Goal: Task Accomplishment & Management: Manage account settings

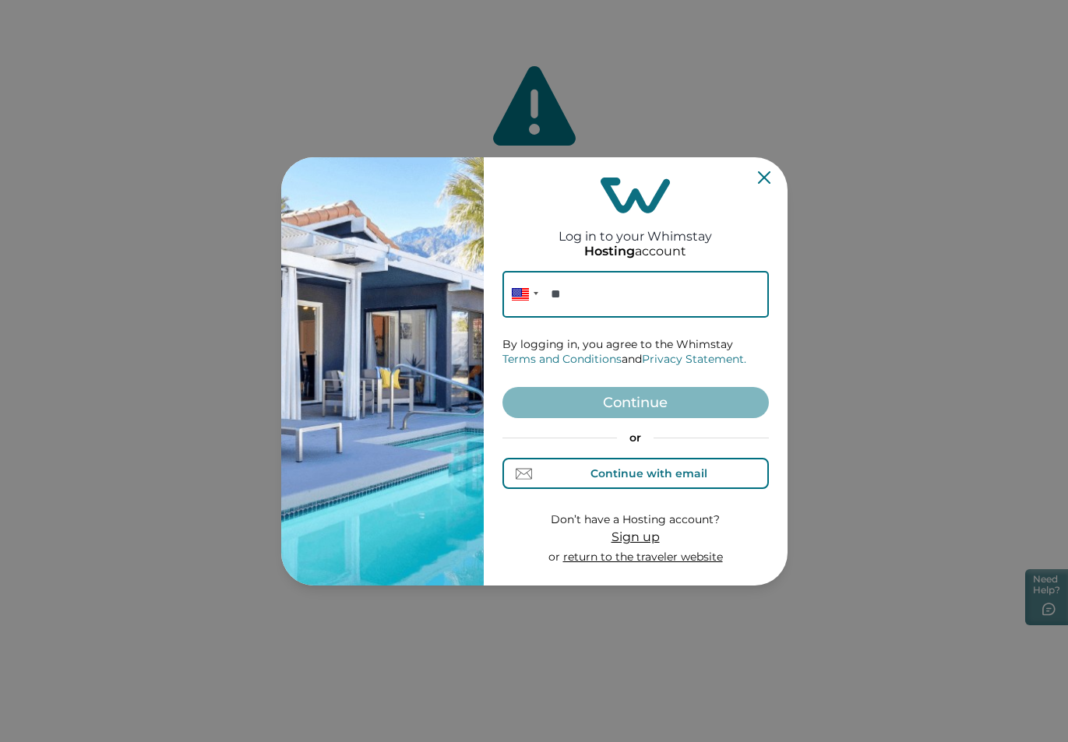
click at [691, 476] on div "Continue with email" at bounding box center [649, 473] width 117 height 12
click at [577, 299] on input at bounding box center [636, 294] width 266 height 47
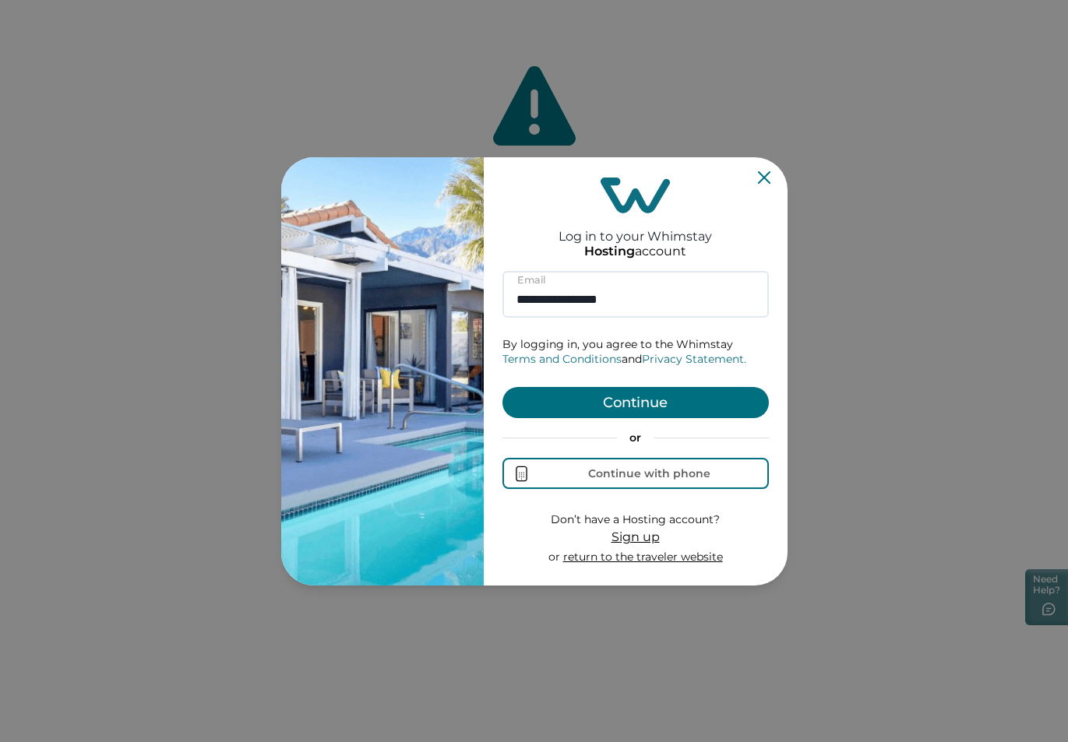
type input "**********"
click at [644, 402] on button "Continue" at bounding box center [636, 402] width 266 height 31
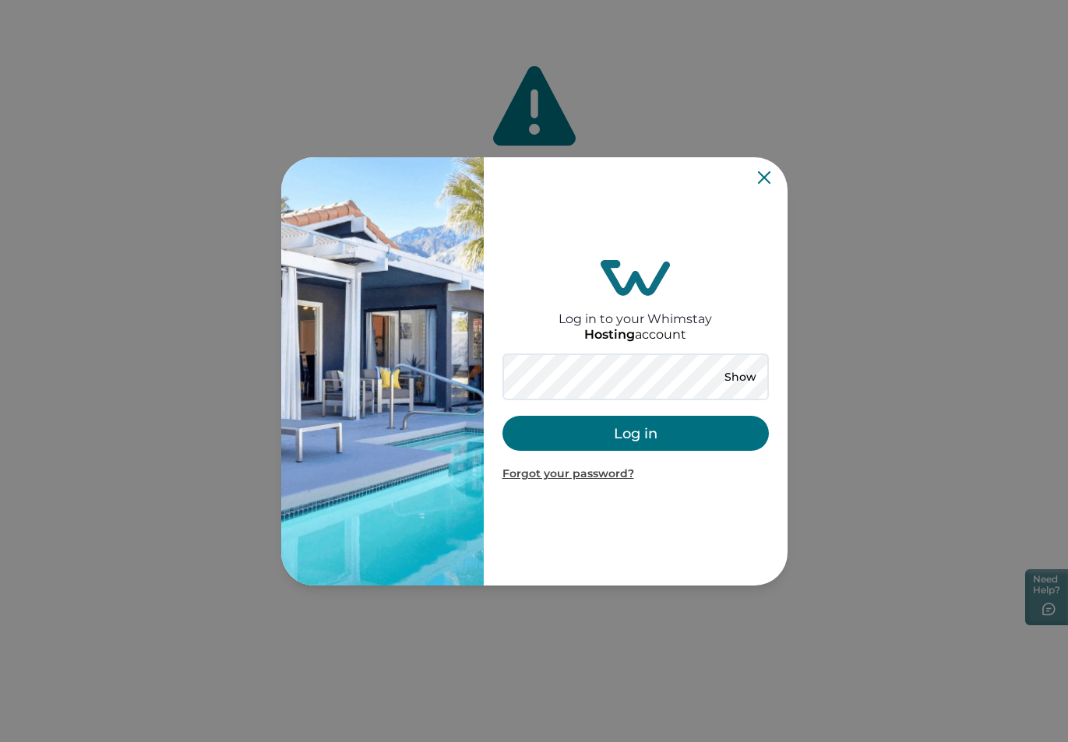
click at [648, 429] on button "Log in" at bounding box center [636, 433] width 266 height 35
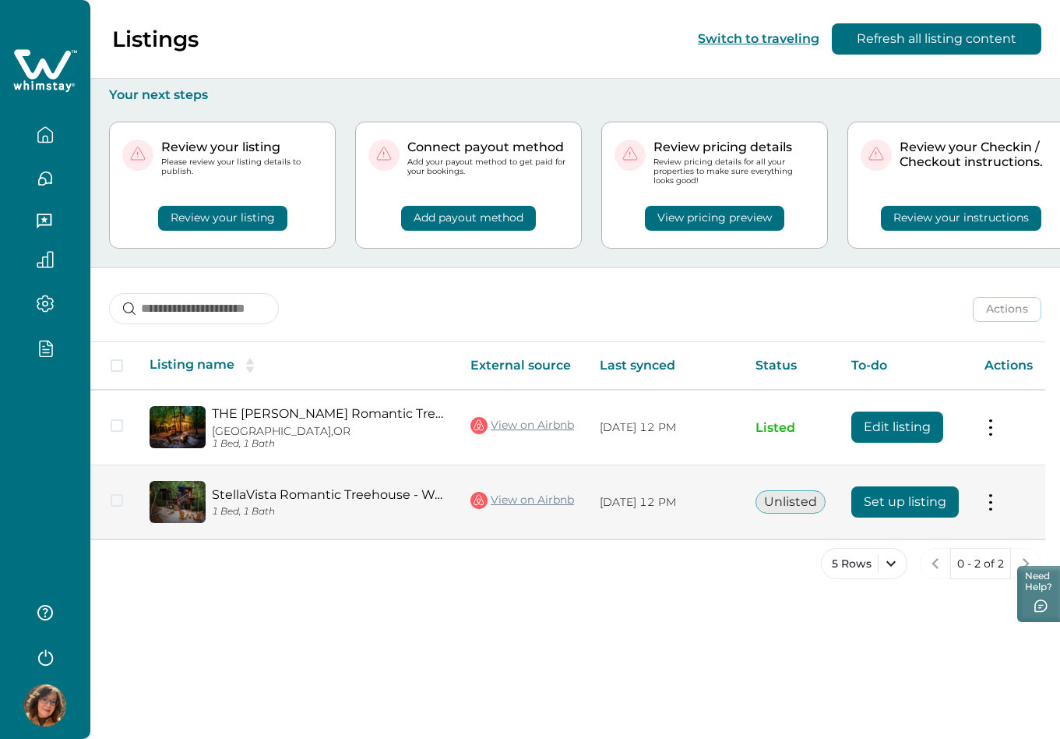
click at [915, 509] on button "Set up listing" at bounding box center [906, 501] width 108 height 31
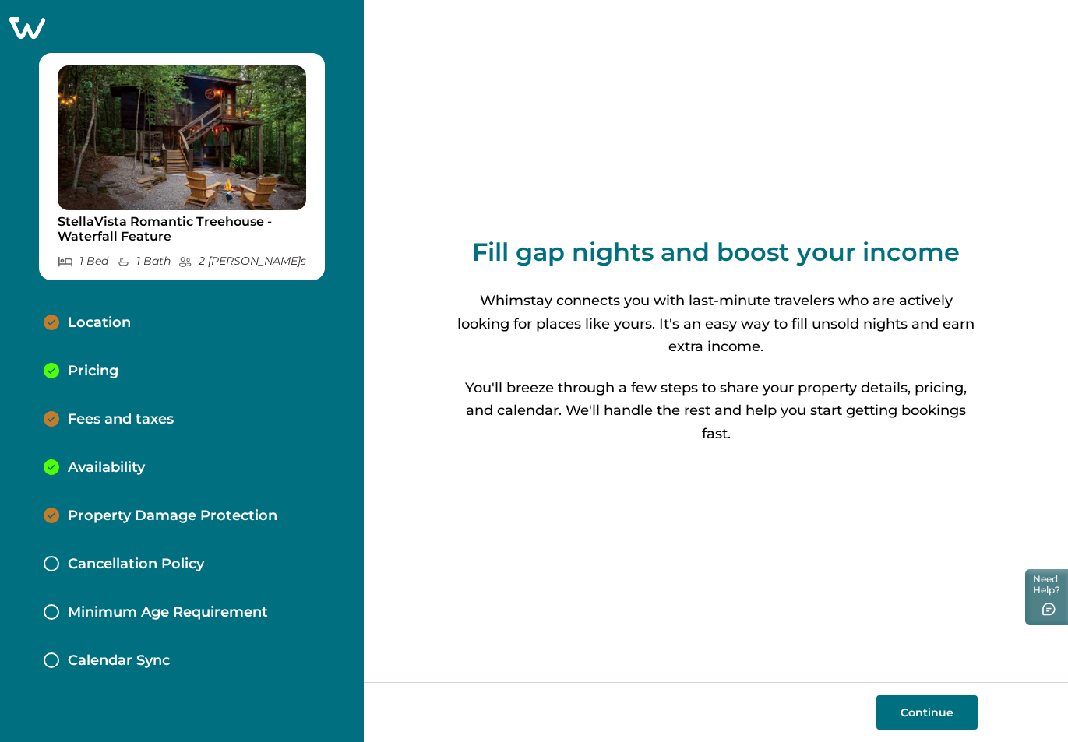
click at [31, 23] on icon at bounding box center [27, 28] width 36 height 22
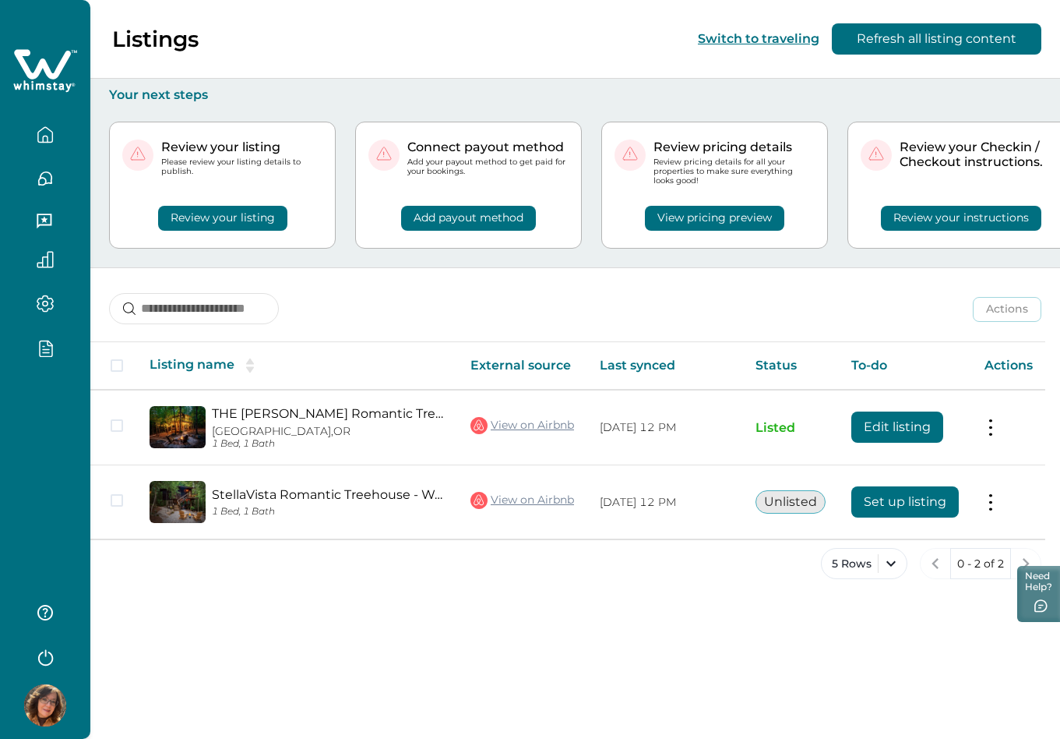
click at [47, 659] on icon "button" at bounding box center [45, 655] width 23 height 23
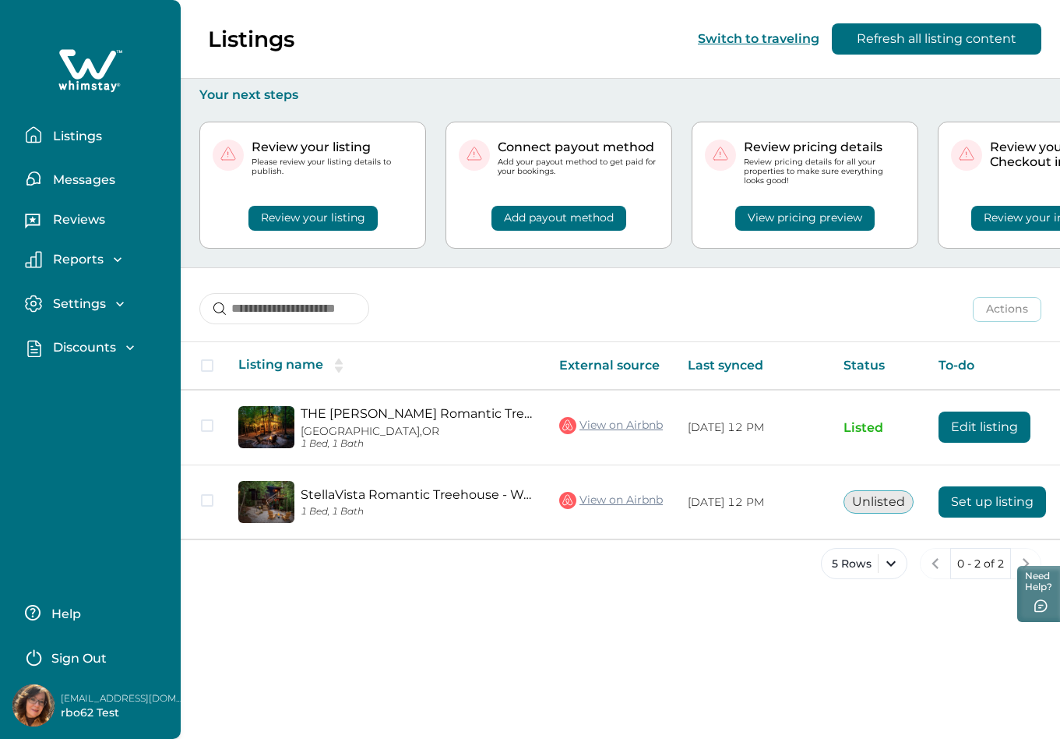
click at [100, 660] on p "Sign Out" at bounding box center [78, 659] width 55 height 16
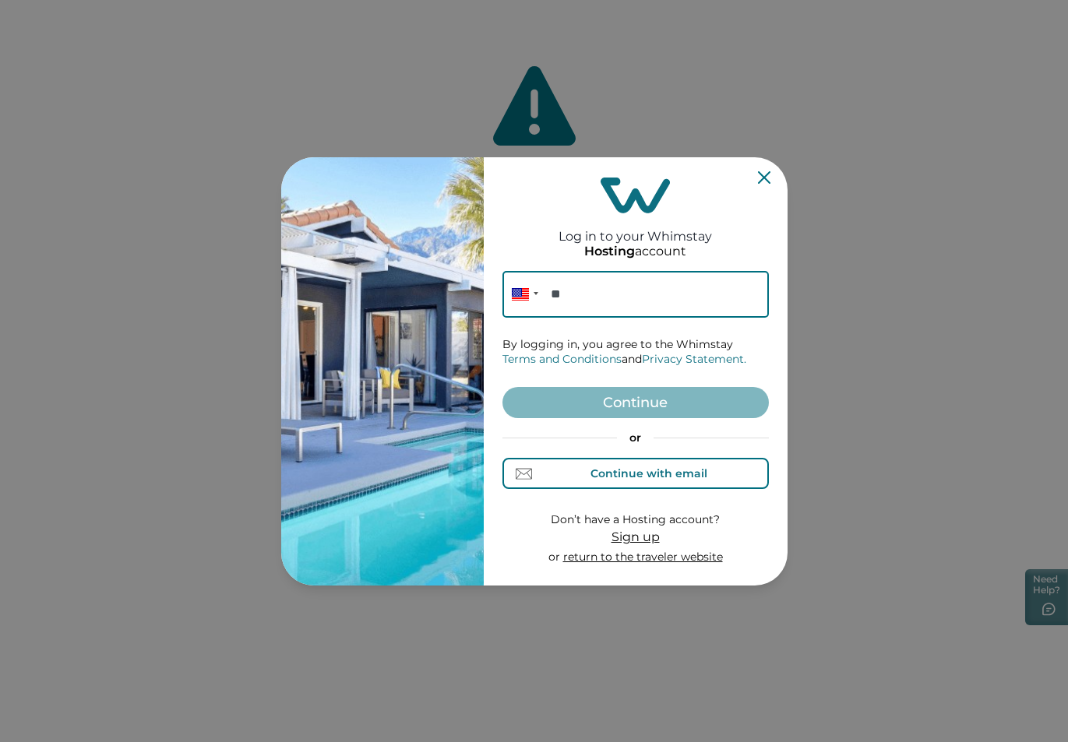
click at [656, 475] on div "Continue with email" at bounding box center [649, 473] width 117 height 12
click at [580, 296] on input at bounding box center [636, 294] width 266 height 47
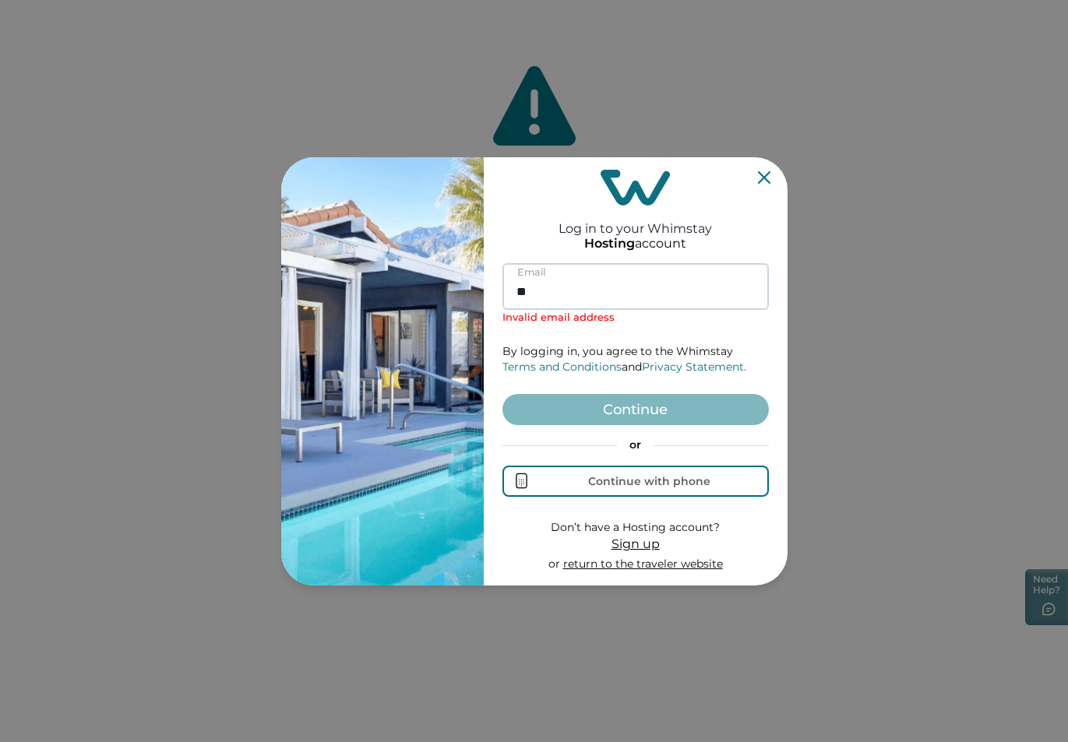
type input "*"
paste input "**********"
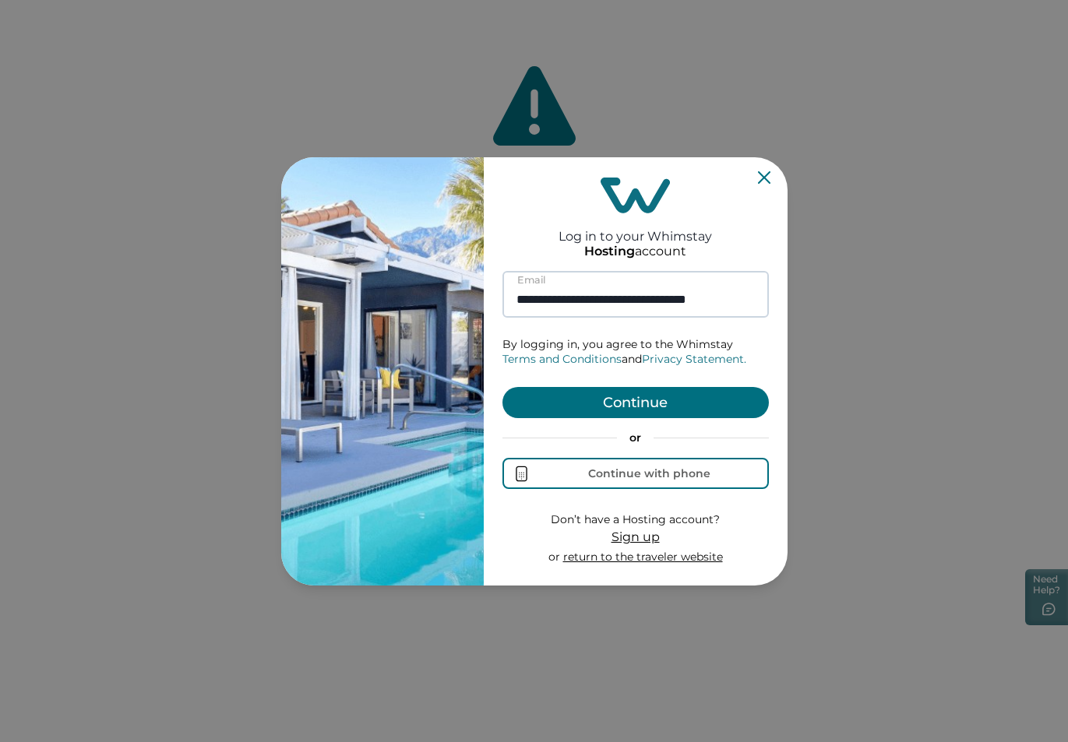
scroll to position [0, 12]
type input "**********"
click at [663, 395] on button "Continue" at bounding box center [636, 402] width 266 height 31
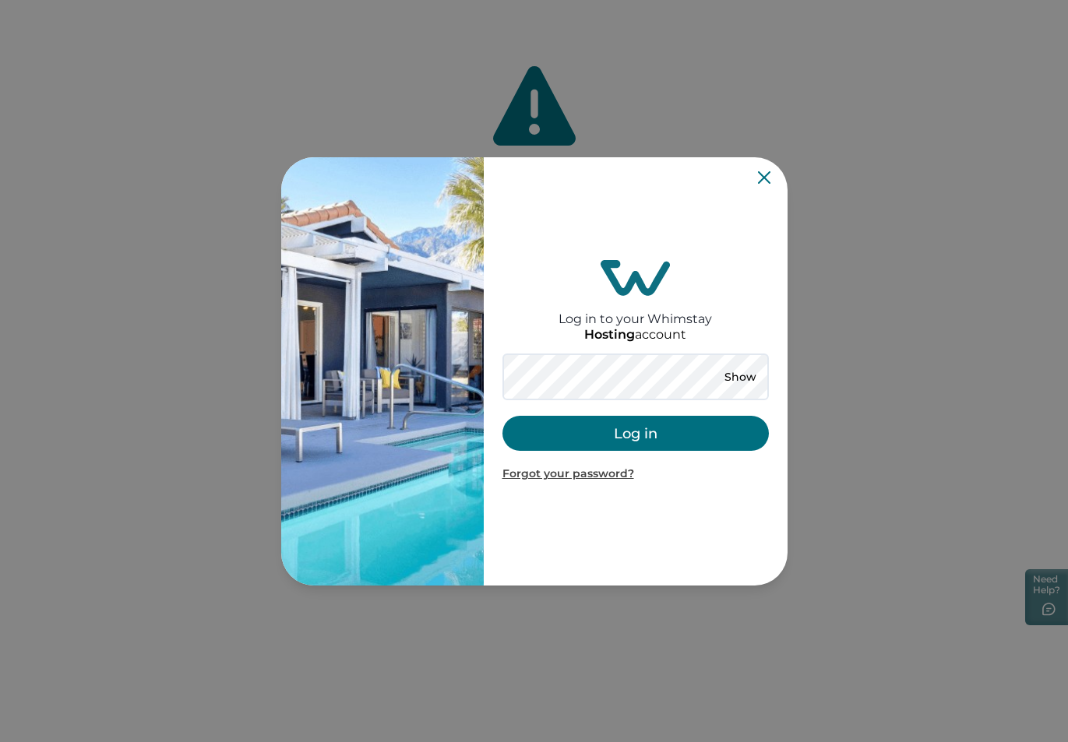
click at [626, 432] on button "Log in" at bounding box center [636, 433] width 266 height 35
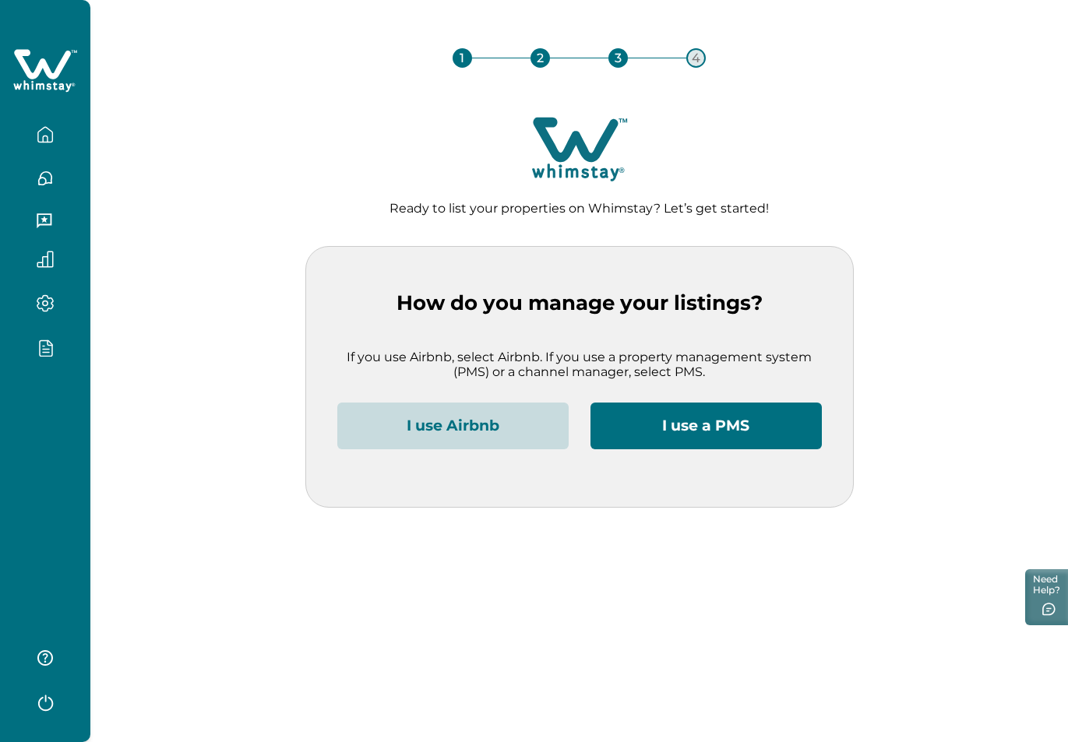
click at [37, 139] on icon "button" at bounding box center [45, 134] width 17 height 17
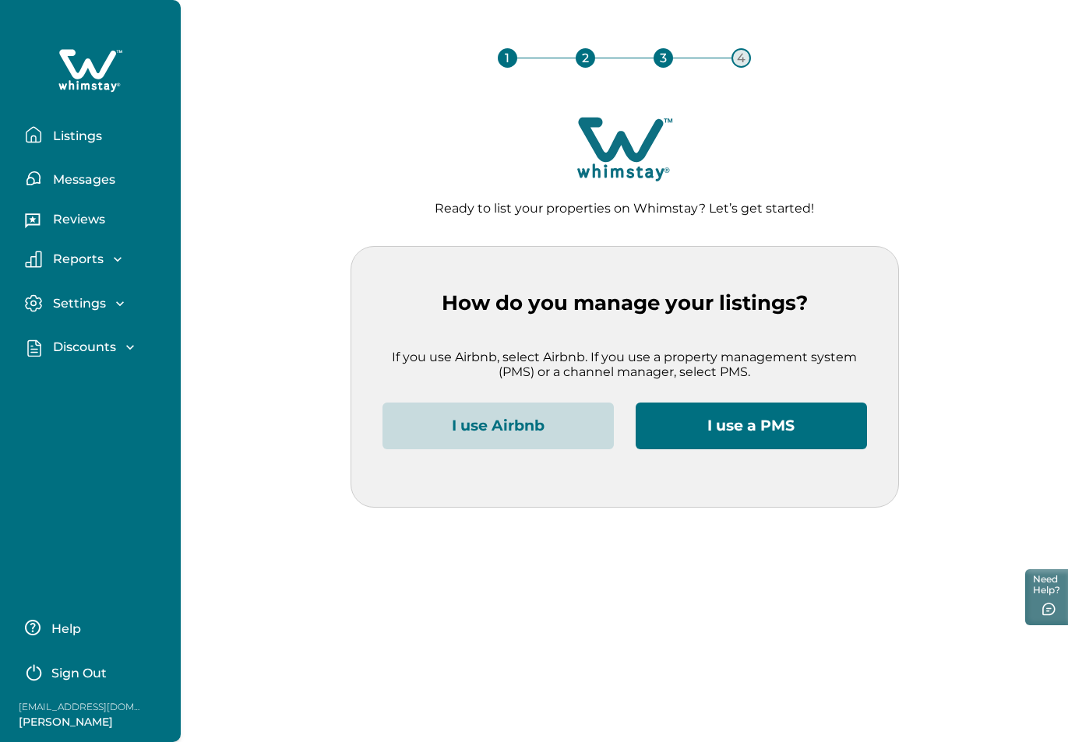
click at [68, 144] on button "Listings" at bounding box center [96, 134] width 143 height 31
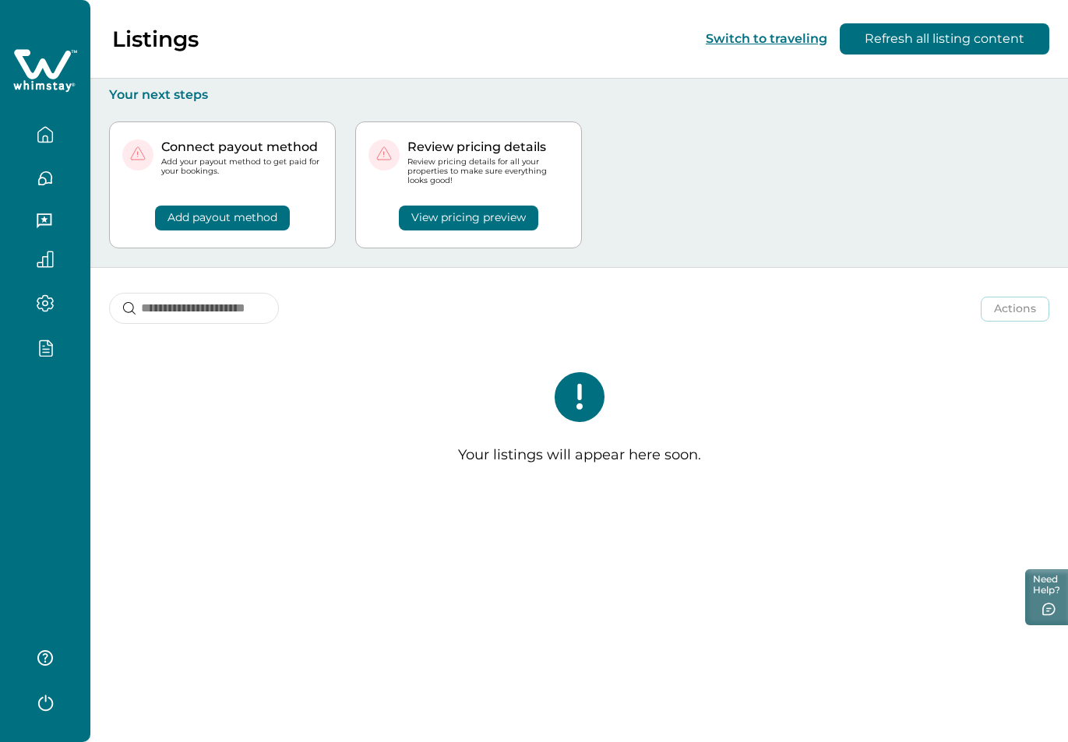
drag, startPoint x: 46, startPoint y: 703, endPoint x: 63, endPoint y: 685, distance: 24.8
click at [46, 703] on icon "button" at bounding box center [45, 701] width 23 height 23
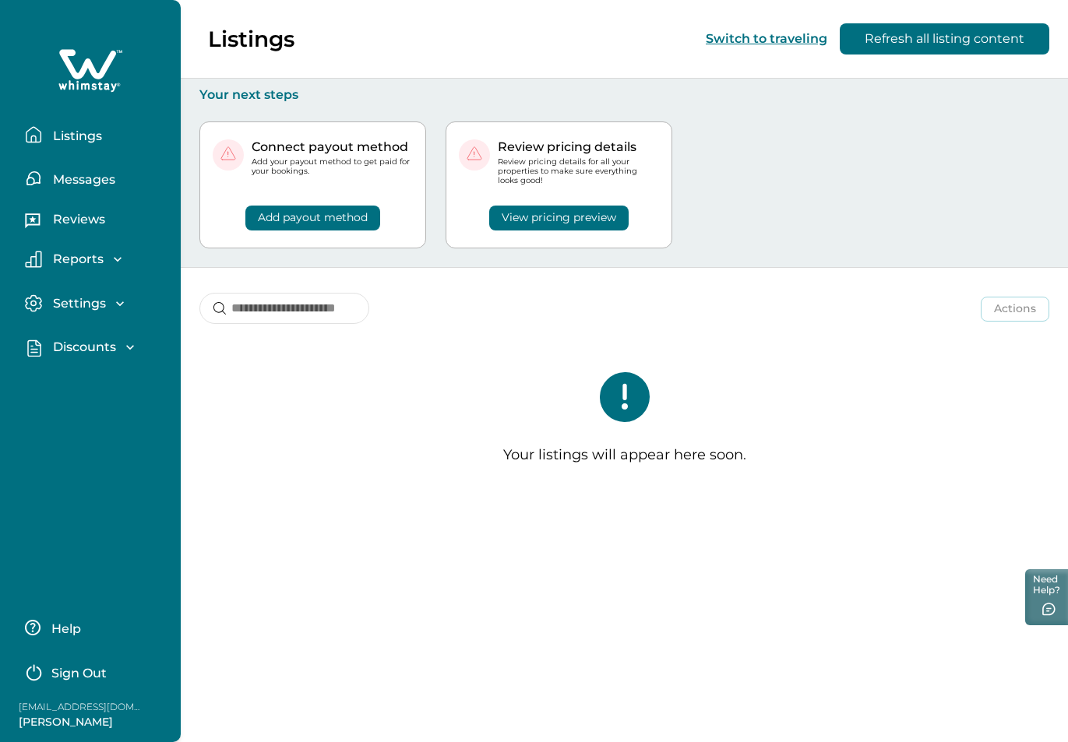
click at [77, 673] on p "Sign Out" at bounding box center [78, 674] width 55 height 16
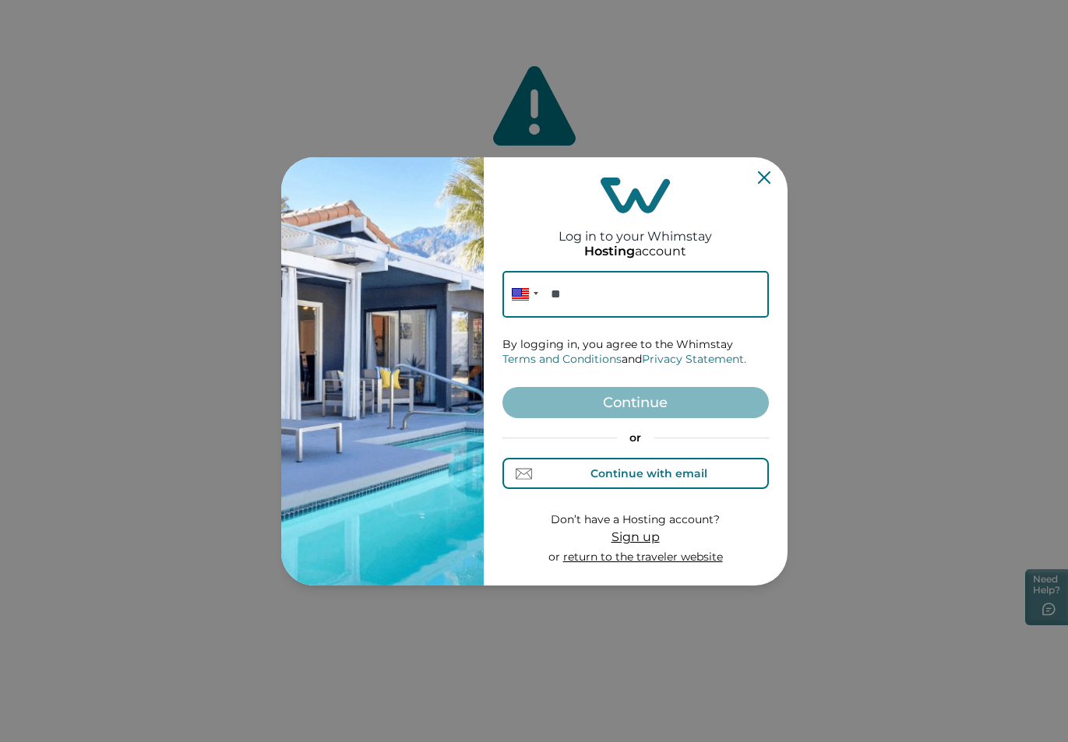
click at [636, 467] on div "Continue with email" at bounding box center [649, 473] width 117 height 12
click at [607, 295] on input at bounding box center [636, 294] width 266 height 47
paste input "**********"
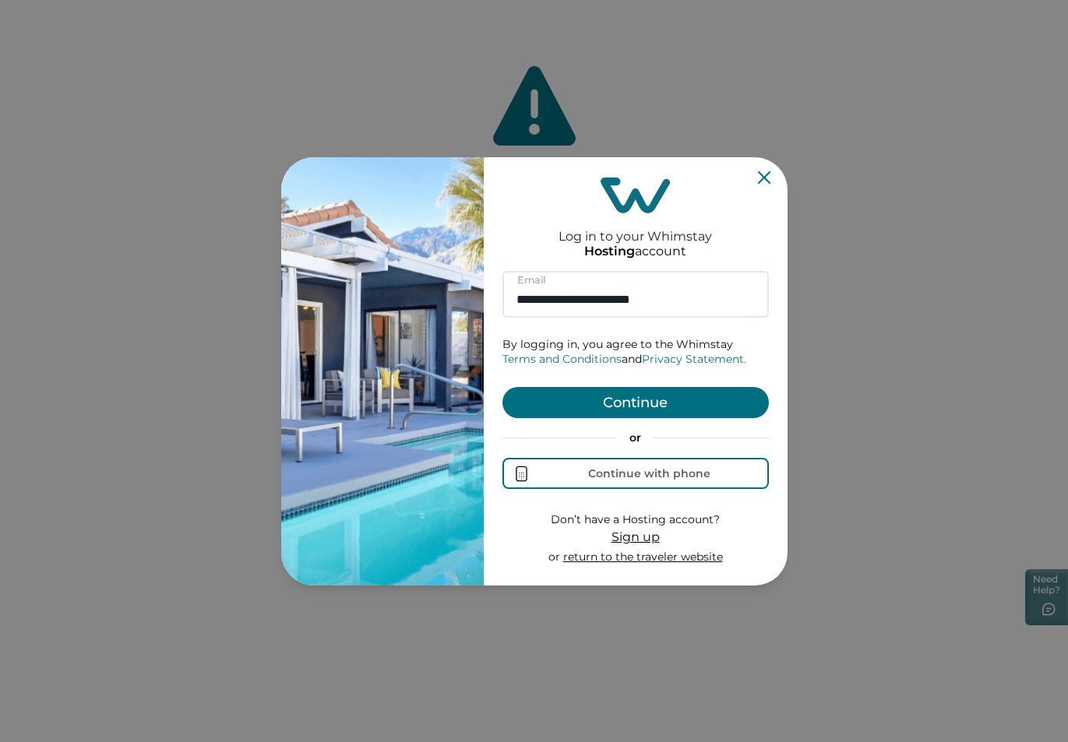
type input "**********"
click at [640, 397] on button "Continue" at bounding box center [636, 402] width 266 height 31
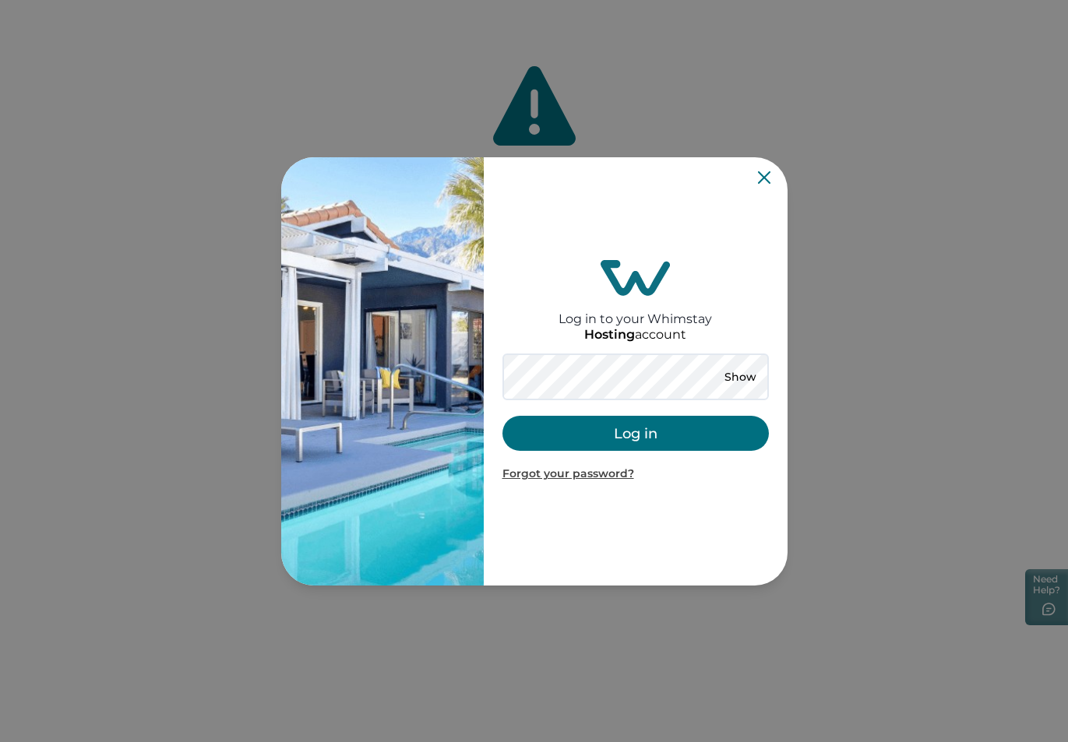
click at [631, 439] on button "Log in" at bounding box center [636, 433] width 266 height 35
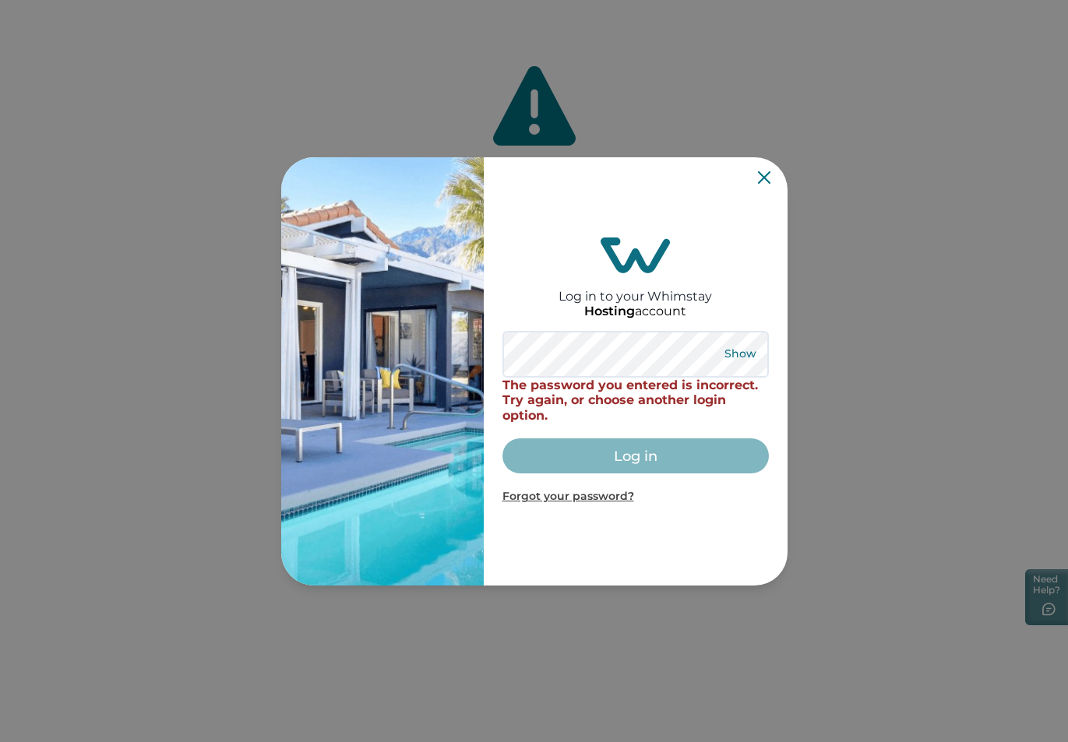
click at [733, 354] on button "Show" at bounding box center [741, 355] width 56 height 22
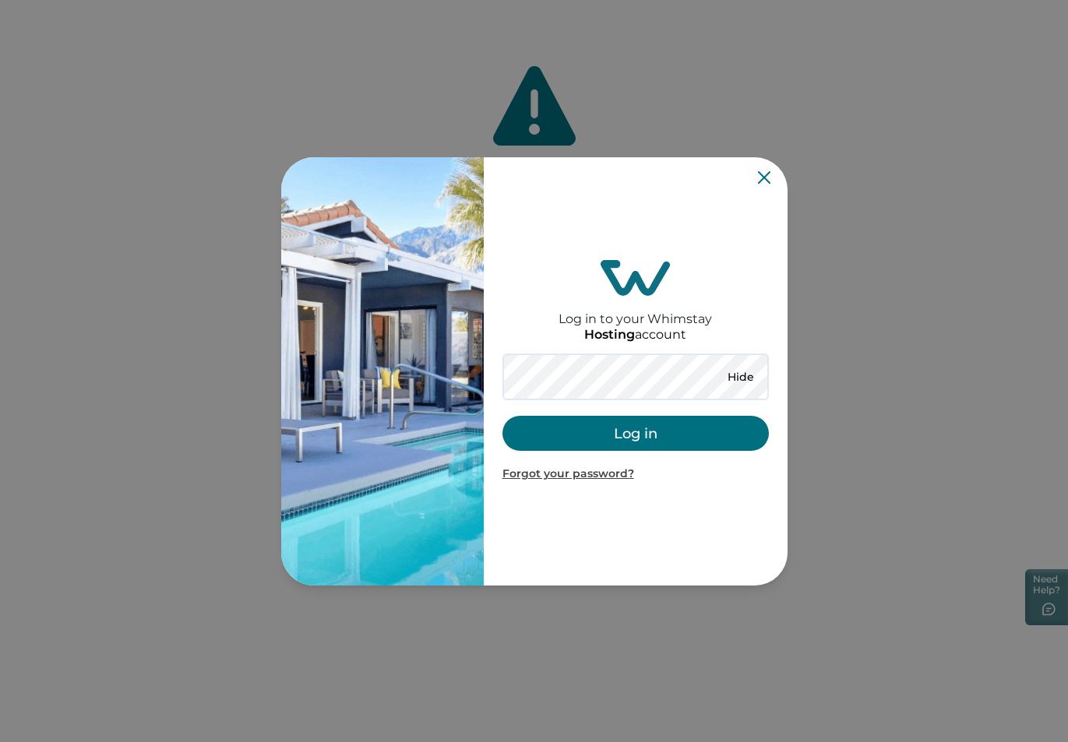
click at [644, 440] on button "Log in" at bounding box center [636, 433] width 266 height 35
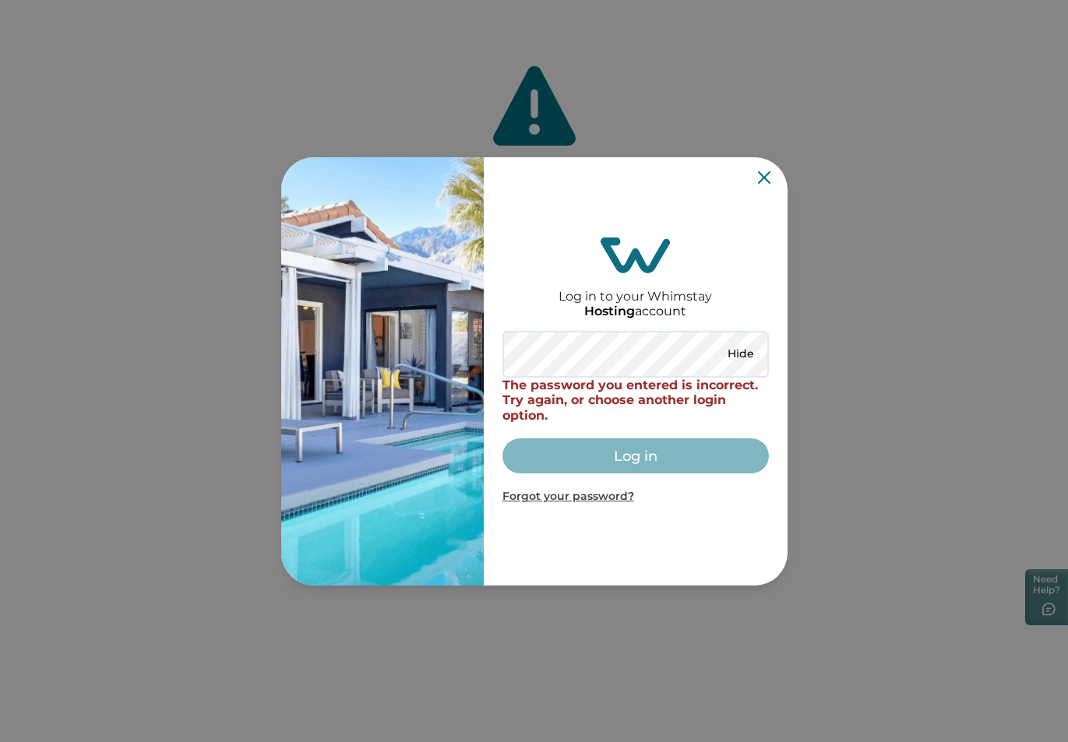
click at [759, 177] on icon "Close" at bounding box center [764, 177] width 12 height 12
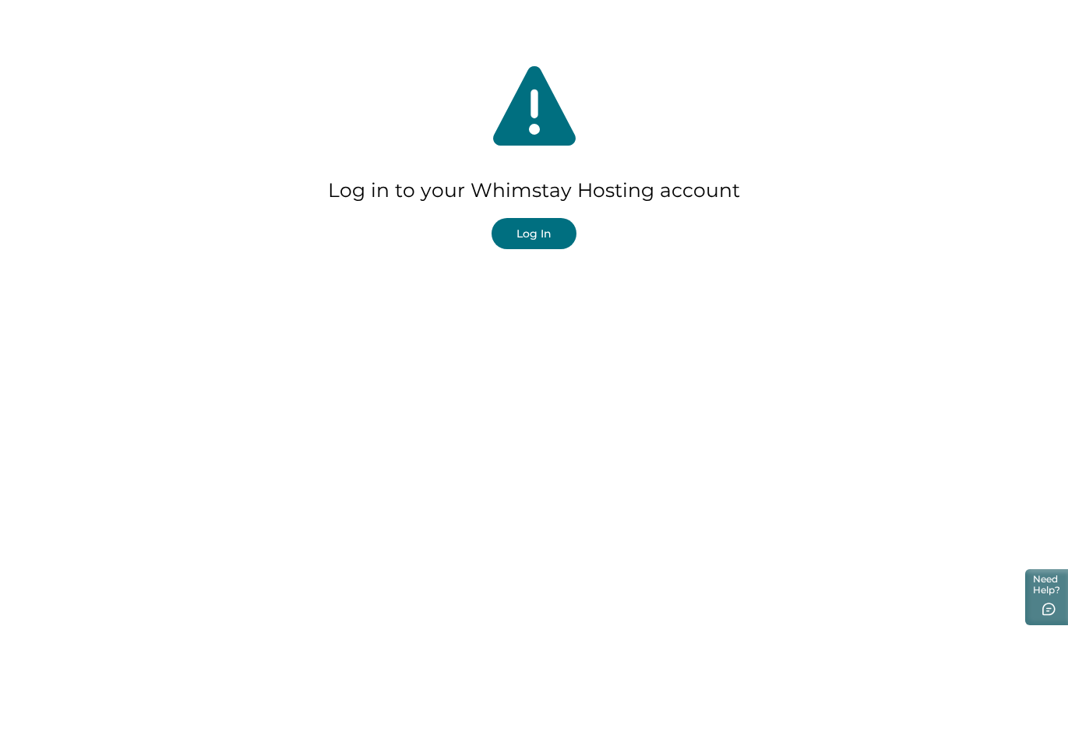
click at [548, 237] on button "Log In" at bounding box center [534, 233] width 85 height 31
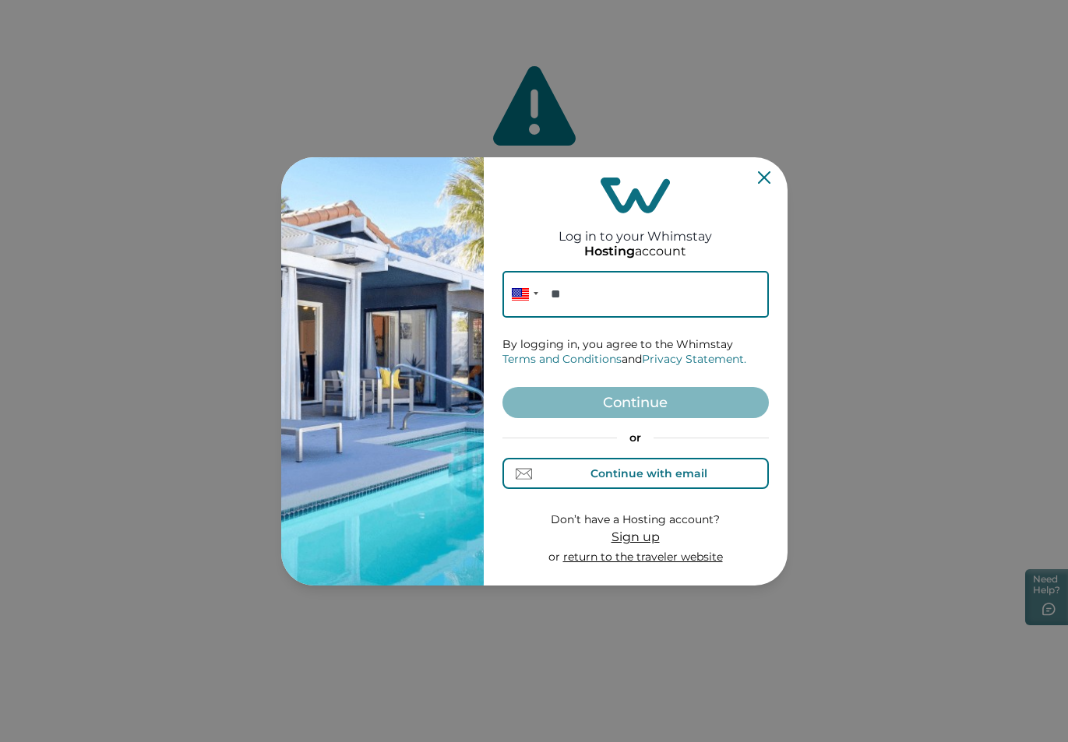
click at [609, 477] on div "Continue with email" at bounding box center [649, 473] width 117 height 12
click at [587, 303] on input at bounding box center [636, 294] width 266 height 47
paste input "**********"
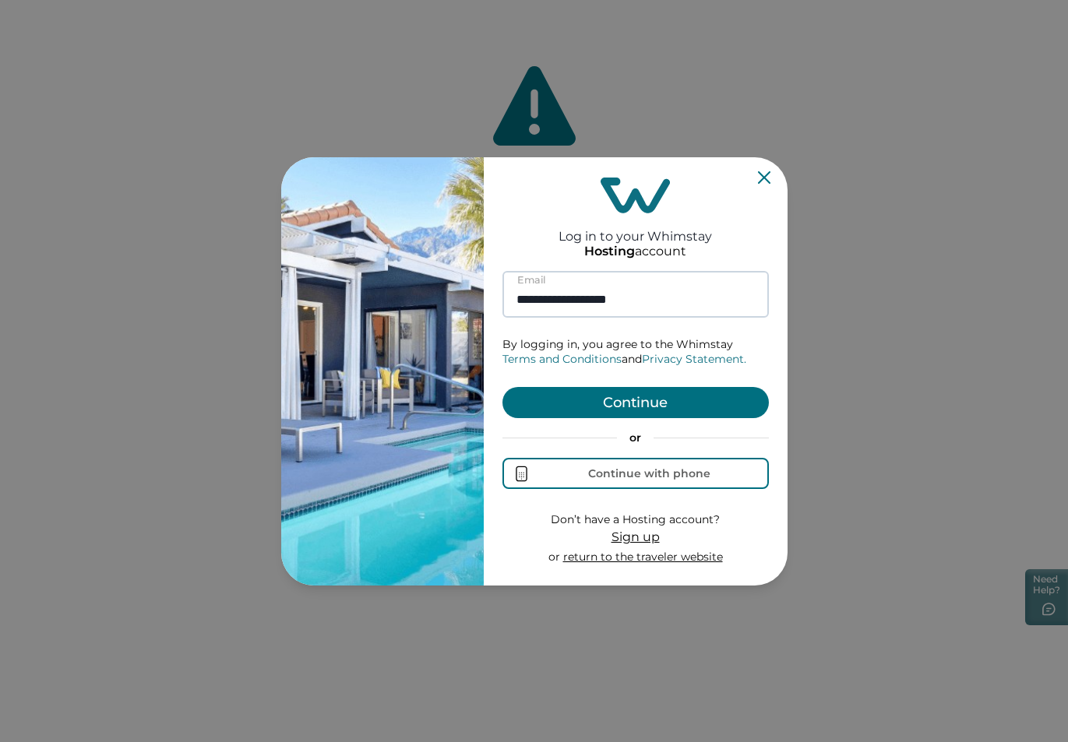
click at [515, 300] on input "**********" at bounding box center [636, 294] width 266 height 47
click at [603, 395] on button "Continue" at bounding box center [636, 402] width 266 height 31
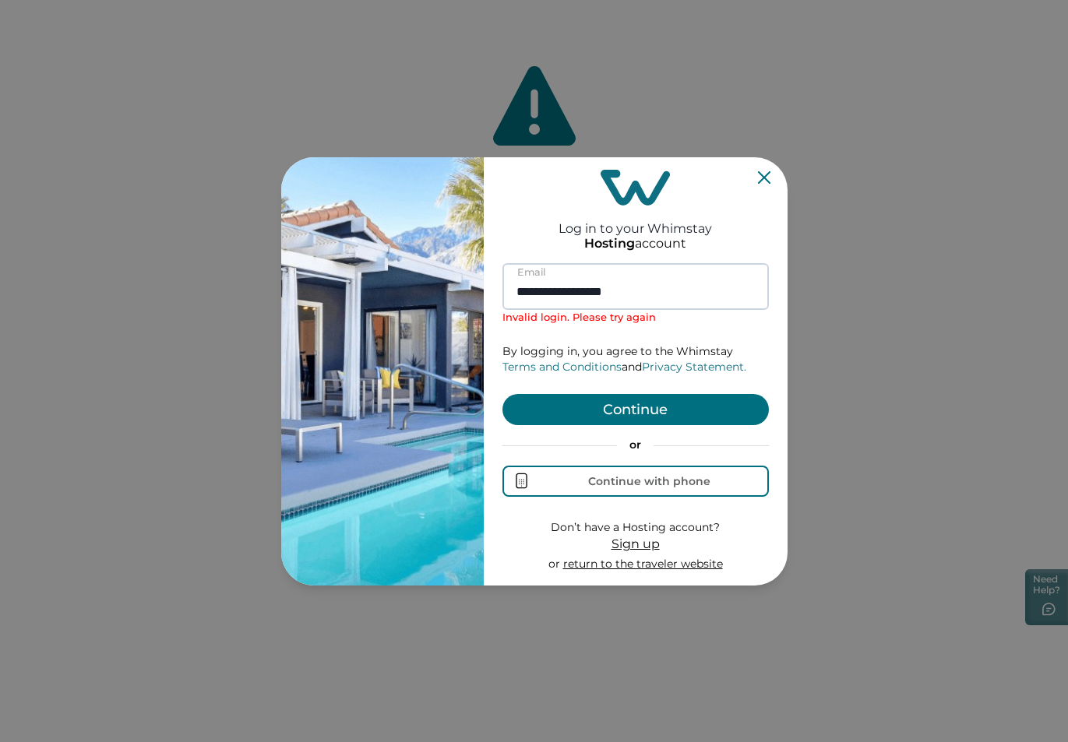
drag, startPoint x: 659, startPoint y: 290, endPoint x: 517, endPoint y: 289, distance: 142.6
click at [517, 289] on input "**********" at bounding box center [636, 286] width 266 height 47
click at [562, 290] on input "**********" at bounding box center [636, 286] width 266 height 47
click at [513, 291] on input "**********" at bounding box center [636, 286] width 266 height 47
type input "**********"
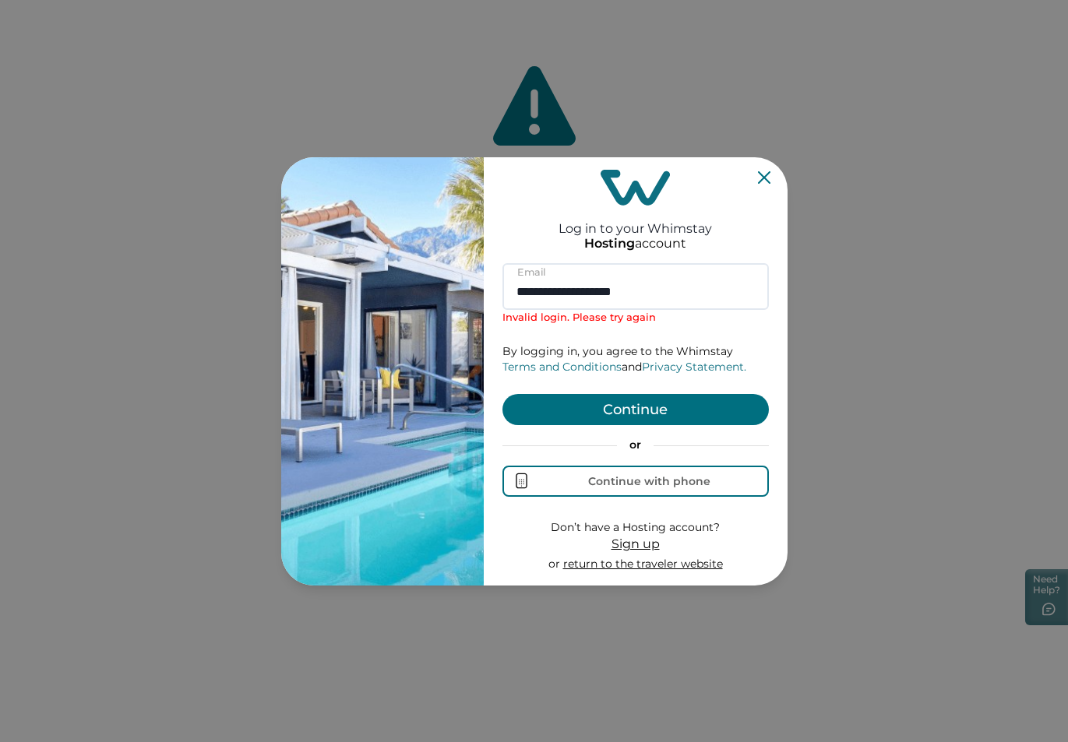
click at [645, 405] on button "Continue" at bounding box center [636, 409] width 266 height 31
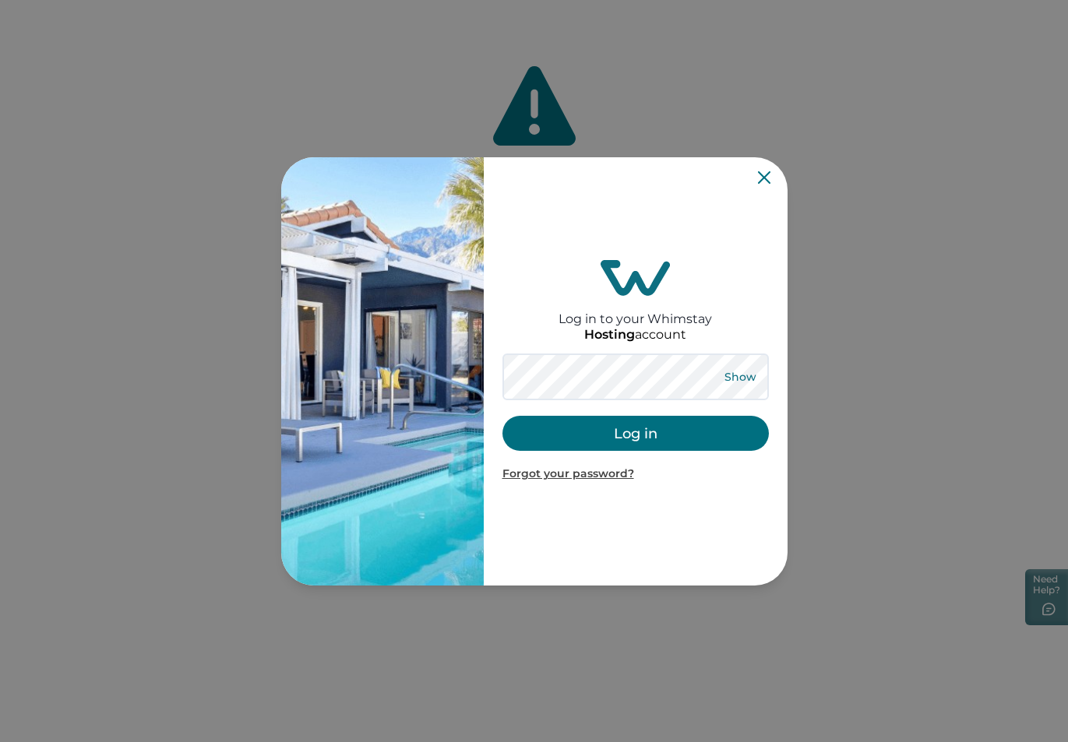
click at [746, 376] on button "Show" at bounding box center [741, 377] width 56 height 22
click at [643, 427] on button "Log in" at bounding box center [636, 433] width 266 height 35
click at [611, 438] on button "Log in" at bounding box center [636, 433] width 266 height 35
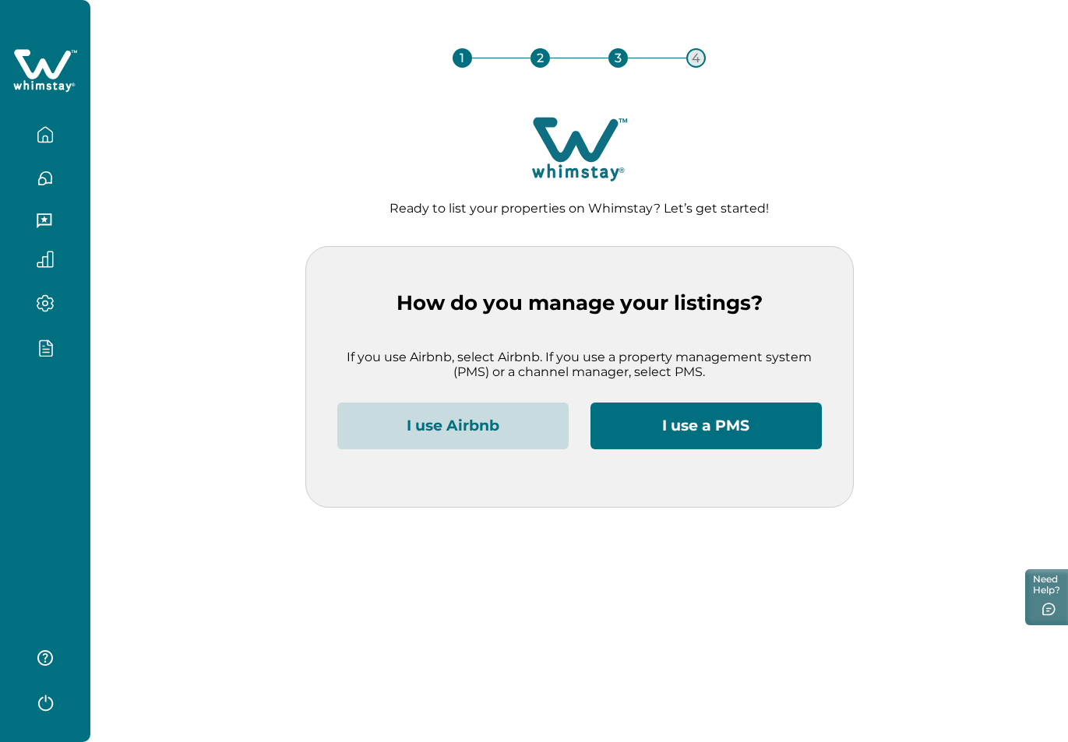
click at [39, 132] on icon "button" at bounding box center [45, 134] width 14 height 15
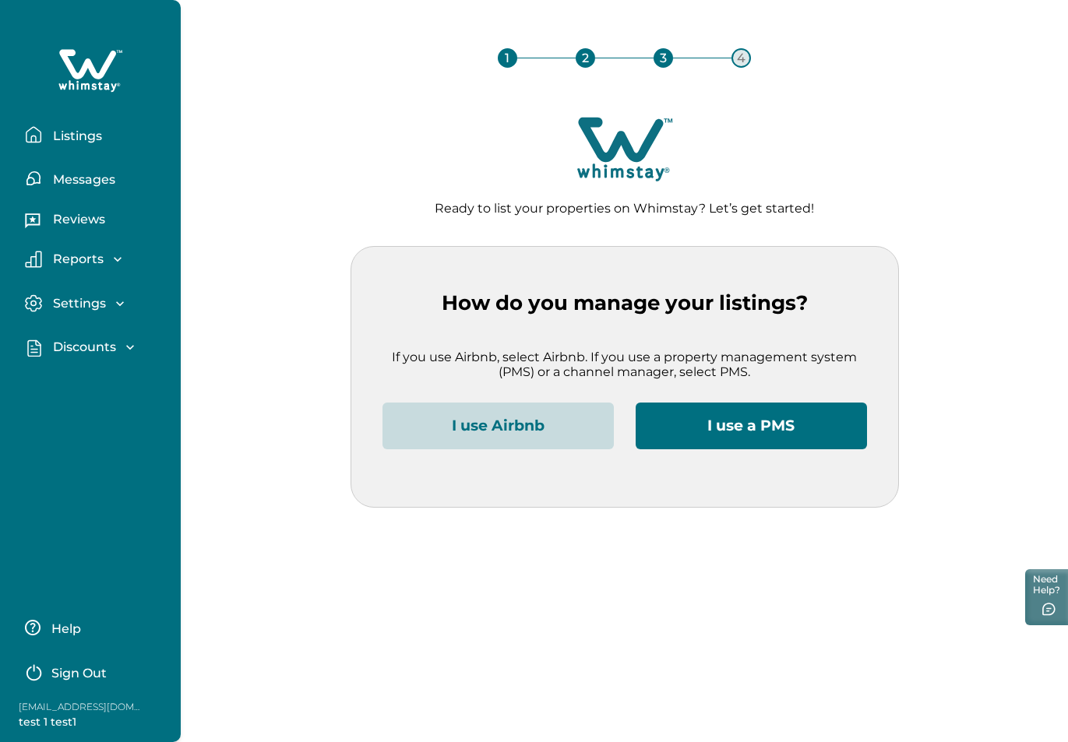
click at [71, 133] on p "Listings" at bounding box center [75, 137] width 54 height 16
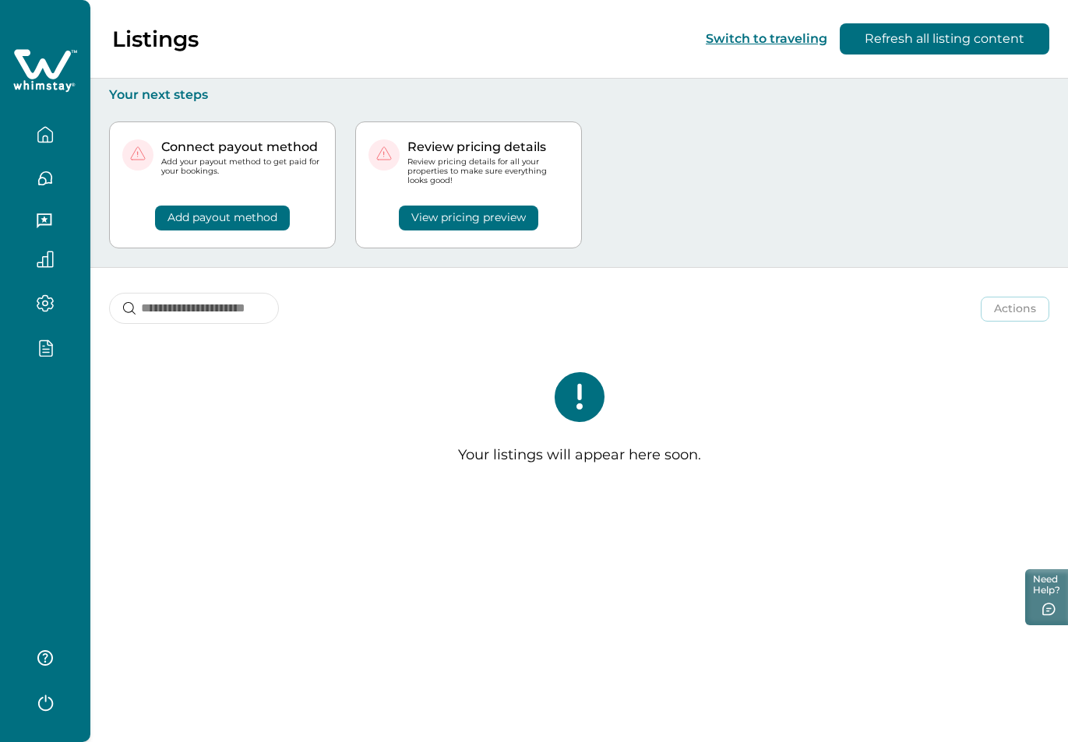
click at [34, 706] on icon "button" at bounding box center [45, 701] width 23 height 23
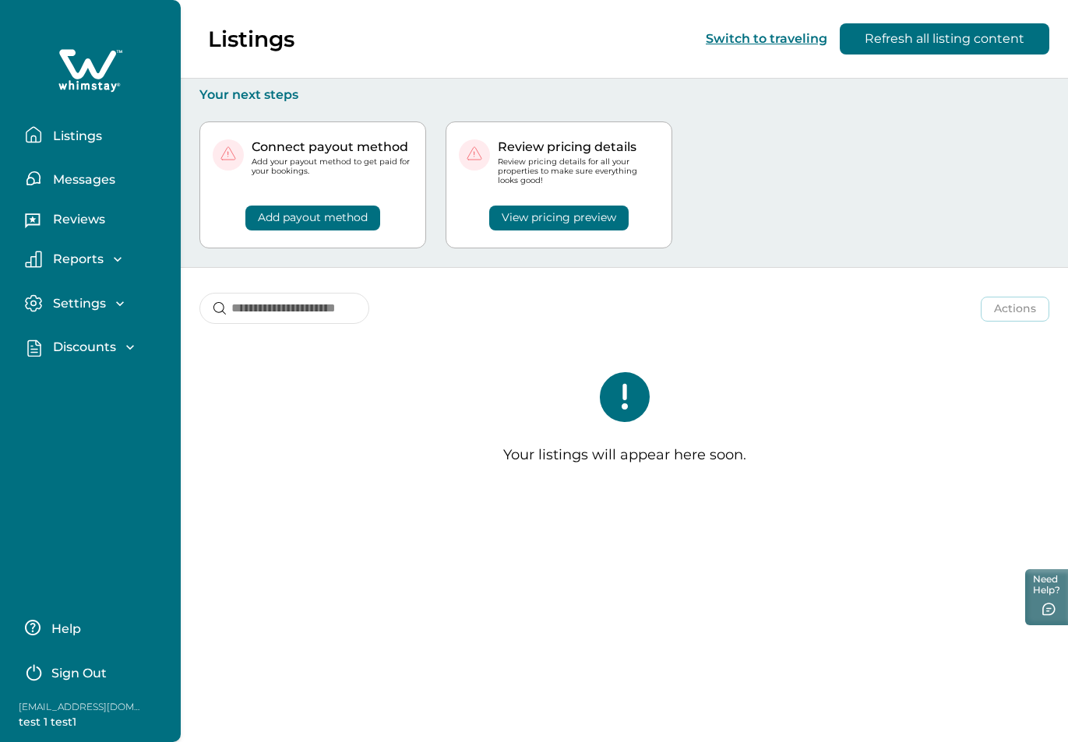
click at [95, 671] on p "Sign Out" at bounding box center [78, 674] width 55 height 16
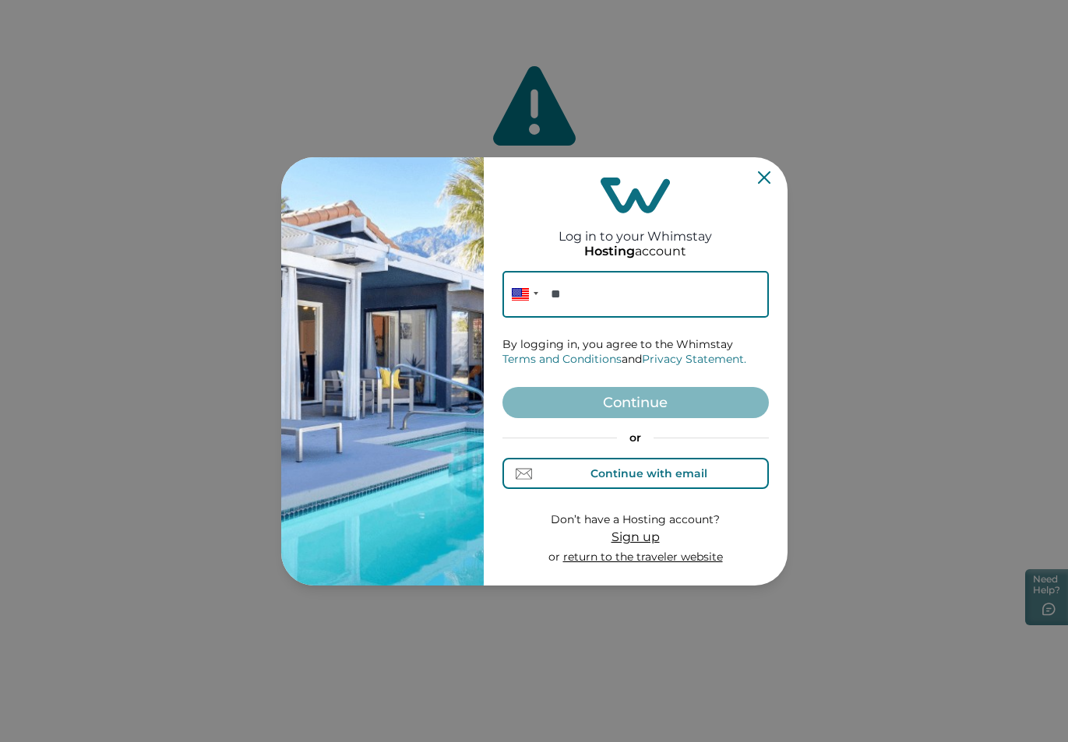
click at [647, 482] on button "Continue with email" at bounding box center [636, 473] width 266 height 31
click at [586, 302] on input at bounding box center [636, 294] width 266 height 47
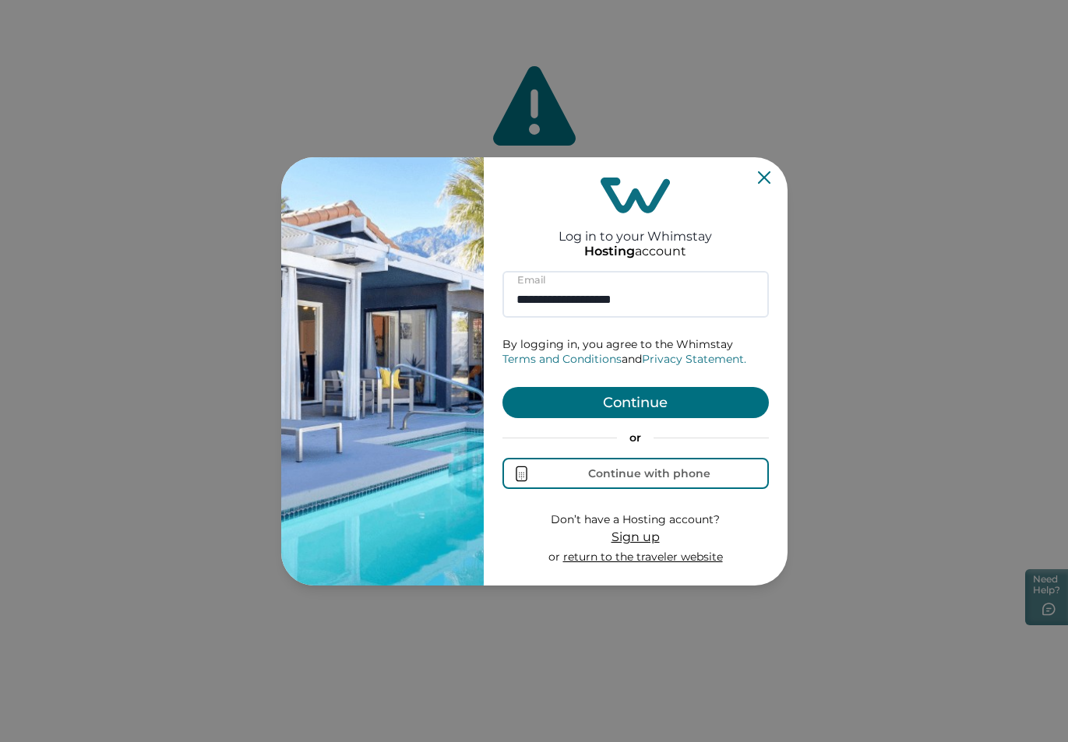
drag, startPoint x: 664, startPoint y: 301, endPoint x: 499, endPoint y: 298, distance: 165.2
click at [499, 298] on div "**********" at bounding box center [636, 371] width 304 height 428
type input "**********"
click at [624, 406] on button "Continue" at bounding box center [636, 402] width 266 height 31
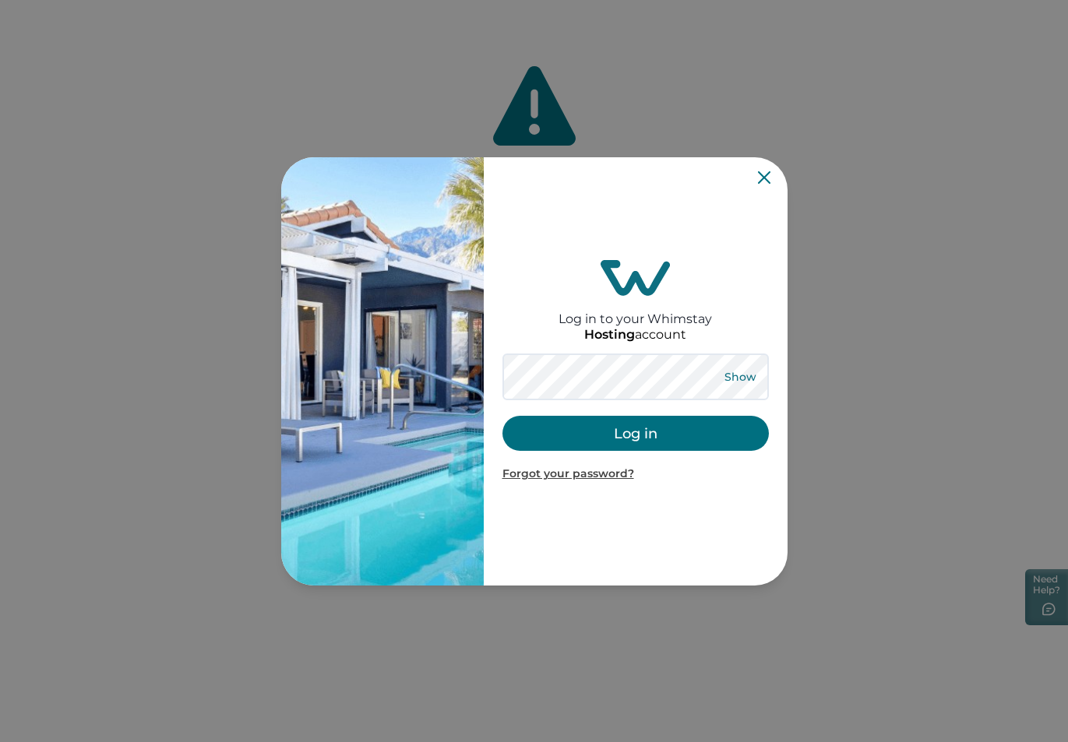
click at [746, 370] on button "Show" at bounding box center [741, 377] width 56 height 22
click at [642, 432] on button "Log in" at bounding box center [636, 433] width 266 height 35
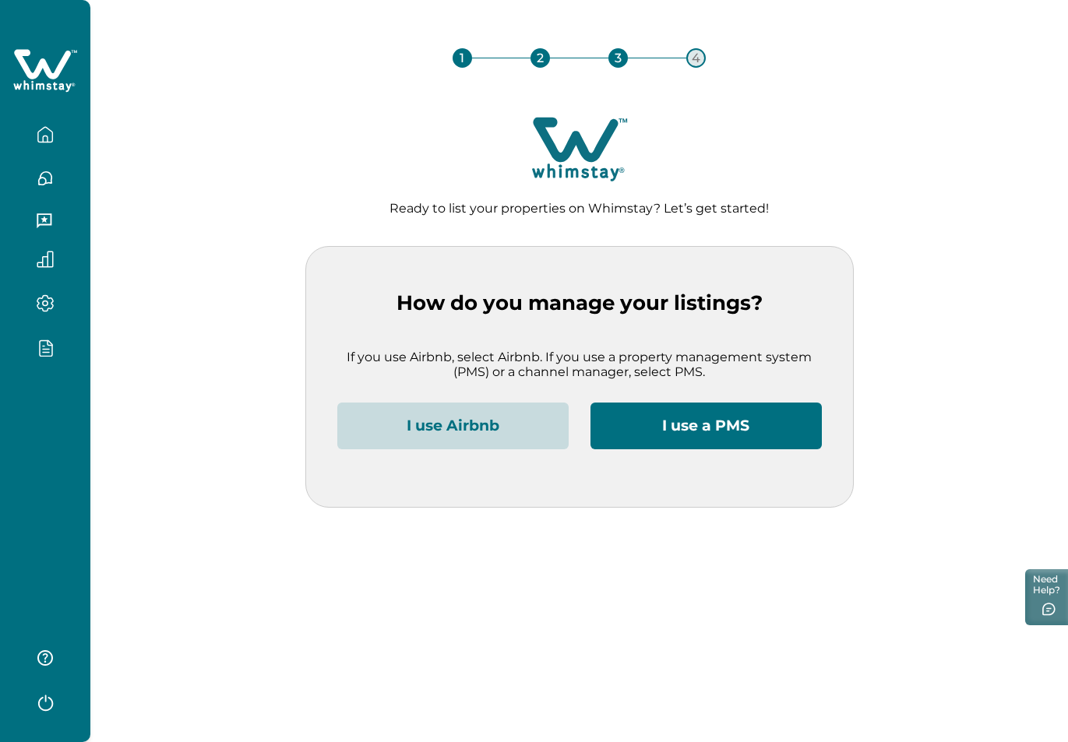
click at [59, 122] on button "button" at bounding box center [44, 134] width 65 height 31
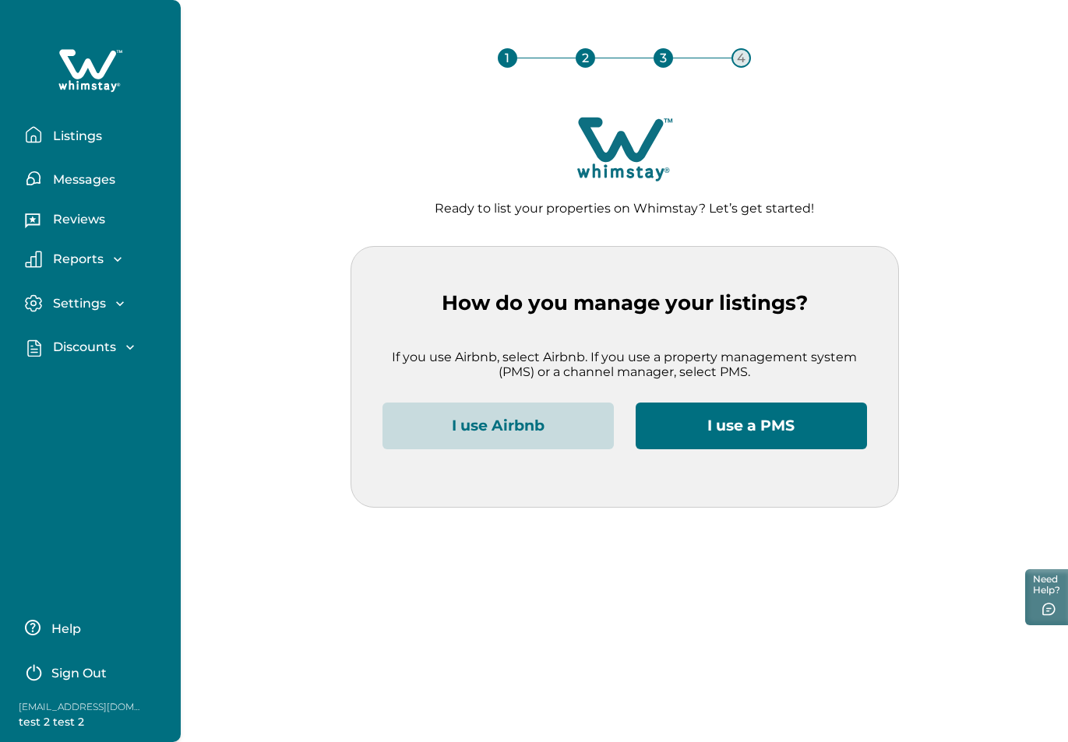
click at [69, 136] on p "Listings" at bounding box center [75, 137] width 54 height 16
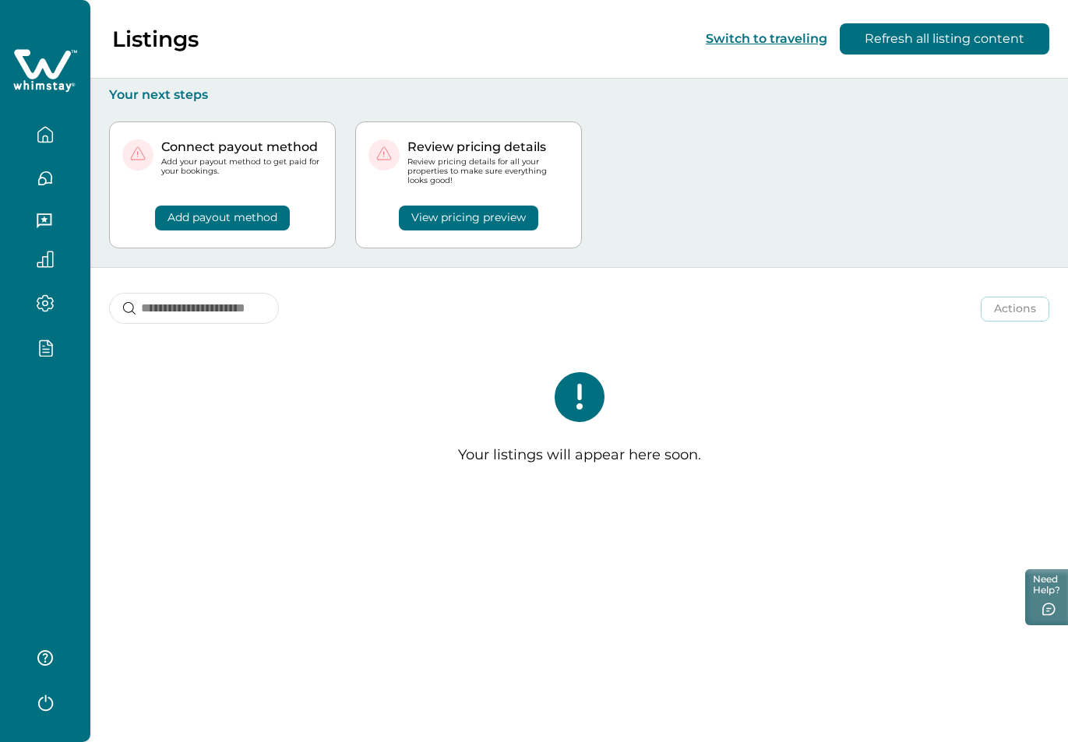
click at [43, 704] on icon "button" at bounding box center [45, 701] width 23 height 23
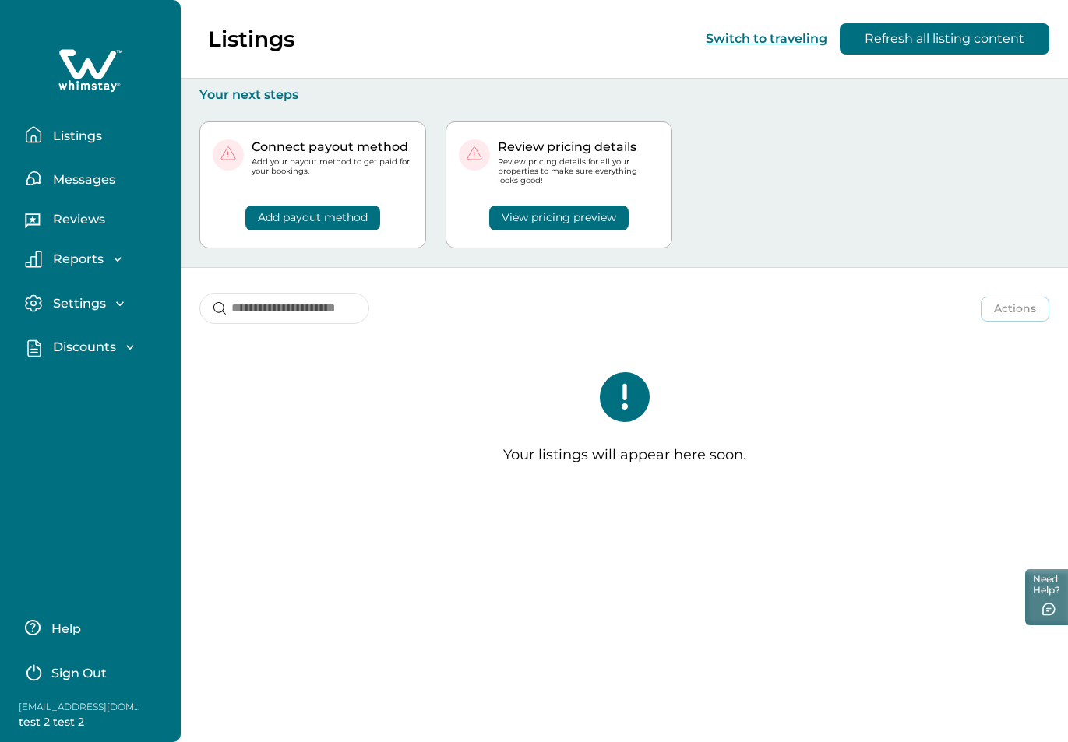
click at [69, 675] on p "Sign Out" at bounding box center [78, 674] width 55 height 16
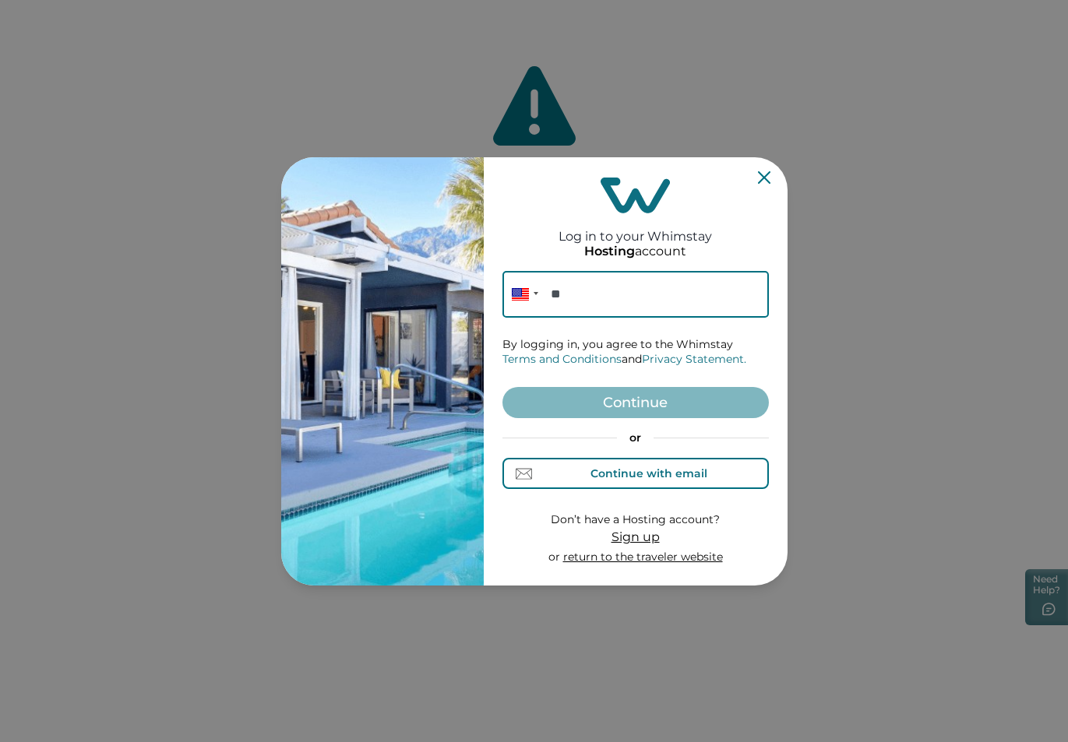
click at [634, 466] on div "Continue with email" at bounding box center [635, 474] width 144 height 16
click at [584, 284] on input at bounding box center [636, 294] width 266 height 47
paste input "**********"
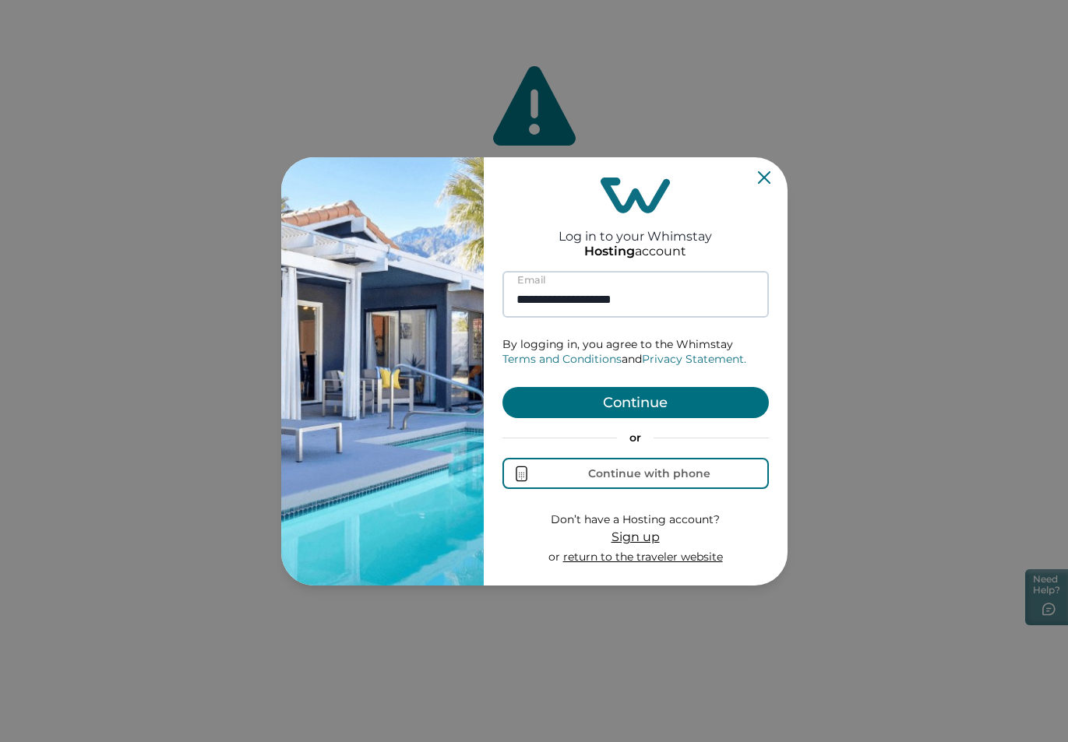
click at [557, 302] on input "**********" at bounding box center [636, 294] width 266 height 47
type input "**********"
click at [621, 401] on button "Continue" at bounding box center [636, 402] width 266 height 31
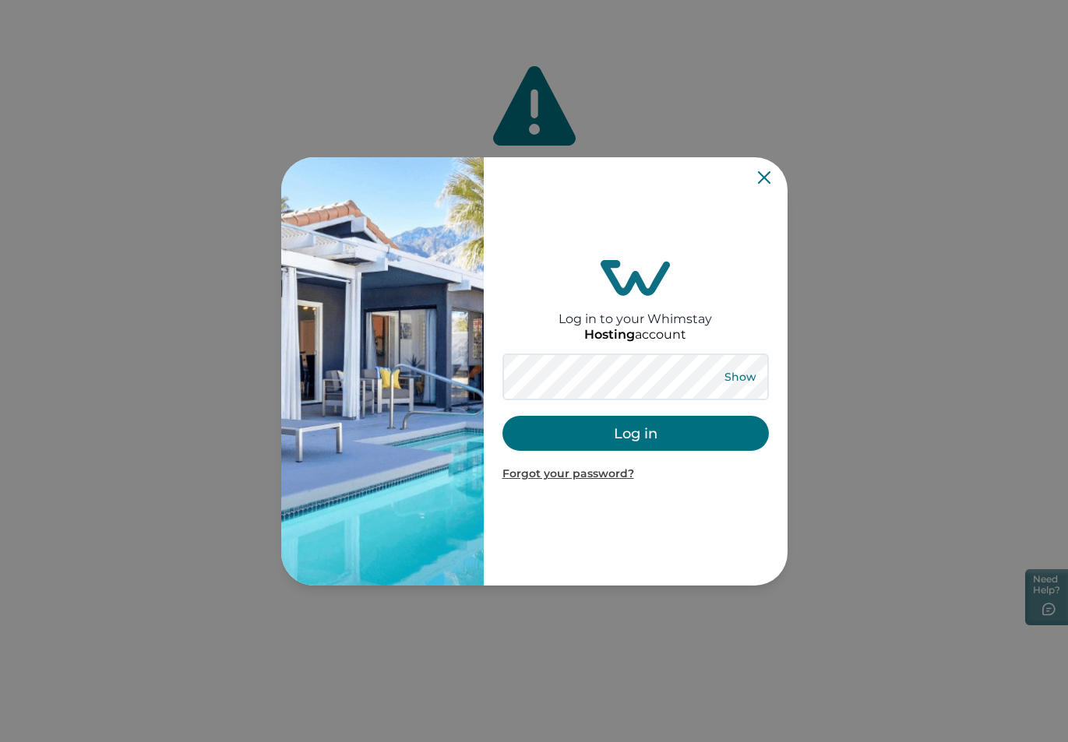
click at [739, 372] on button "Show" at bounding box center [741, 377] width 56 height 22
click at [681, 438] on button "Log in" at bounding box center [636, 433] width 266 height 35
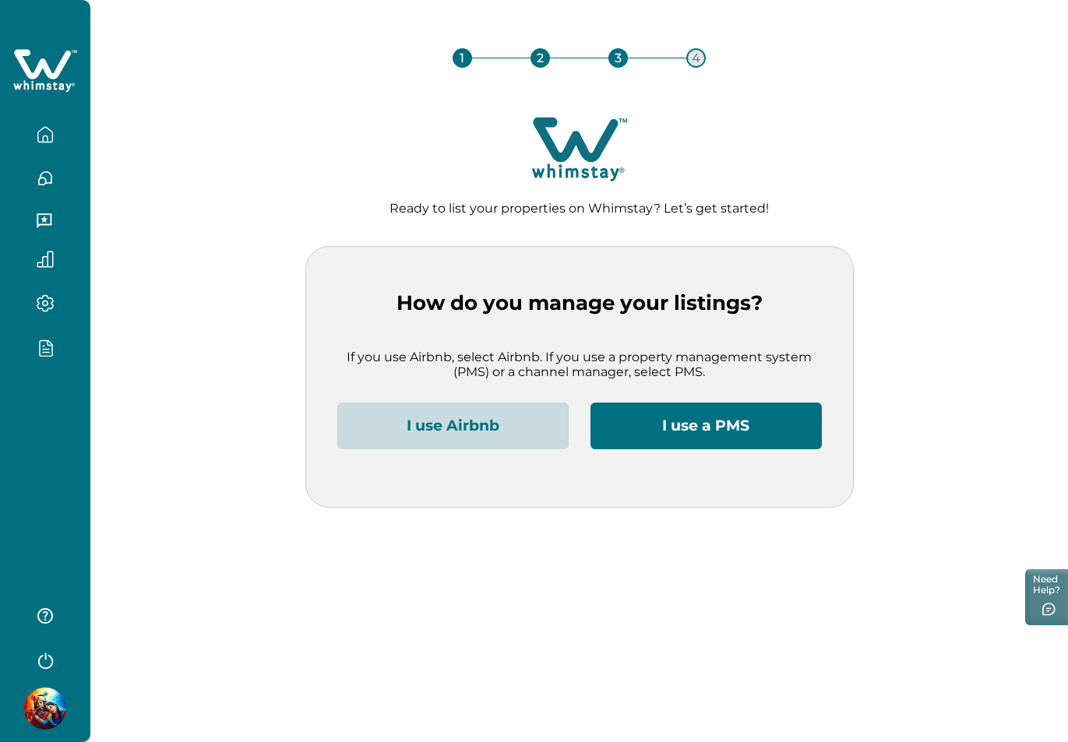
click at [41, 130] on icon "button" at bounding box center [45, 134] width 14 height 15
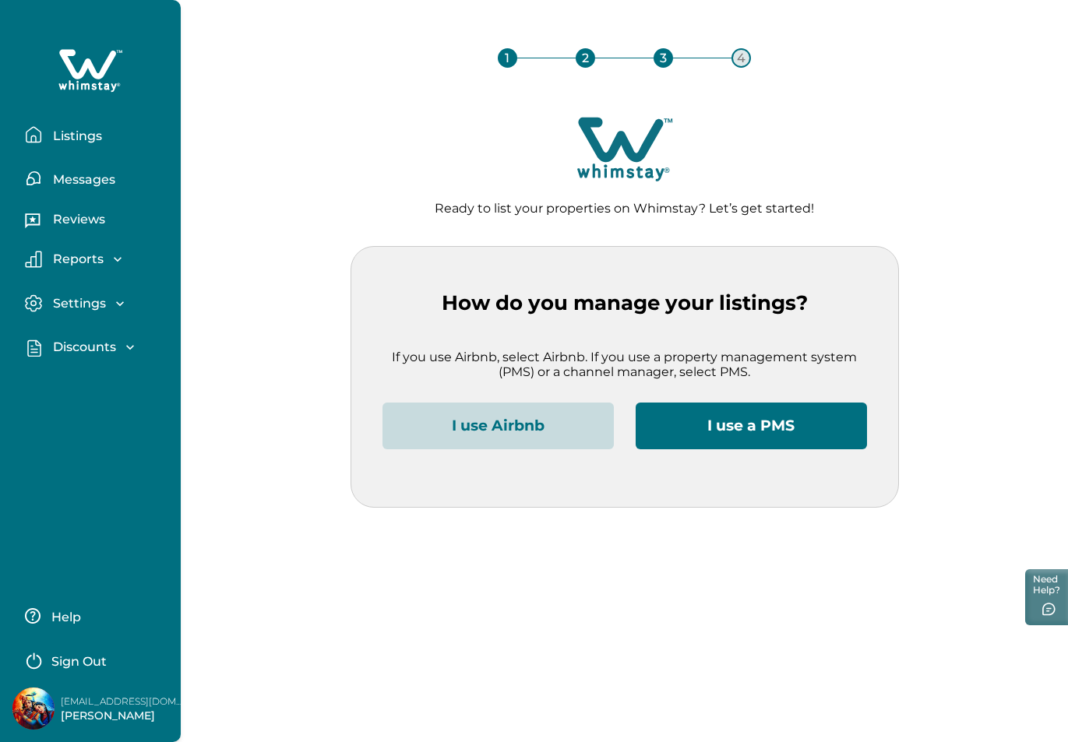
click at [90, 143] on p "Listings" at bounding box center [75, 137] width 54 height 16
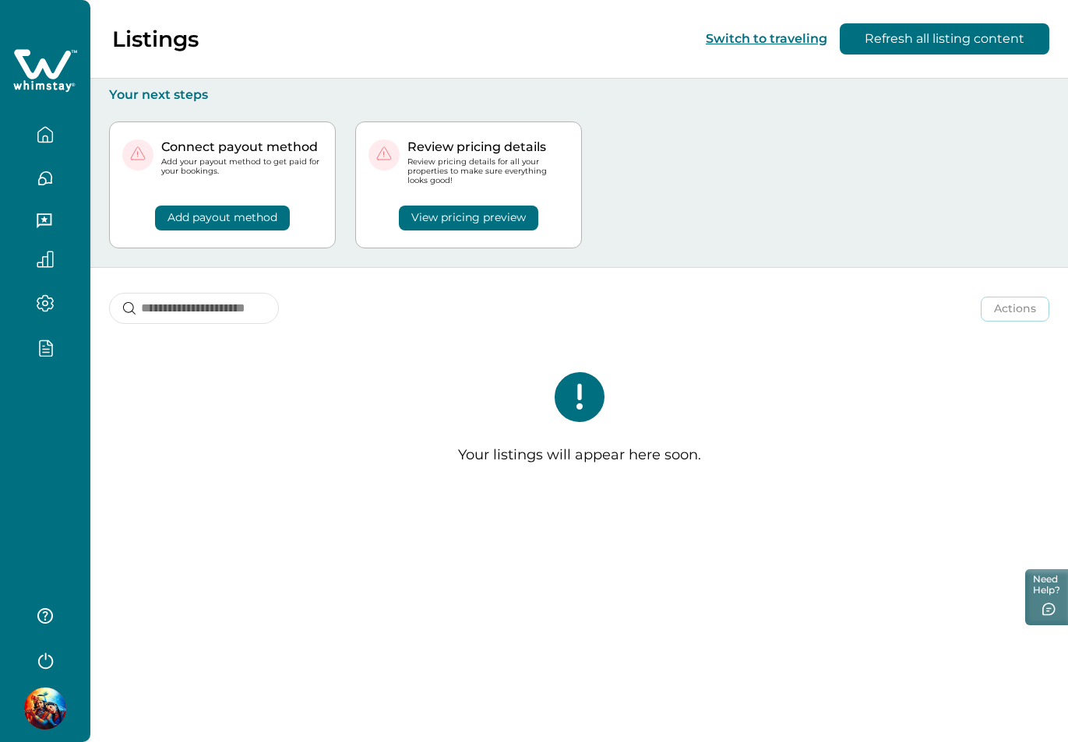
click at [38, 656] on icon "button" at bounding box center [45, 659] width 23 height 23
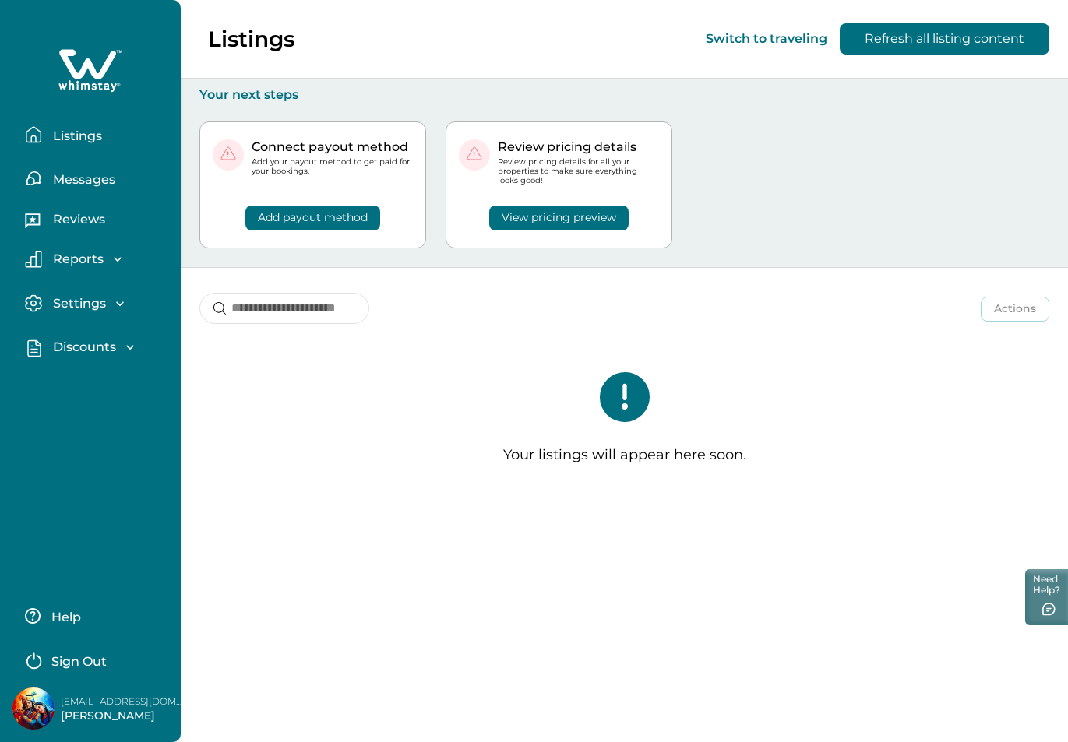
click at [77, 660] on p "Sign Out" at bounding box center [78, 662] width 55 height 16
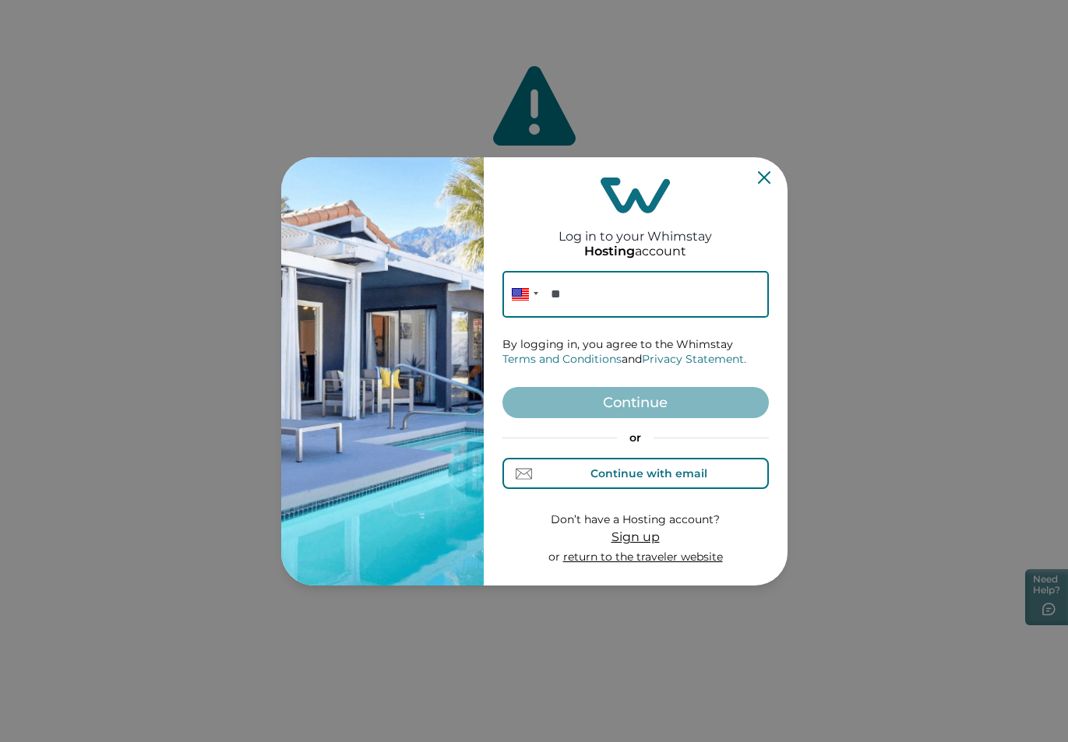
click at [657, 482] on button "Continue with email" at bounding box center [636, 473] width 266 height 31
click at [612, 301] on input at bounding box center [636, 294] width 266 height 47
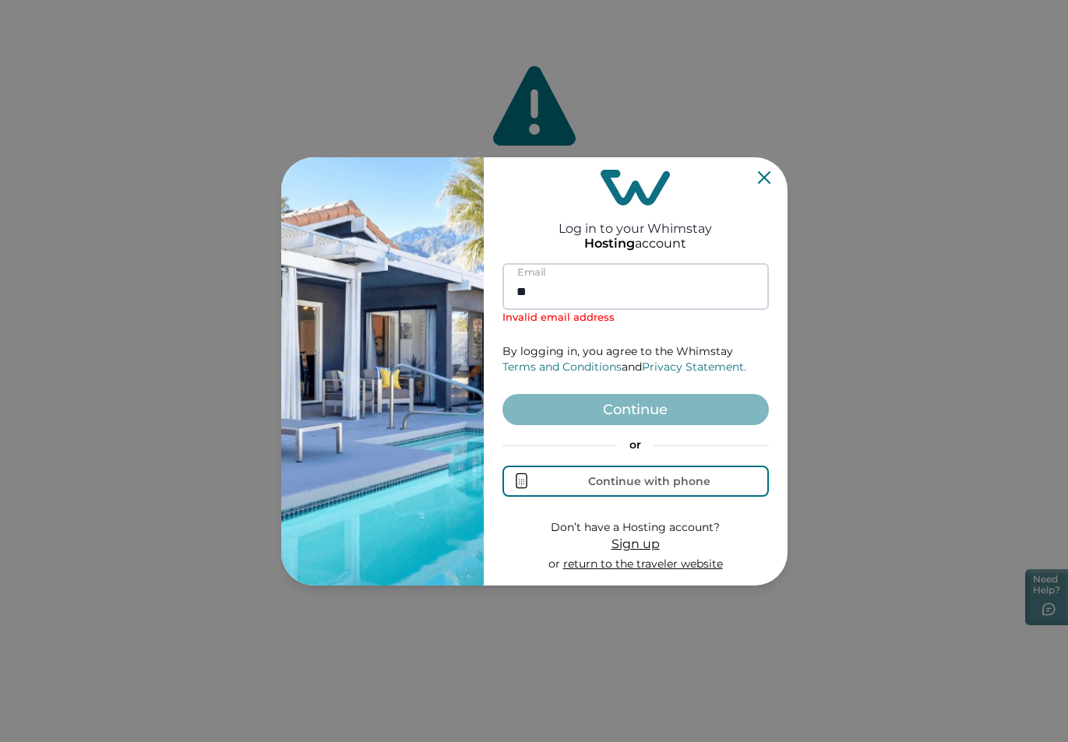
type input "*"
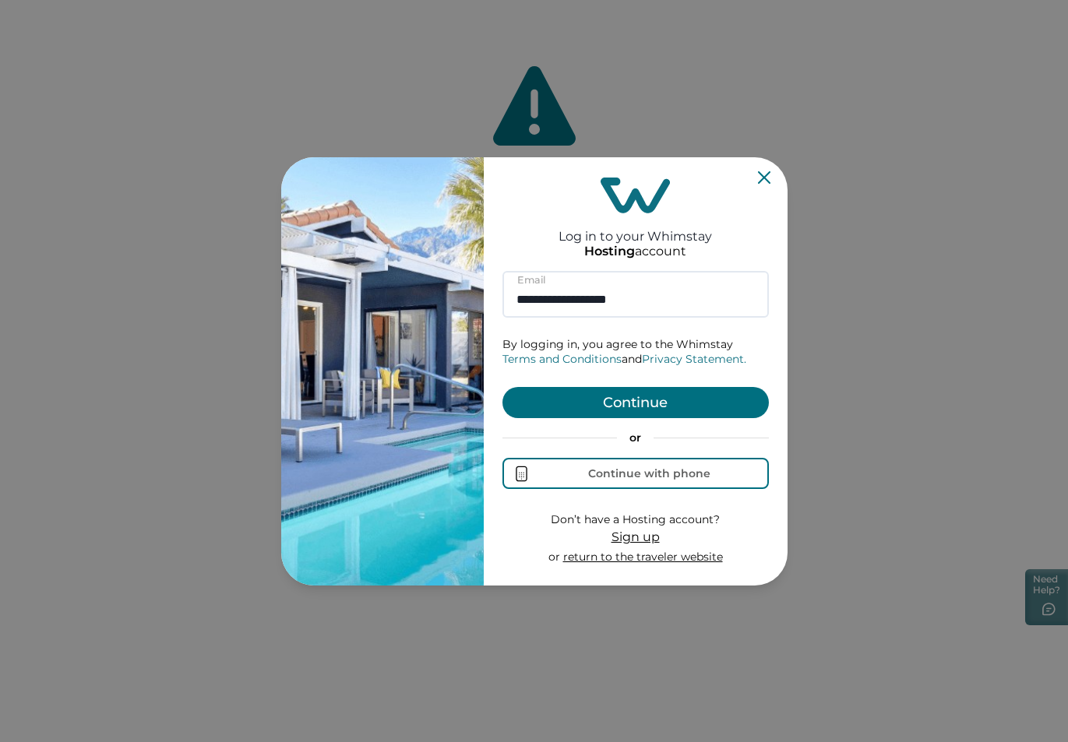
type input "**********"
click at [633, 406] on button "Continue" at bounding box center [636, 402] width 266 height 31
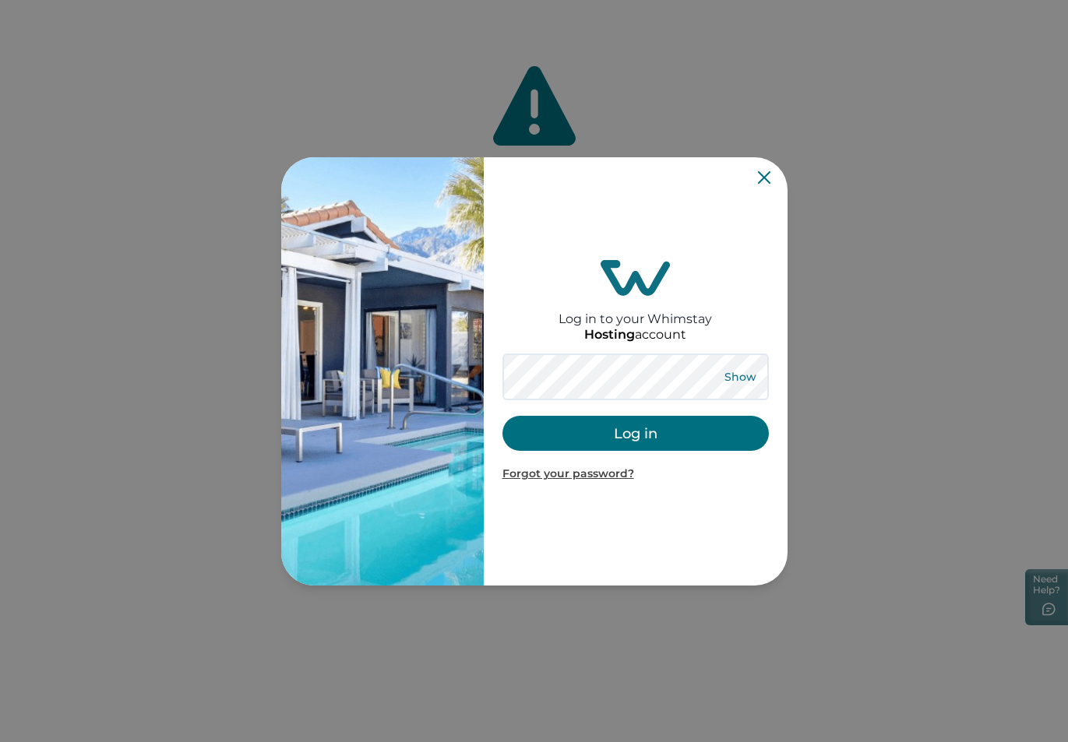
click at [739, 372] on button "Show" at bounding box center [741, 377] width 56 height 22
click at [638, 421] on button "Log in" at bounding box center [636, 433] width 266 height 35
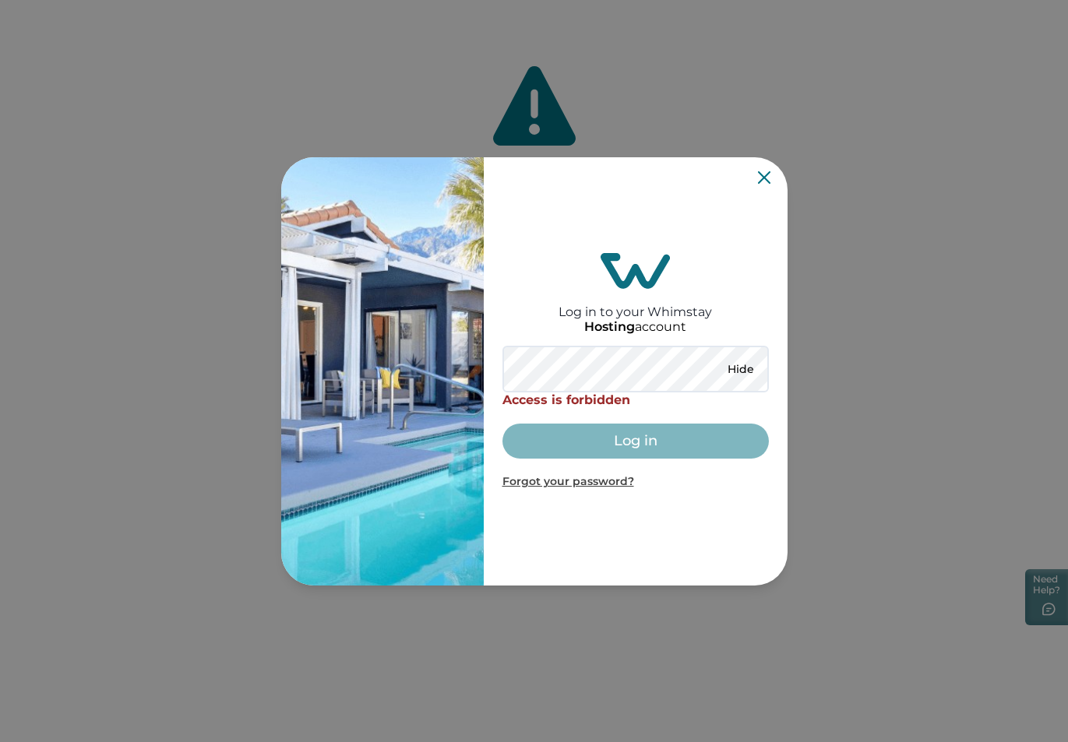
click at [762, 179] on icon "Close" at bounding box center [764, 177] width 12 height 12
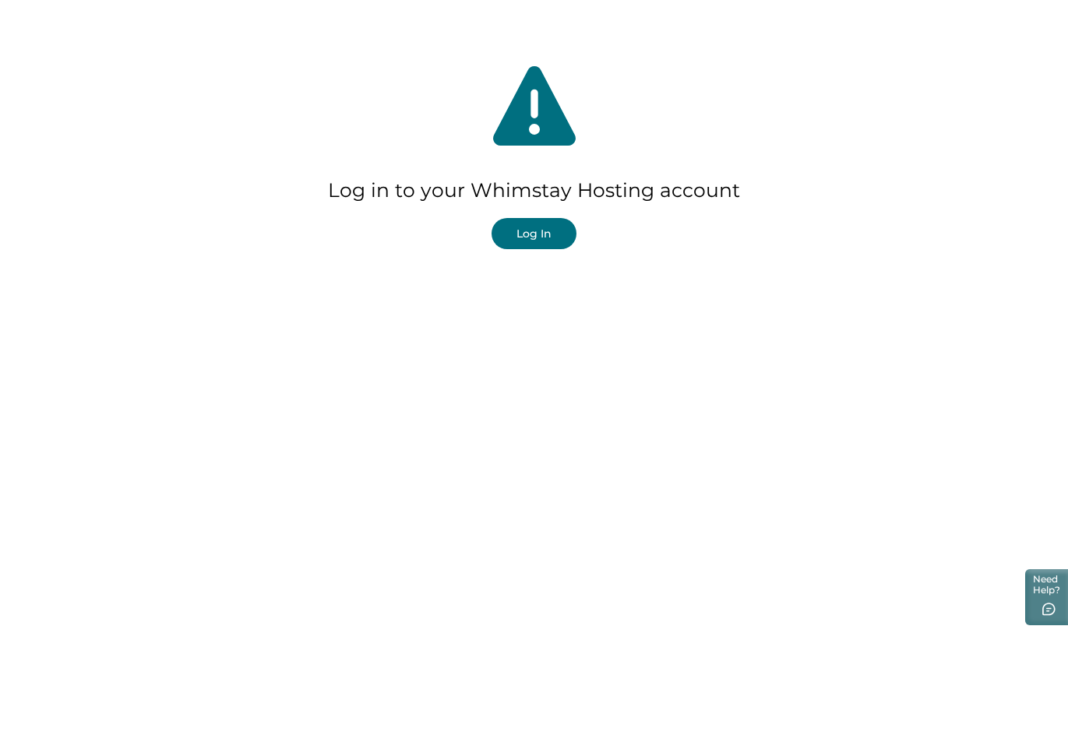
click at [533, 239] on button "Log In" at bounding box center [534, 233] width 85 height 31
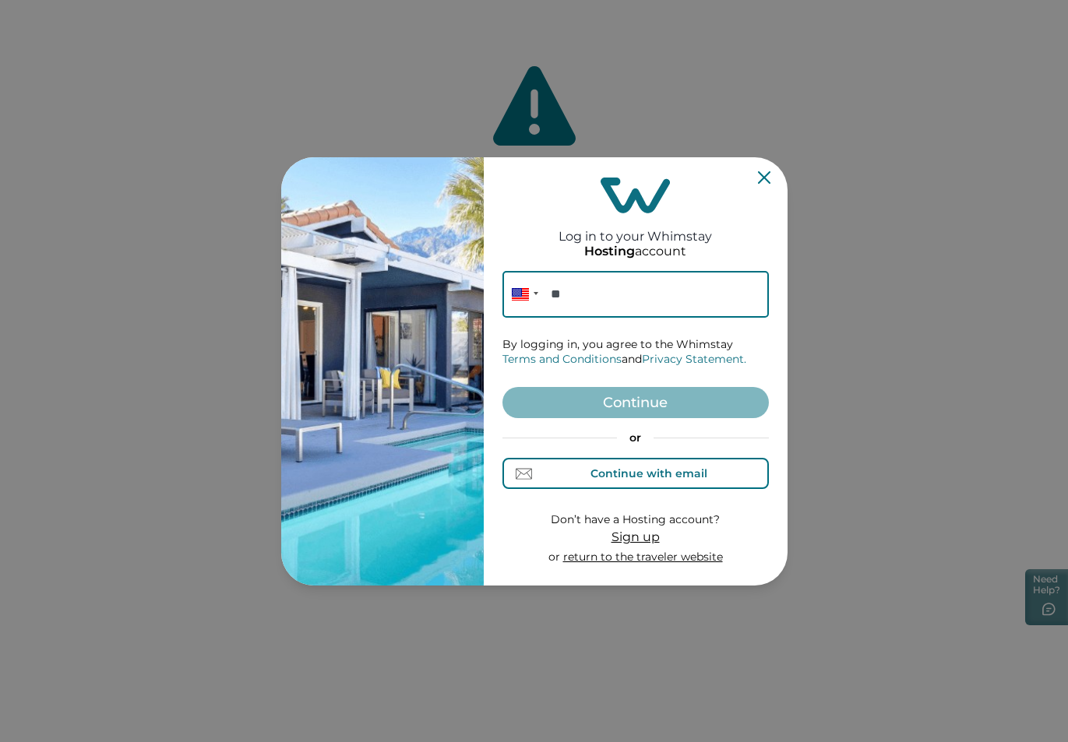
click at [666, 471] on div "Continue with email" at bounding box center [649, 473] width 117 height 12
click at [587, 306] on input at bounding box center [636, 294] width 266 height 47
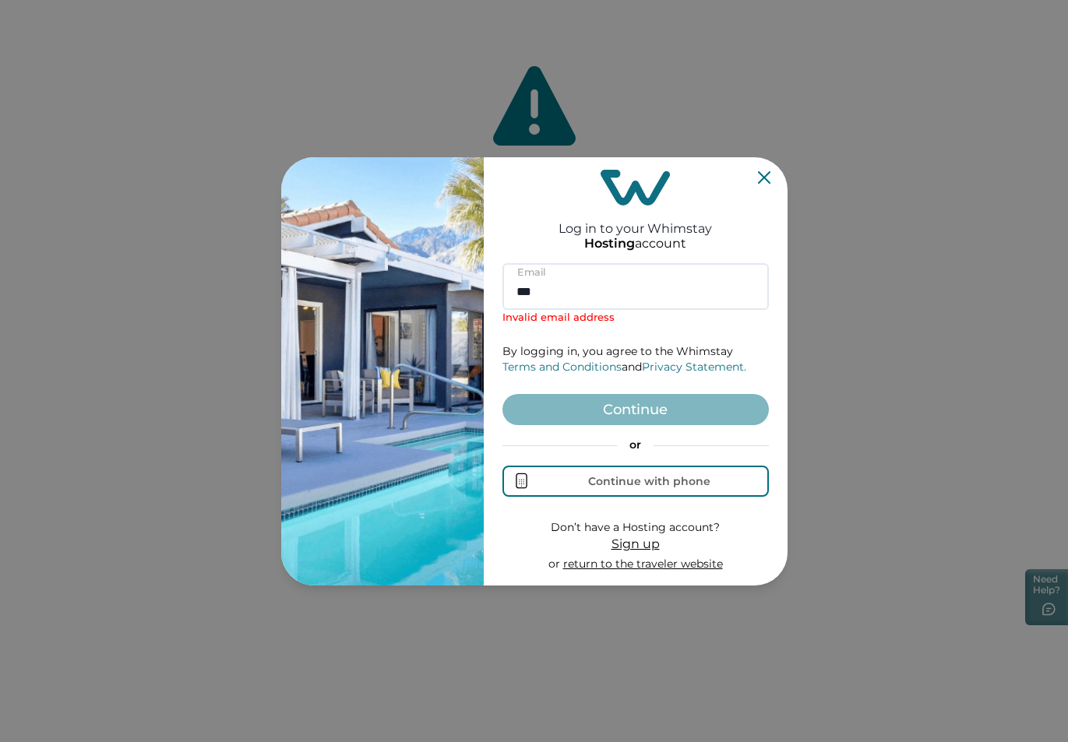
type input "***"
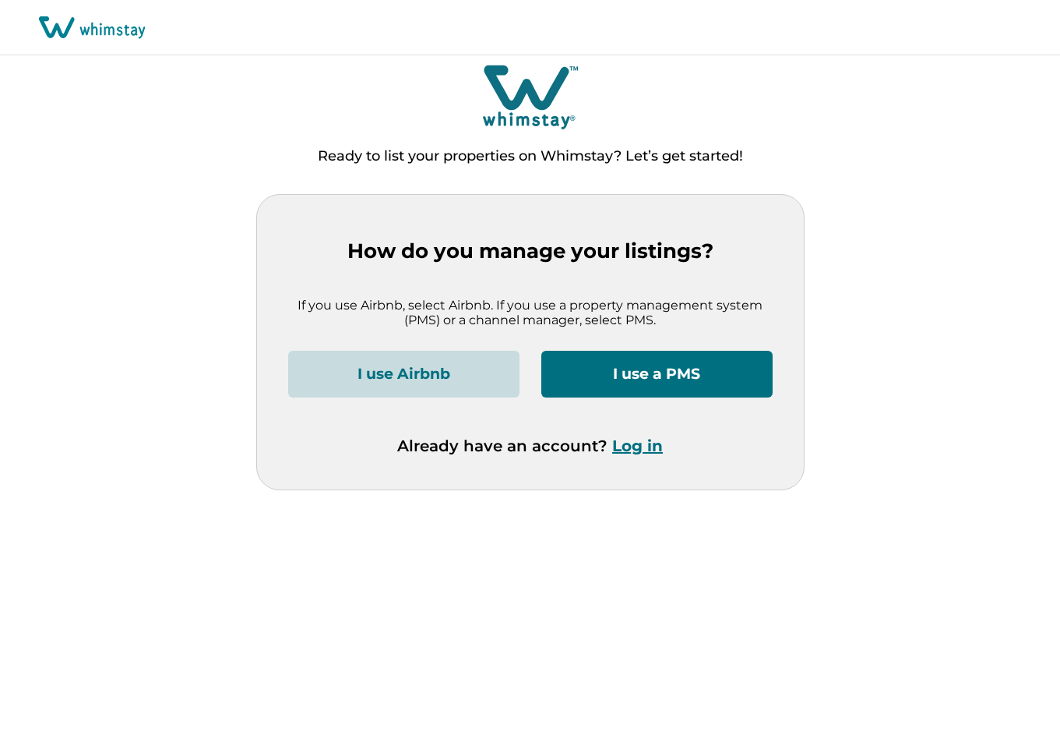
click at [634, 444] on button "Log in" at bounding box center [637, 445] width 51 height 19
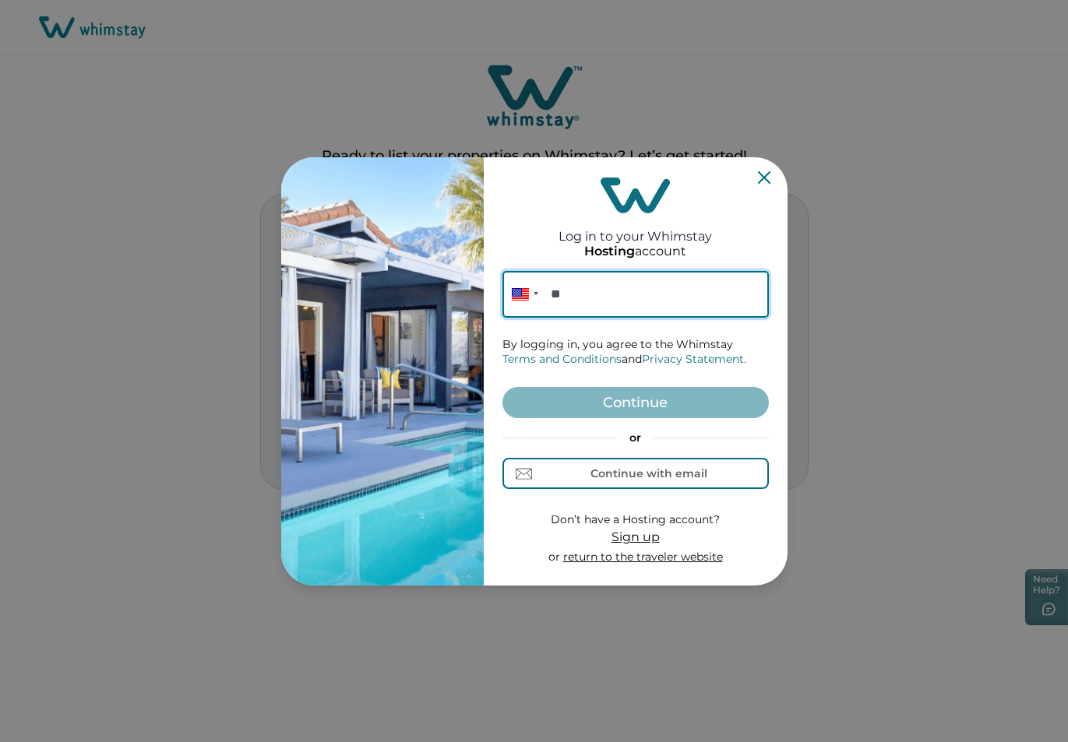
click at [612, 294] on input "**" at bounding box center [636, 294] width 266 height 47
paste input "**********"
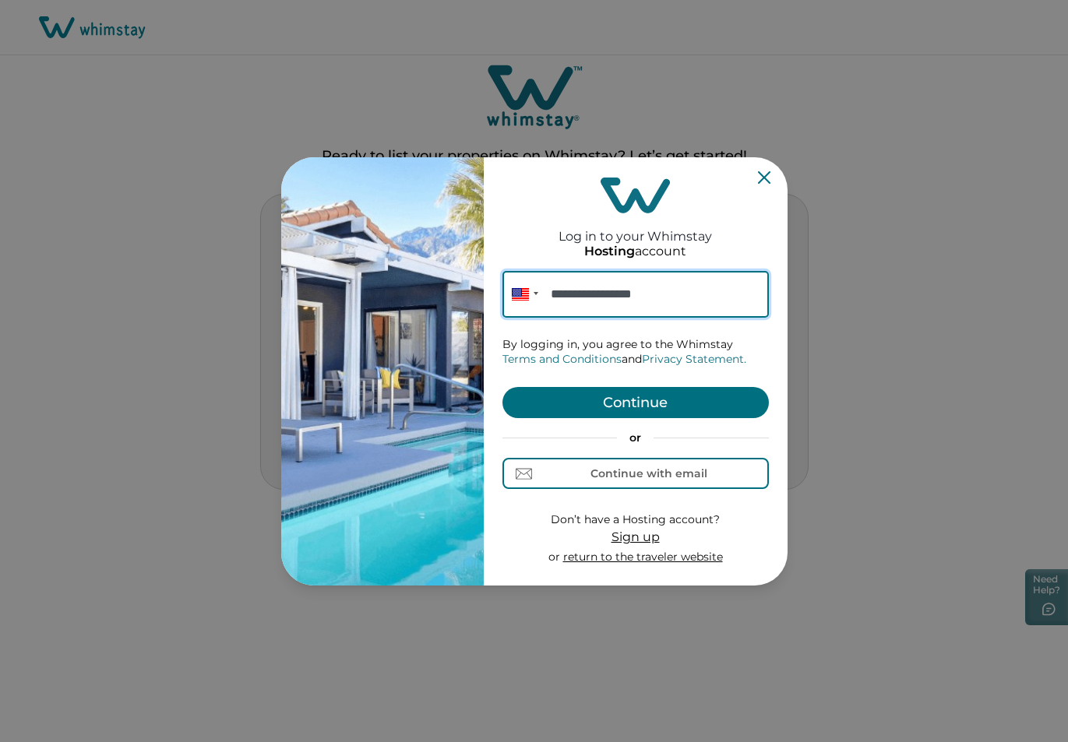
type input "**********"
click at [644, 401] on button "Continue" at bounding box center [636, 402] width 266 height 31
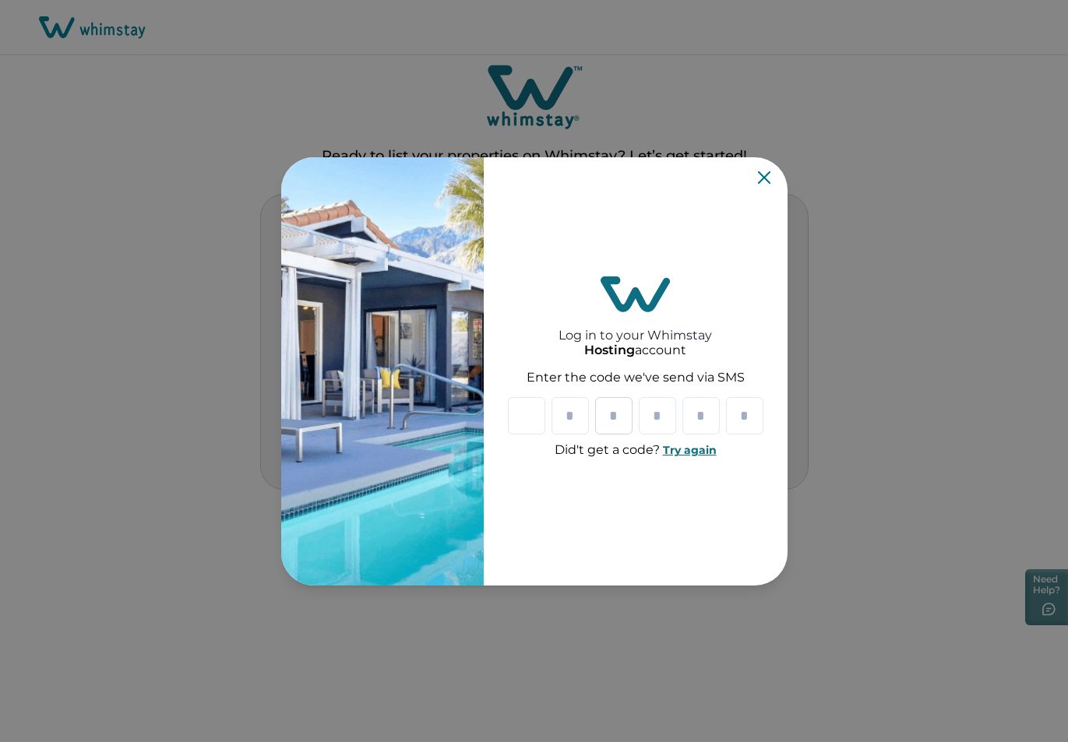
type input "*"
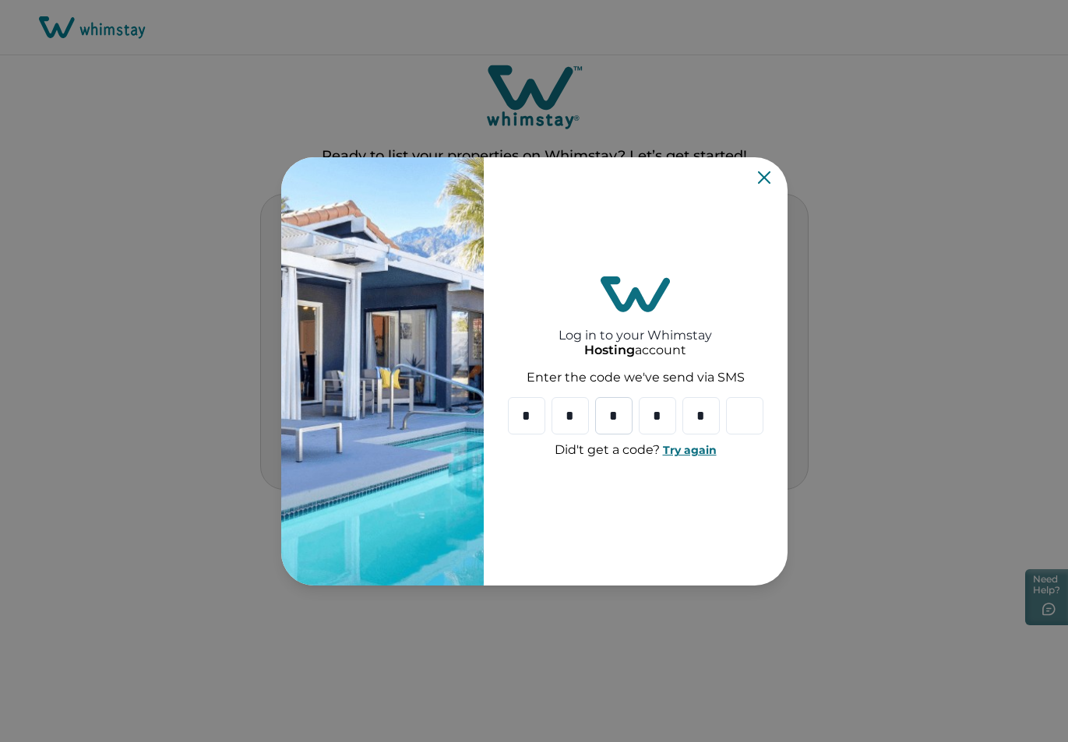
type input "*"
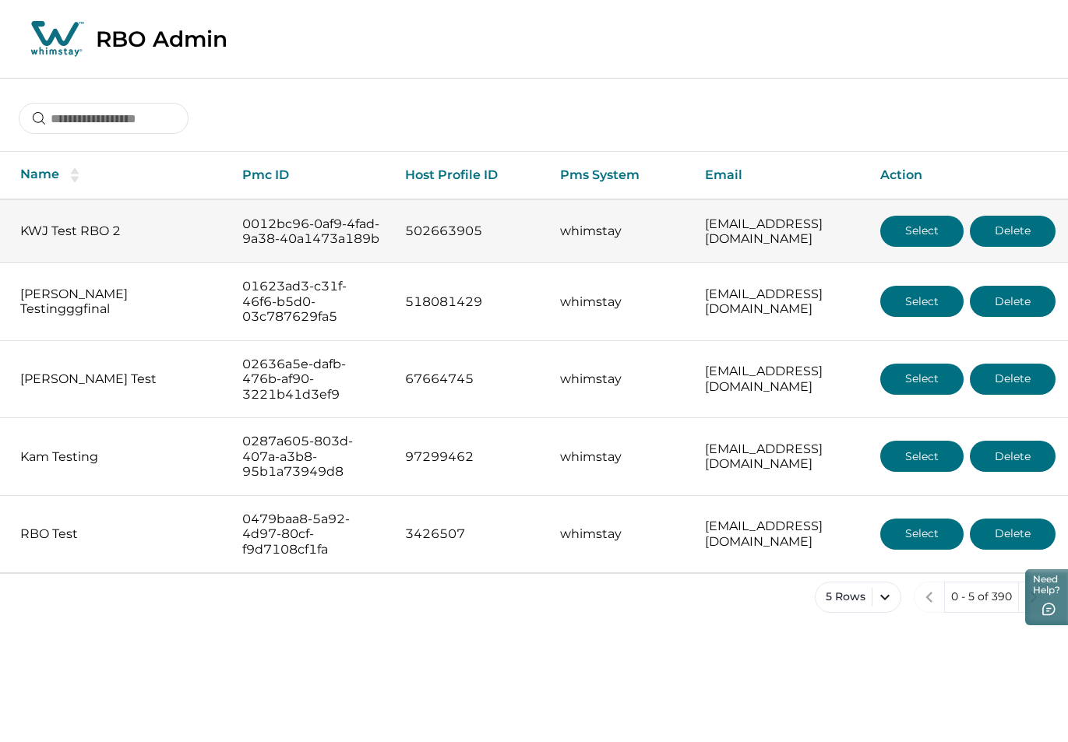
click at [913, 235] on button "Select" at bounding box center [921, 231] width 83 height 31
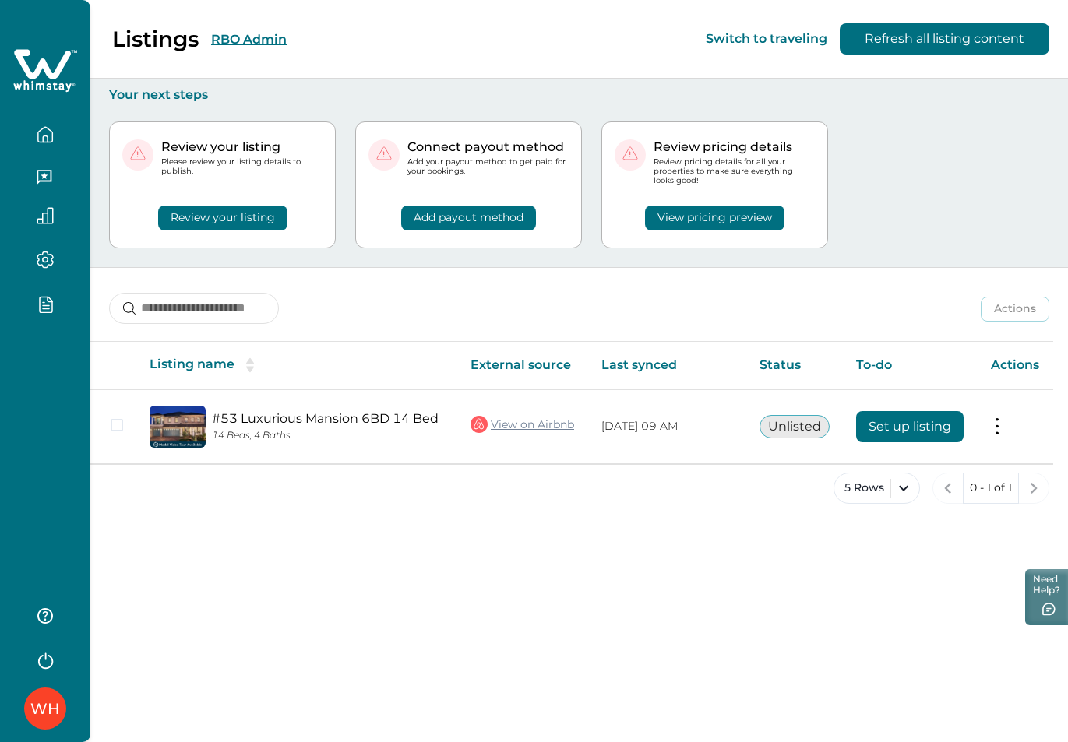
click at [45, 298] on icon "button" at bounding box center [45, 304] width 17 height 18
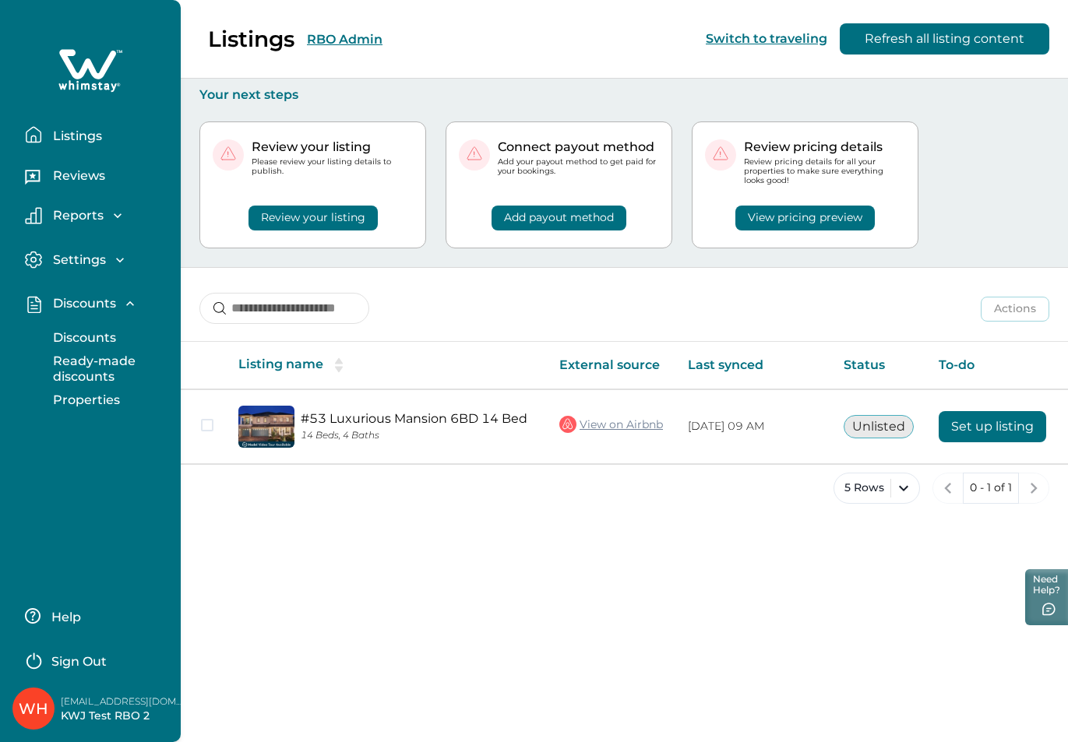
click at [67, 332] on p "Discounts" at bounding box center [82, 338] width 68 height 16
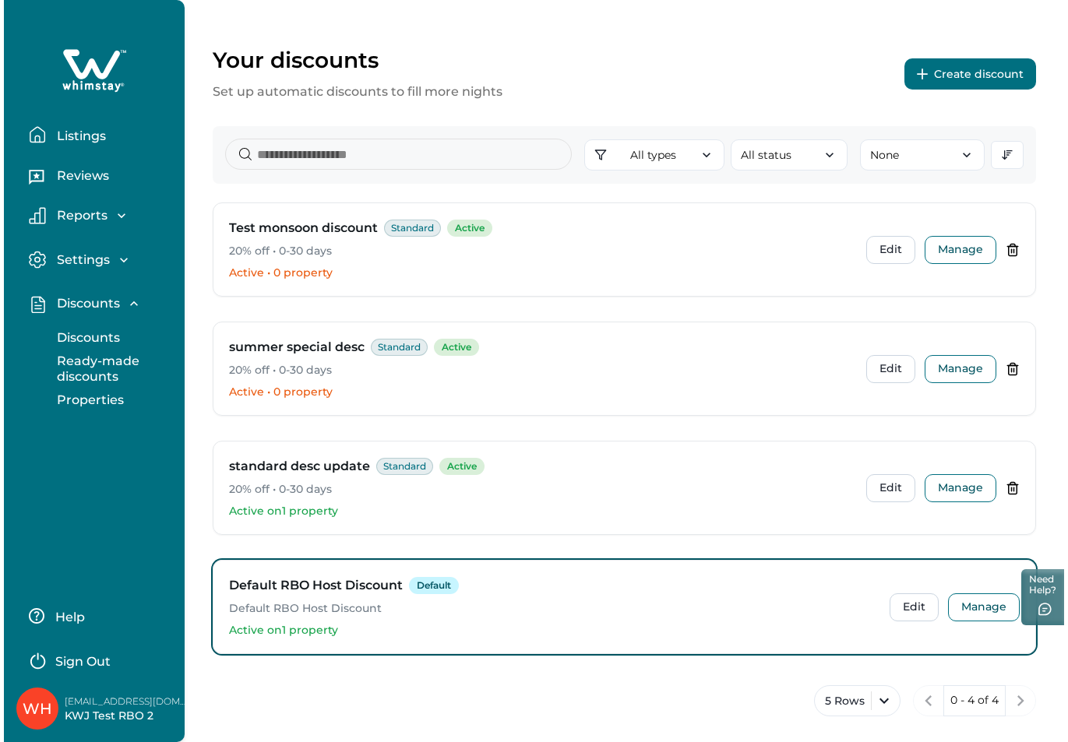
scroll to position [43, 0]
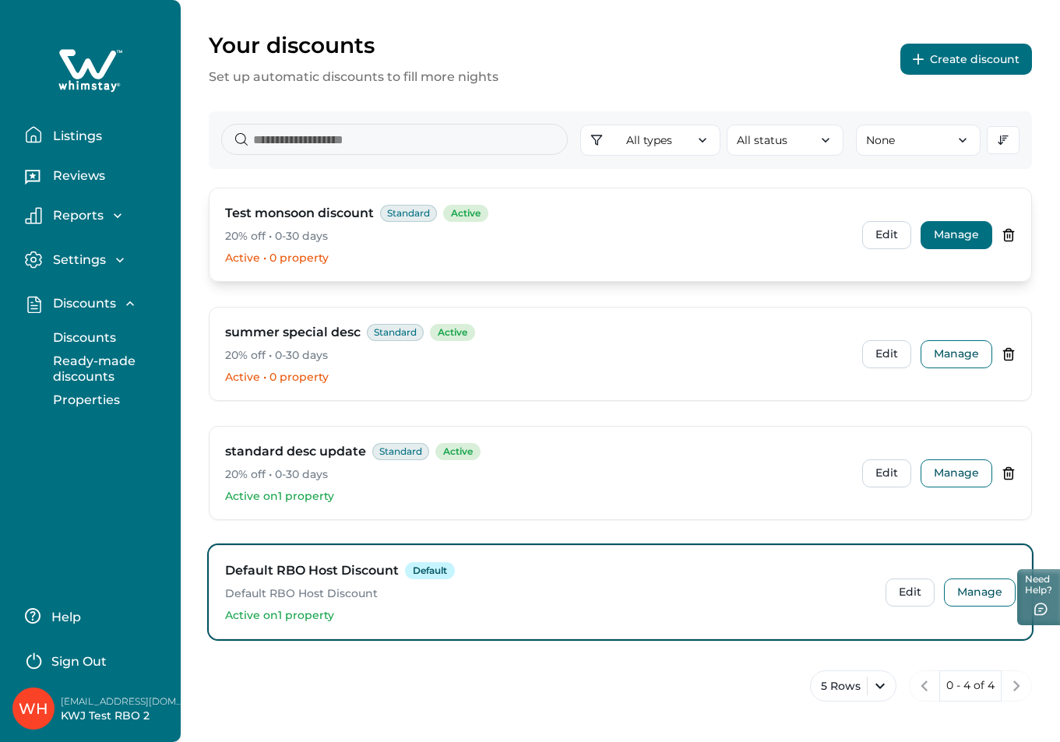
click at [932, 235] on button "Manage" at bounding box center [957, 235] width 72 height 28
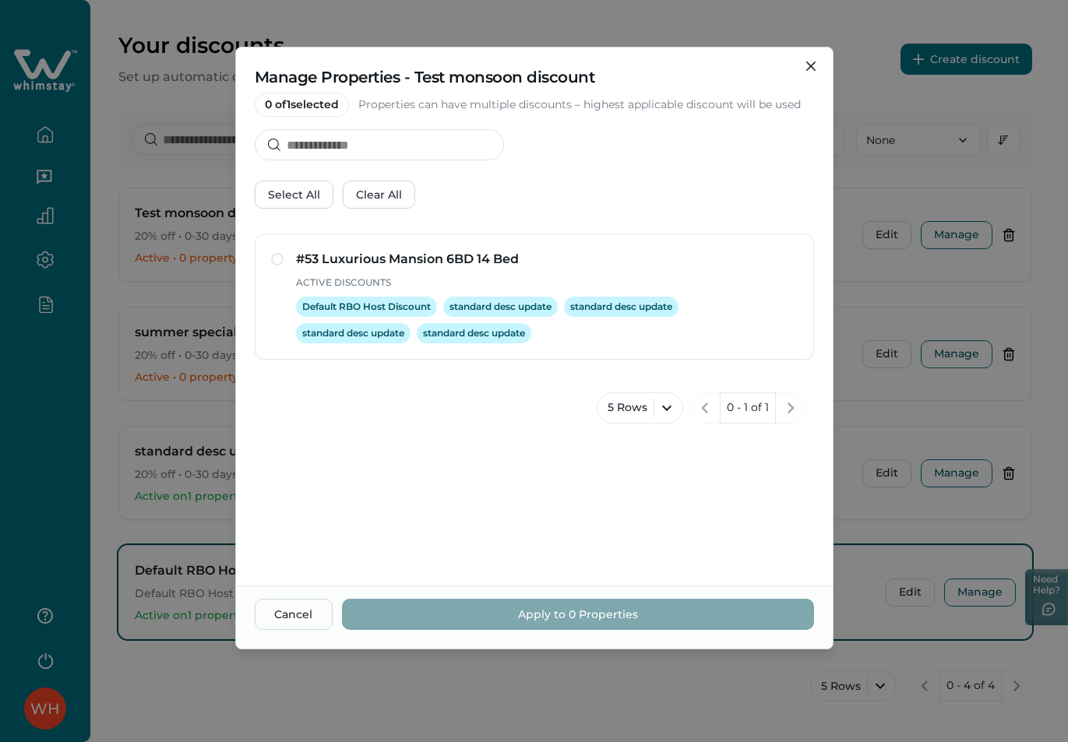
click at [850, 294] on div "Manage Properties - Test monsoon discount 0 of 1 selected Properties can have m…" at bounding box center [534, 371] width 1068 height 742
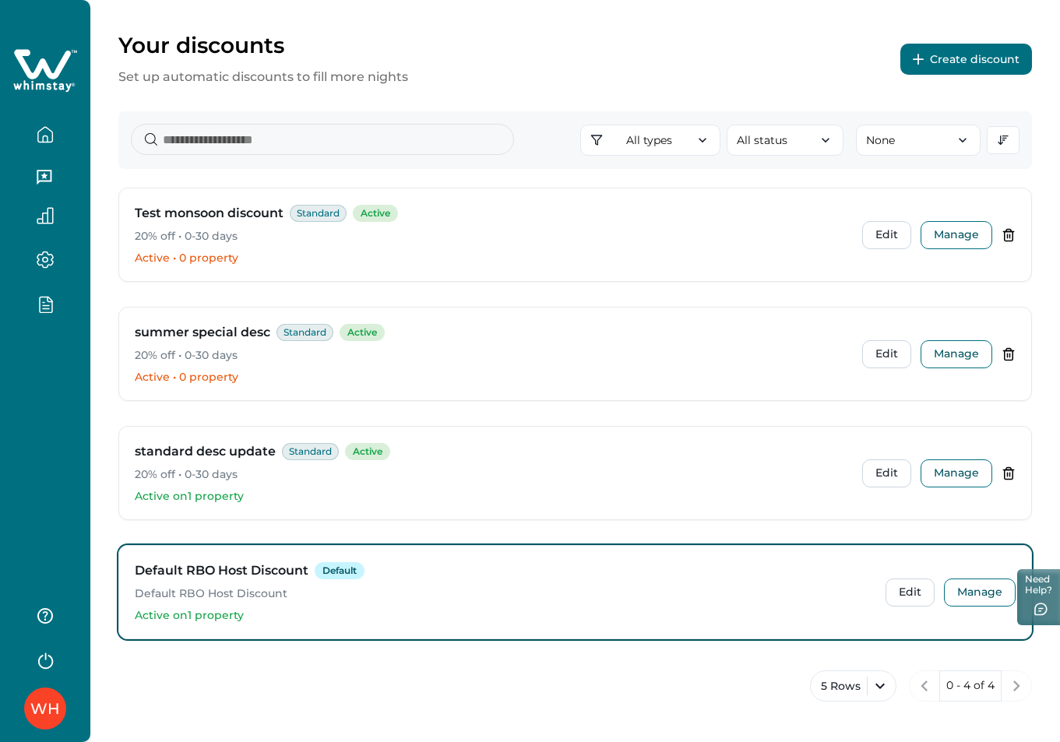
click at [957, 58] on button "Create discount" at bounding box center [967, 59] width 132 height 31
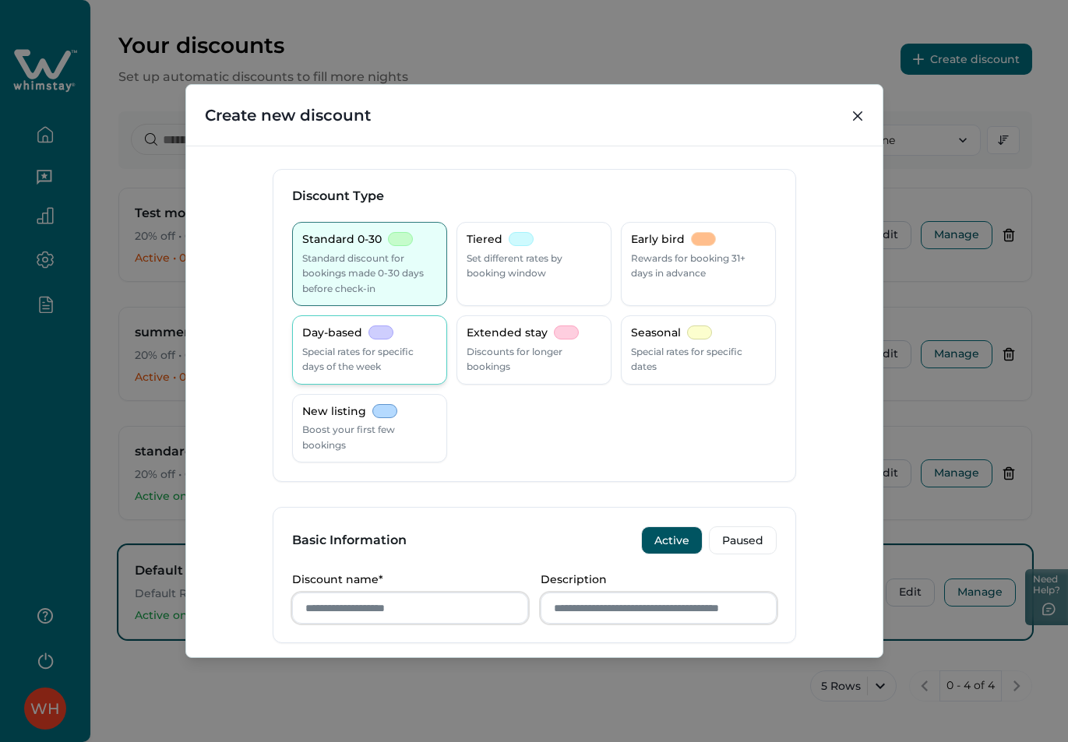
scroll to position [0, 0]
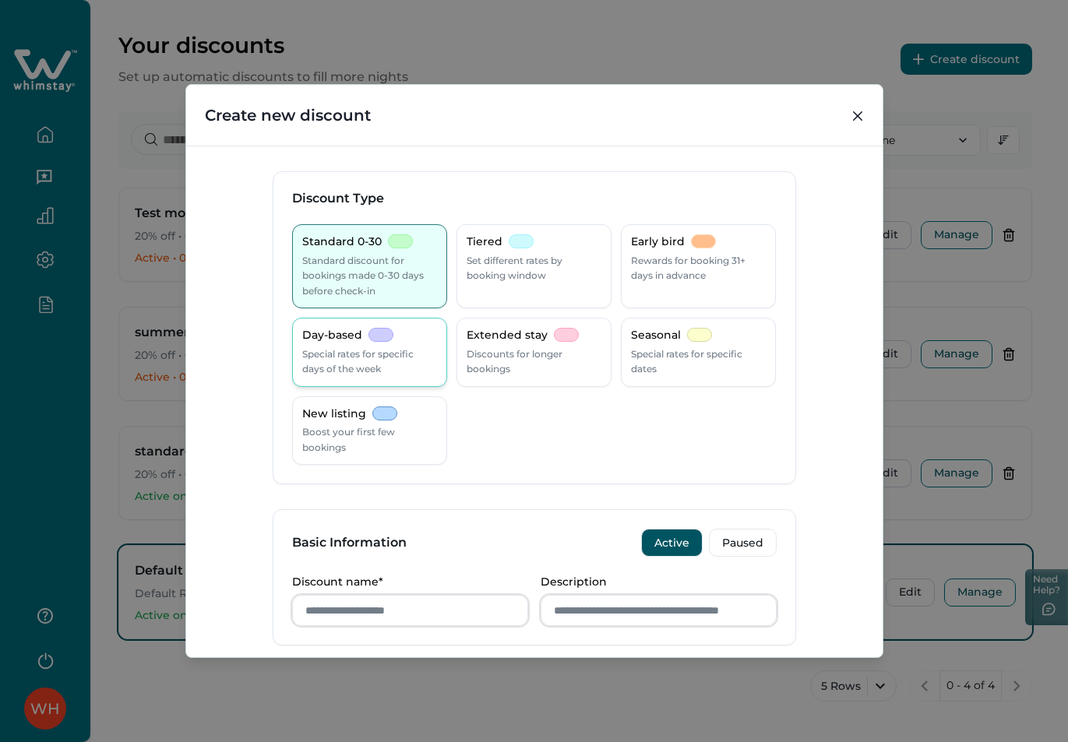
click at [360, 347] on p "Special rates for specific days of the week" at bounding box center [369, 362] width 135 height 30
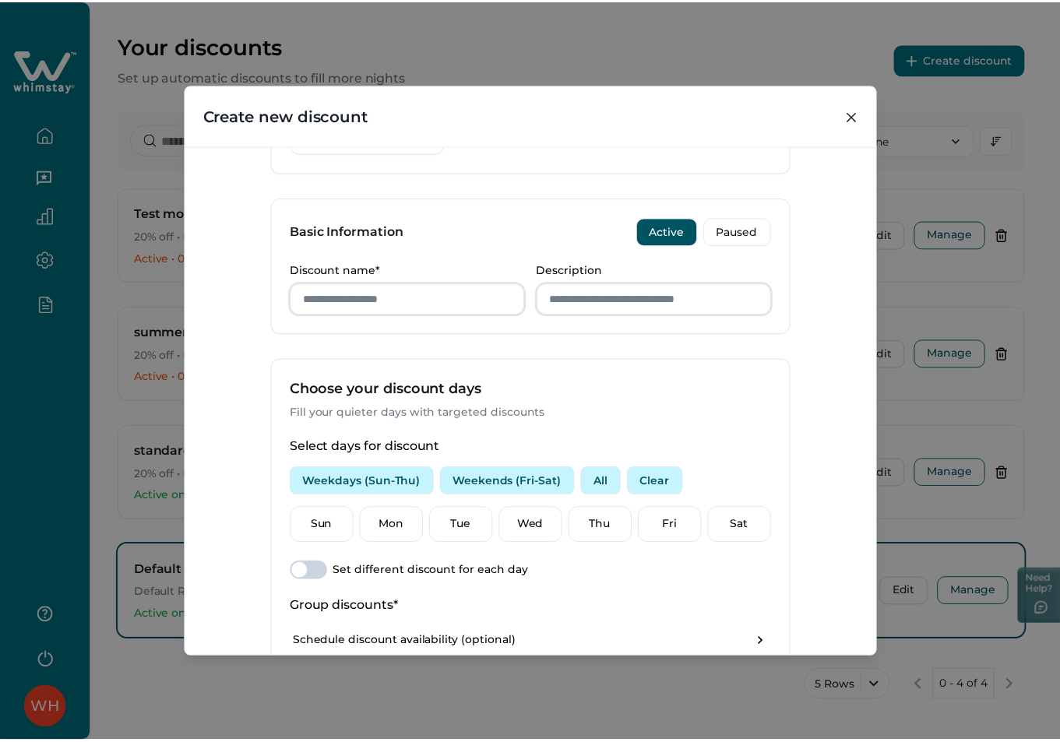
scroll to position [467, 0]
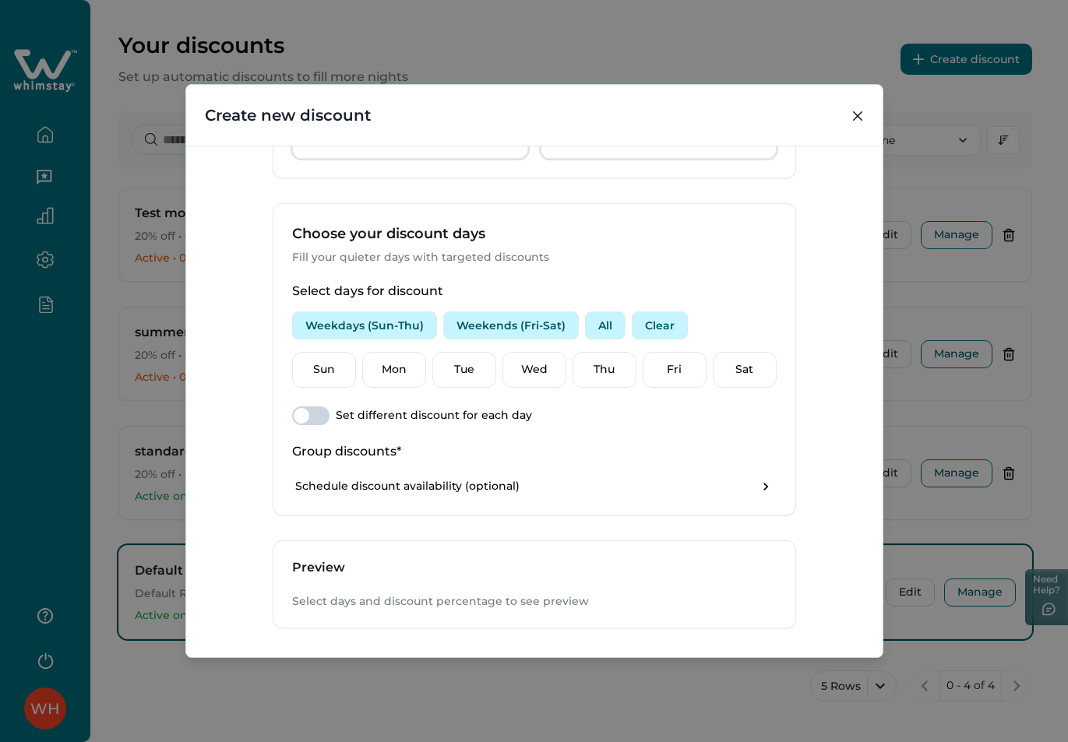
click at [510, 323] on button "Weekends (Fri-Sat)" at bounding box center [511, 326] width 136 height 28
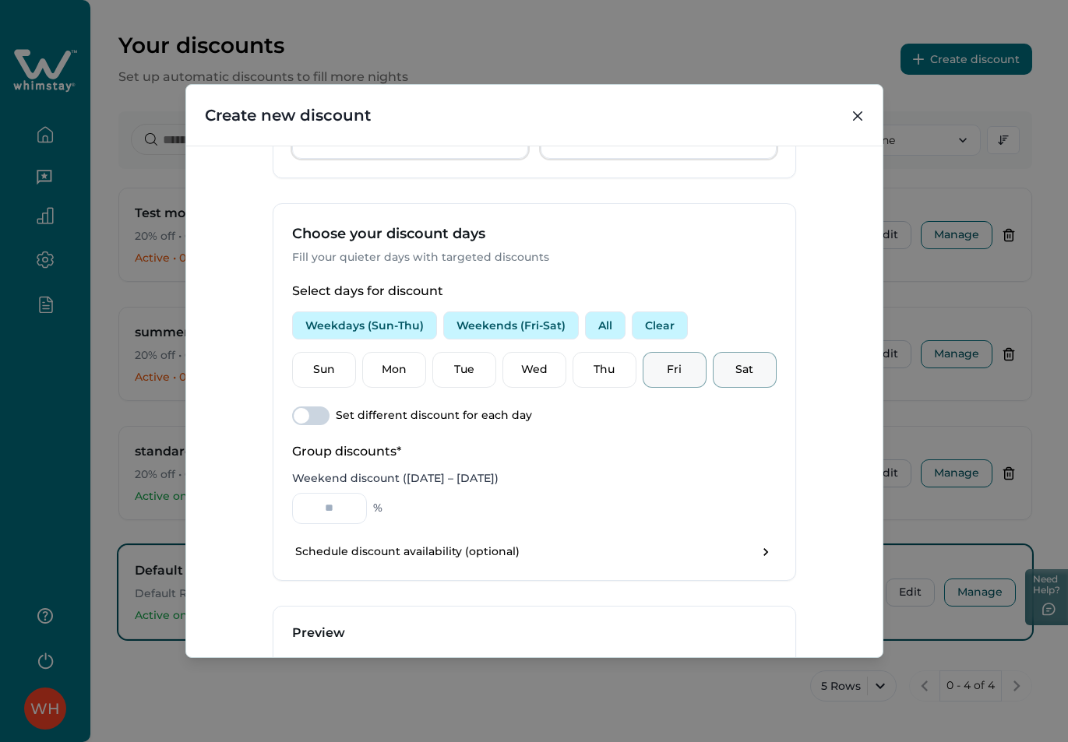
click at [315, 414] on span at bounding box center [310, 416] width 37 height 19
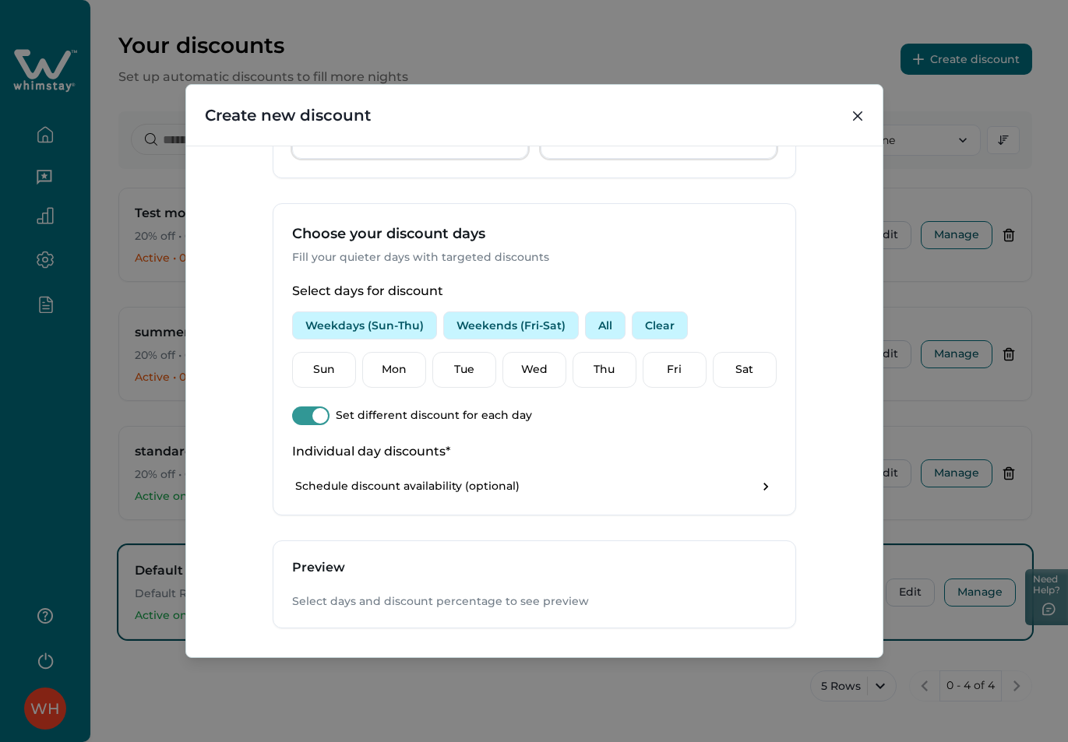
click at [494, 324] on button "Weekends (Fri-Sat)" at bounding box center [511, 326] width 136 height 28
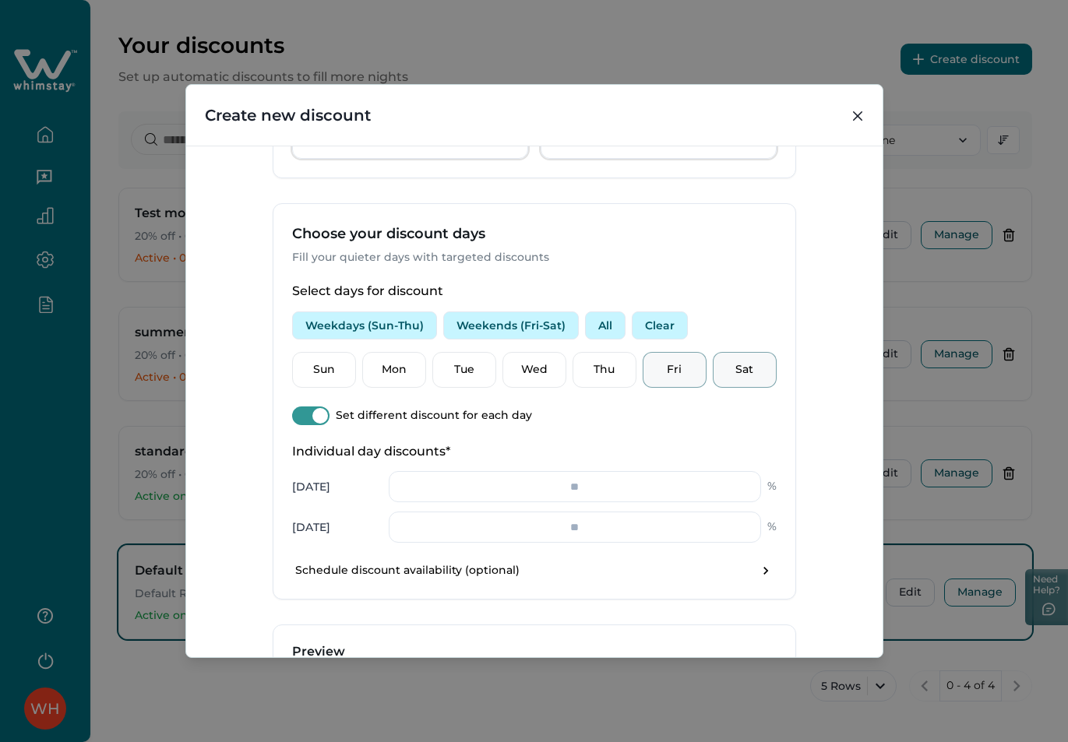
click at [312, 418] on span at bounding box center [320, 416] width 16 height 16
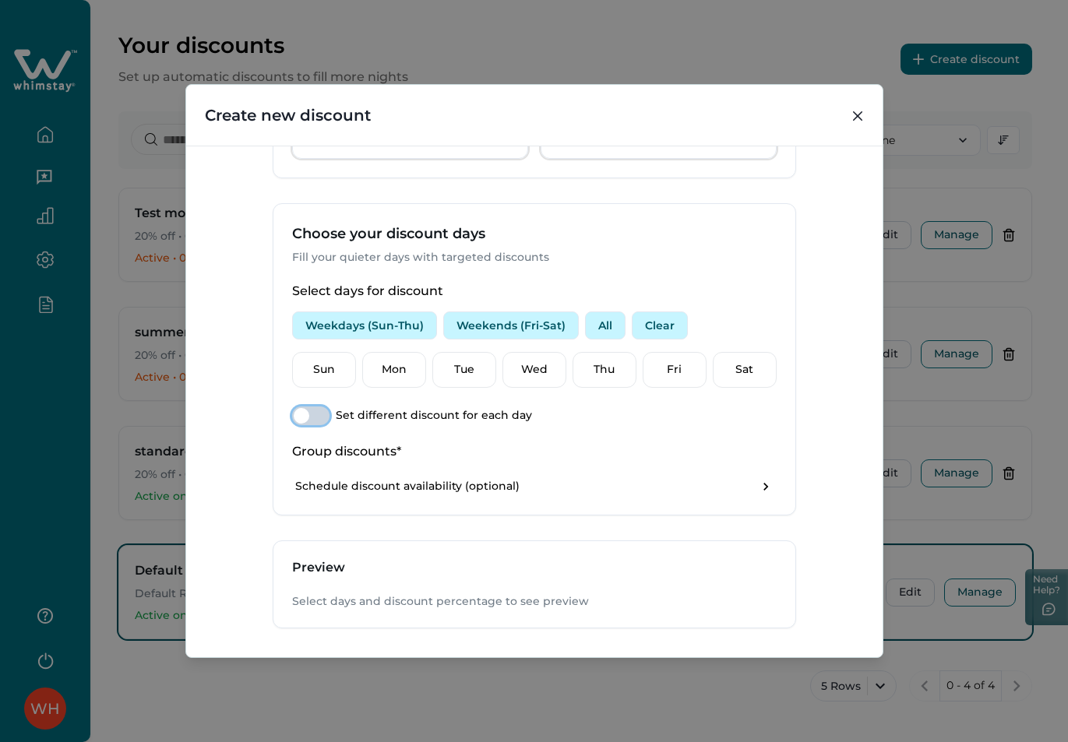
click at [916, 300] on div "Create new discount Discount Type Standard 0-30 Standard discount for bookings …" at bounding box center [534, 371] width 1068 height 742
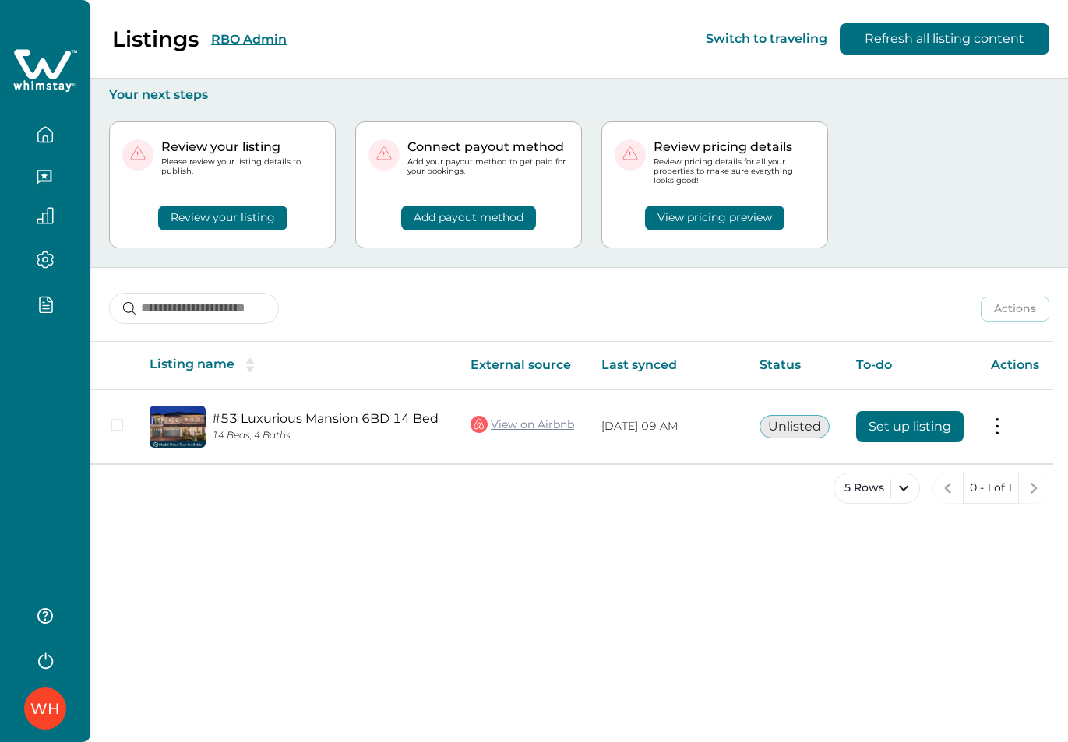
click at [62, 324] on div at bounding box center [44, 310] width 65 height 31
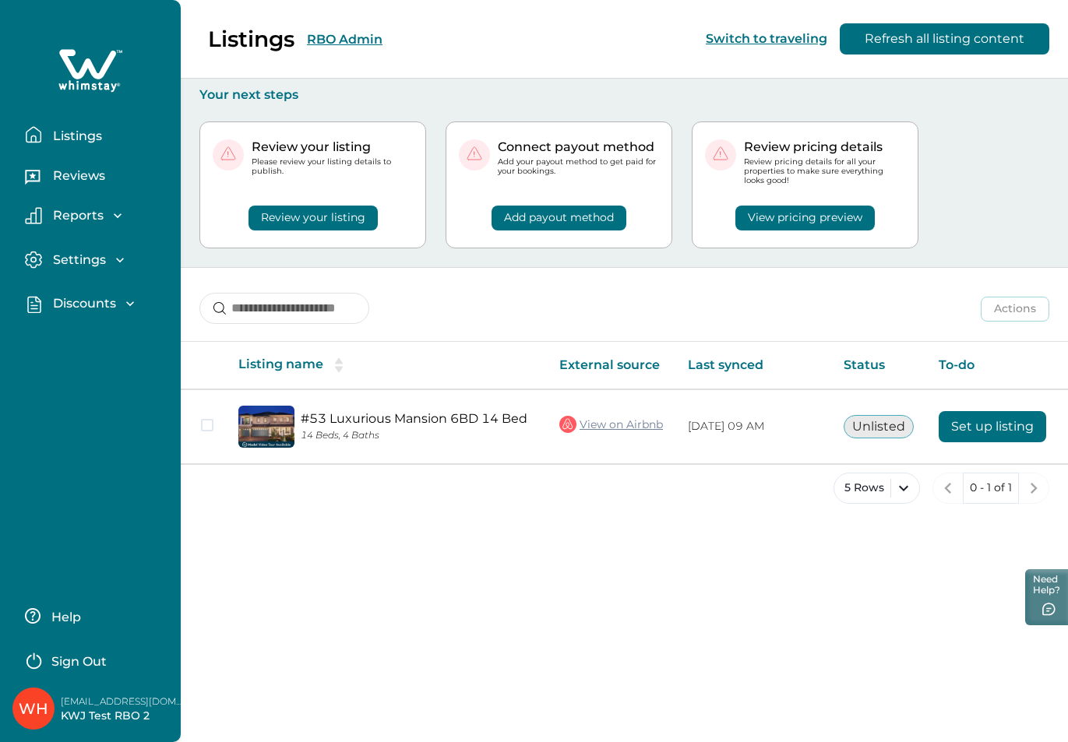
click at [69, 305] on p "Discounts" at bounding box center [82, 304] width 68 height 16
click at [85, 340] on p "Discounts" at bounding box center [82, 338] width 68 height 16
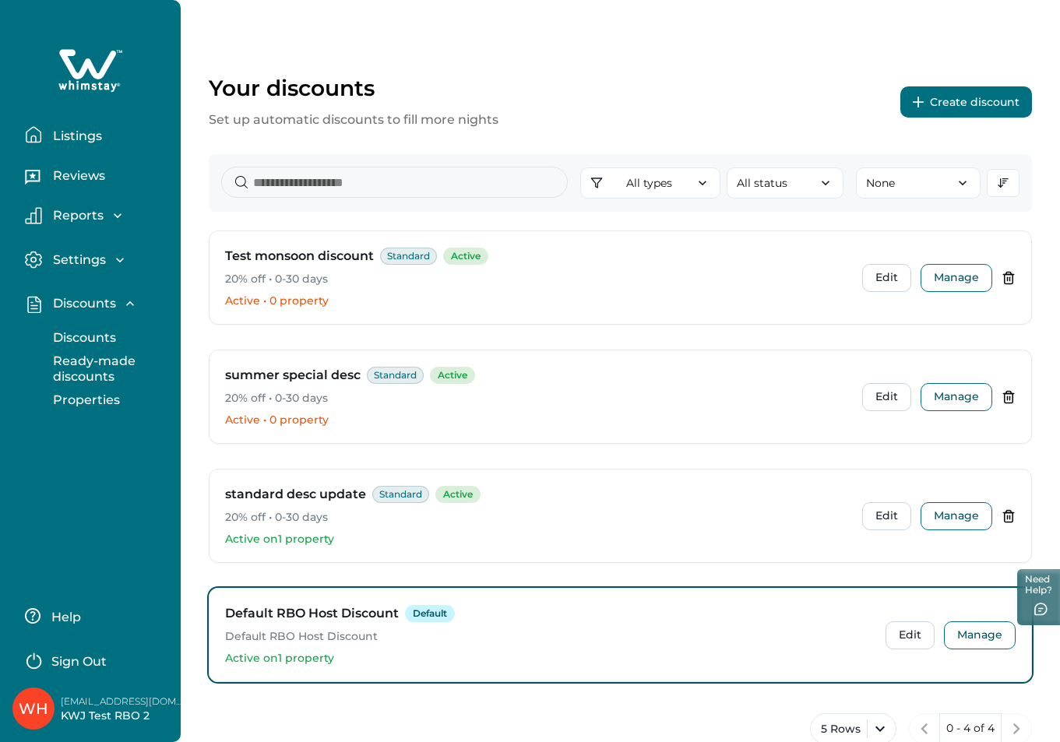
click at [111, 397] on p "Properties" at bounding box center [84, 401] width 72 height 16
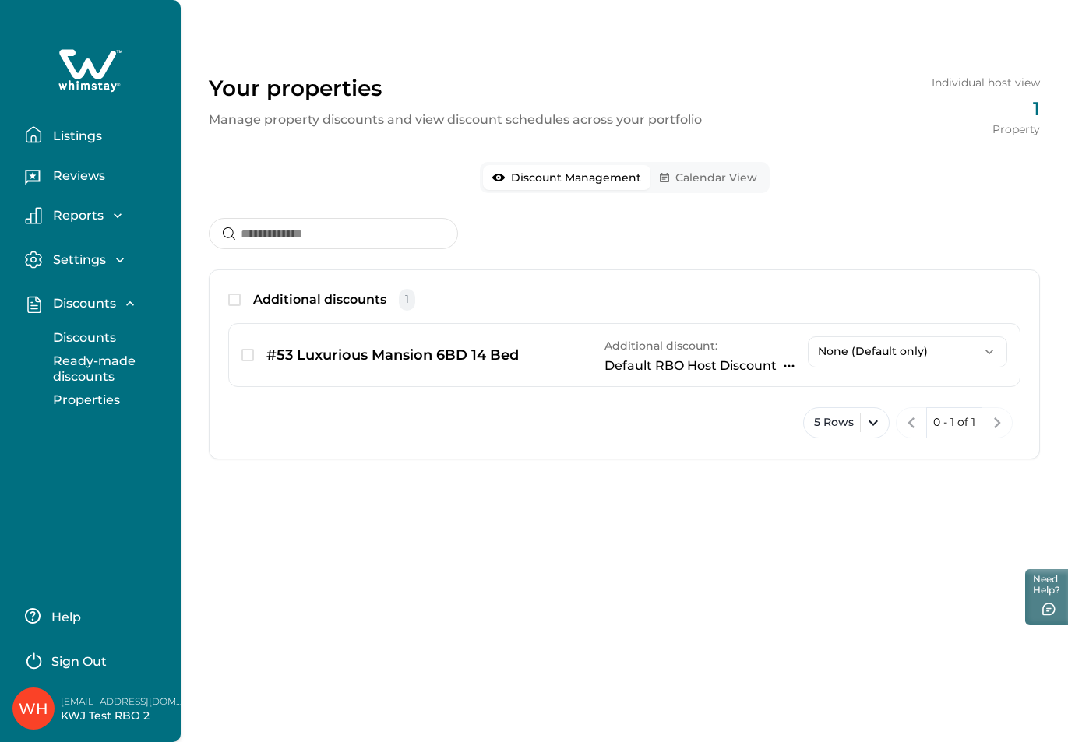
click at [106, 660] on p "Sign Out" at bounding box center [78, 662] width 55 height 16
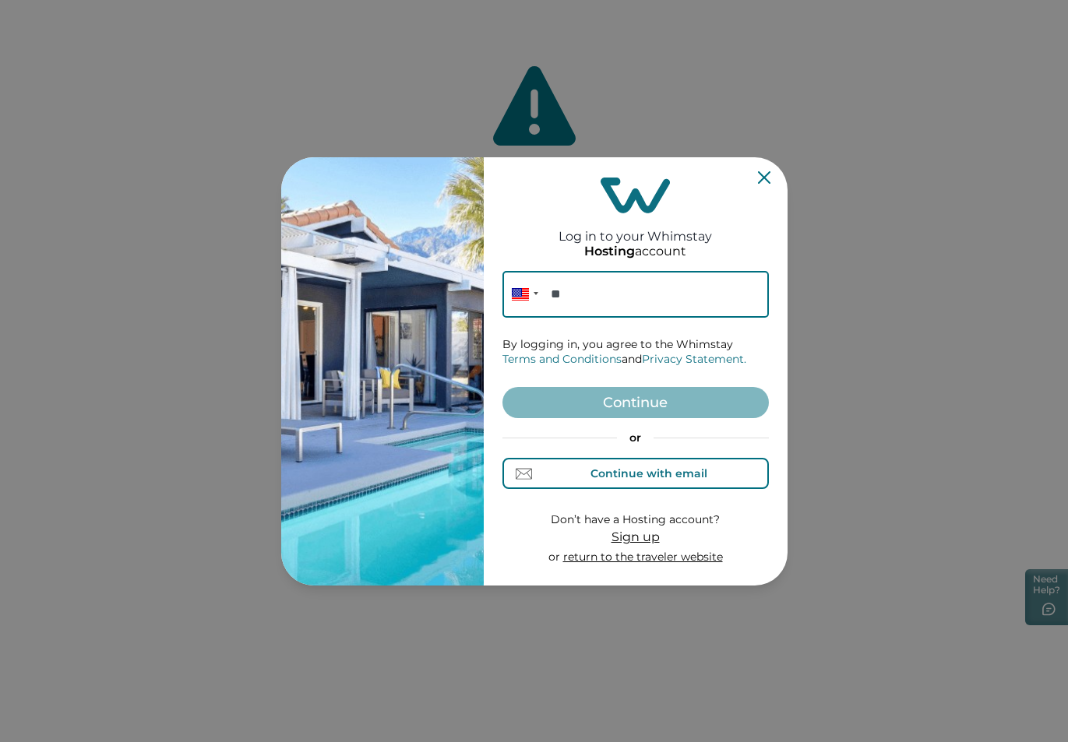
click at [622, 469] on div "Continue with email" at bounding box center [649, 473] width 117 height 12
click at [594, 308] on input at bounding box center [636, 294] width 266 height 47
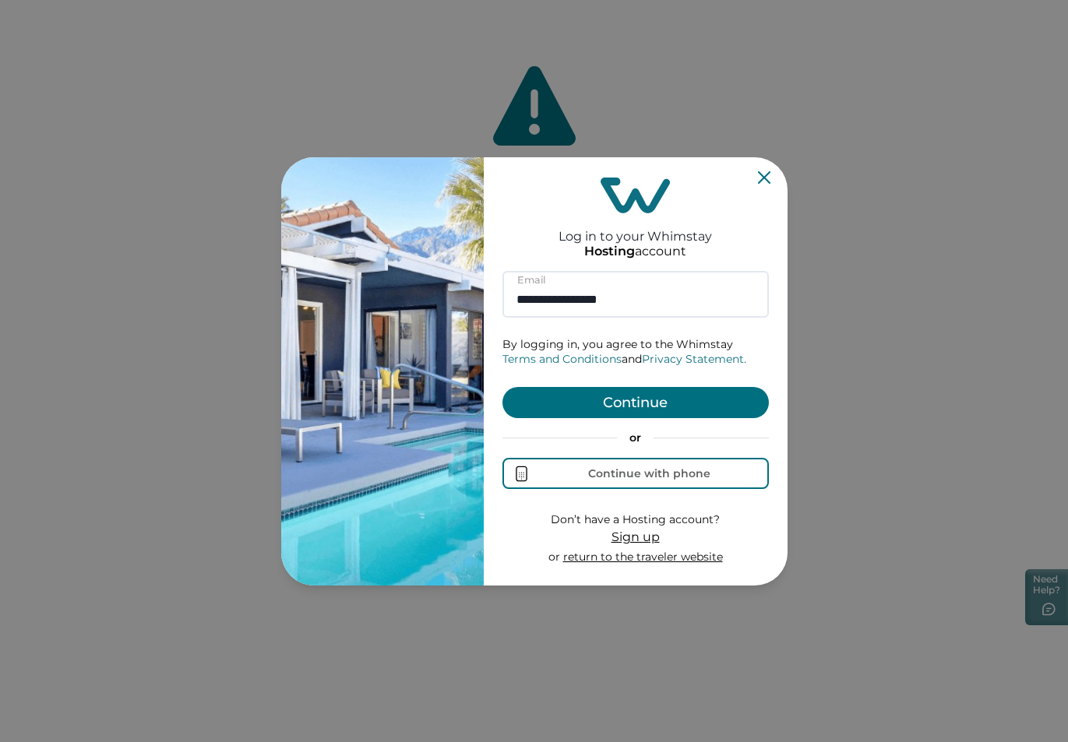
type input "**********"
click at [633, 412] on button "Continue" at bounding box center [636, 402] width 266 height 31
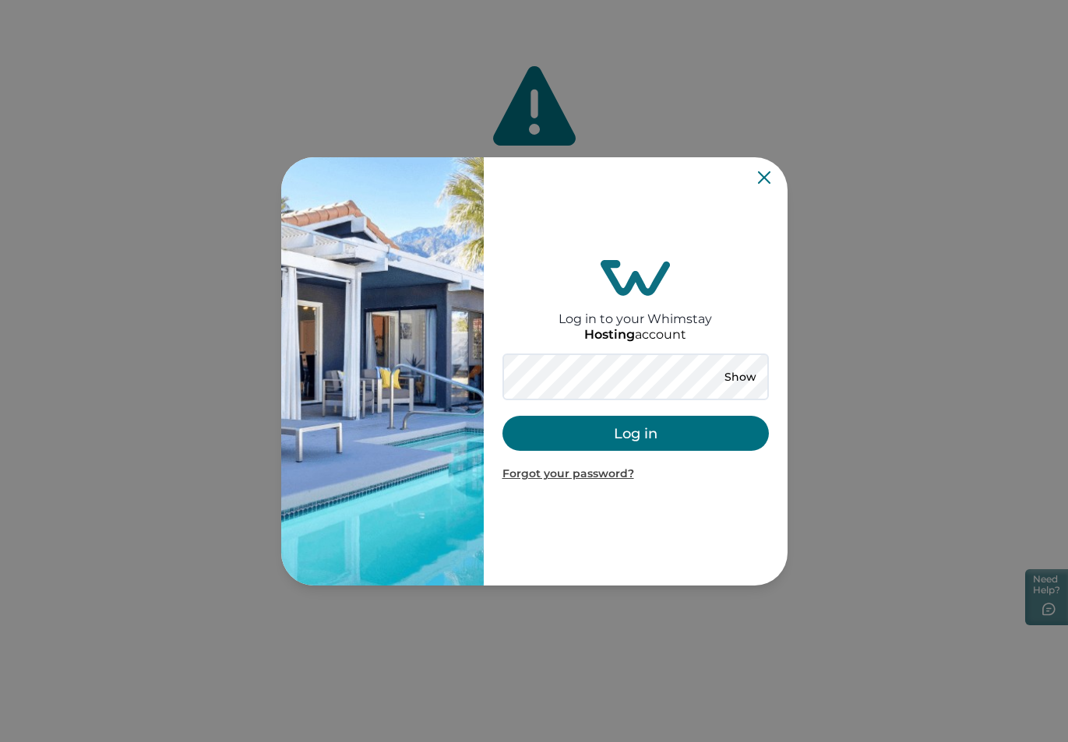
click at [640, 444] on button "Log in" at bounding box center [636, 433] width 266 height 35
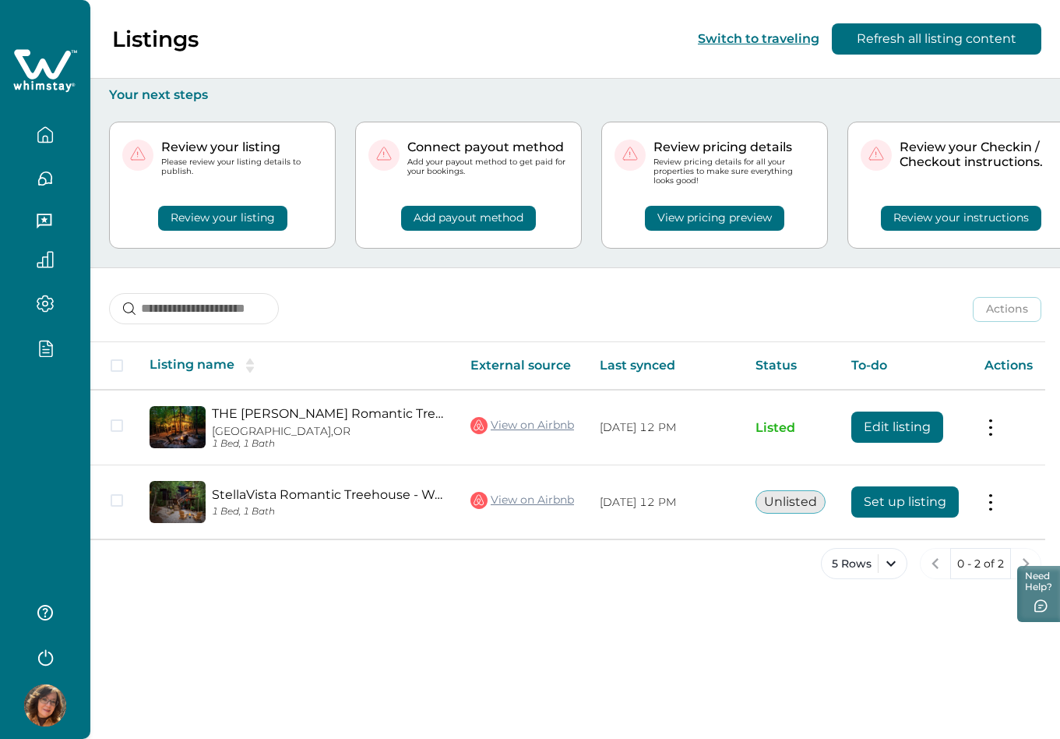
click at [39, 339] on icon "button" at bounding box center [45, 348] width 17 height 18
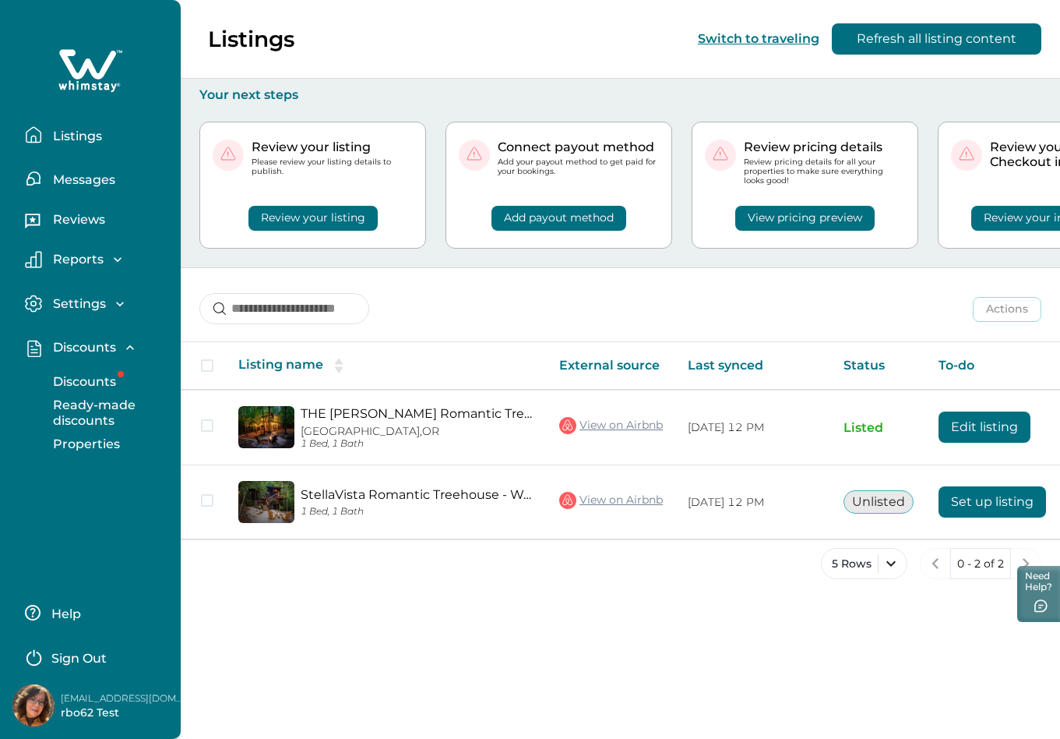
click at [86, 442] on p "Properties" at bounding box center [84, 444] width 72 height 16
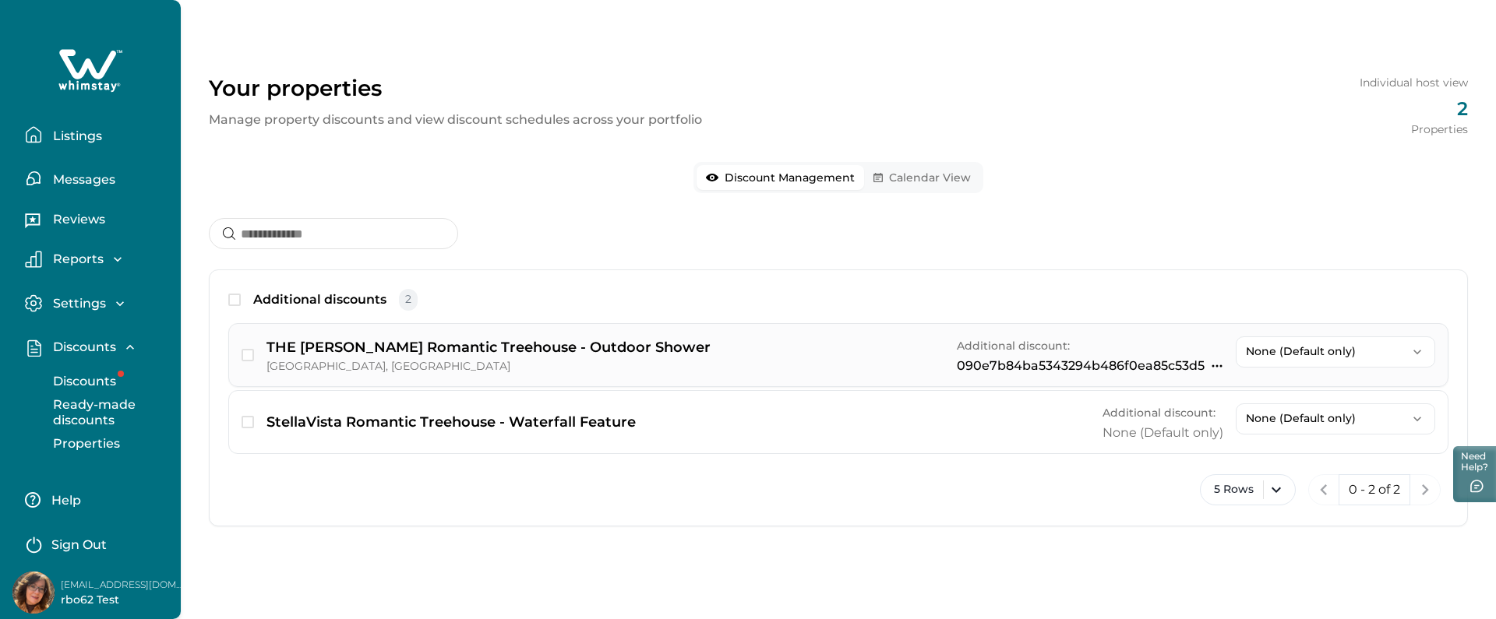
click at [1067, 362] on icon "button" at bounding box center [1217, 366] width 12 height 12
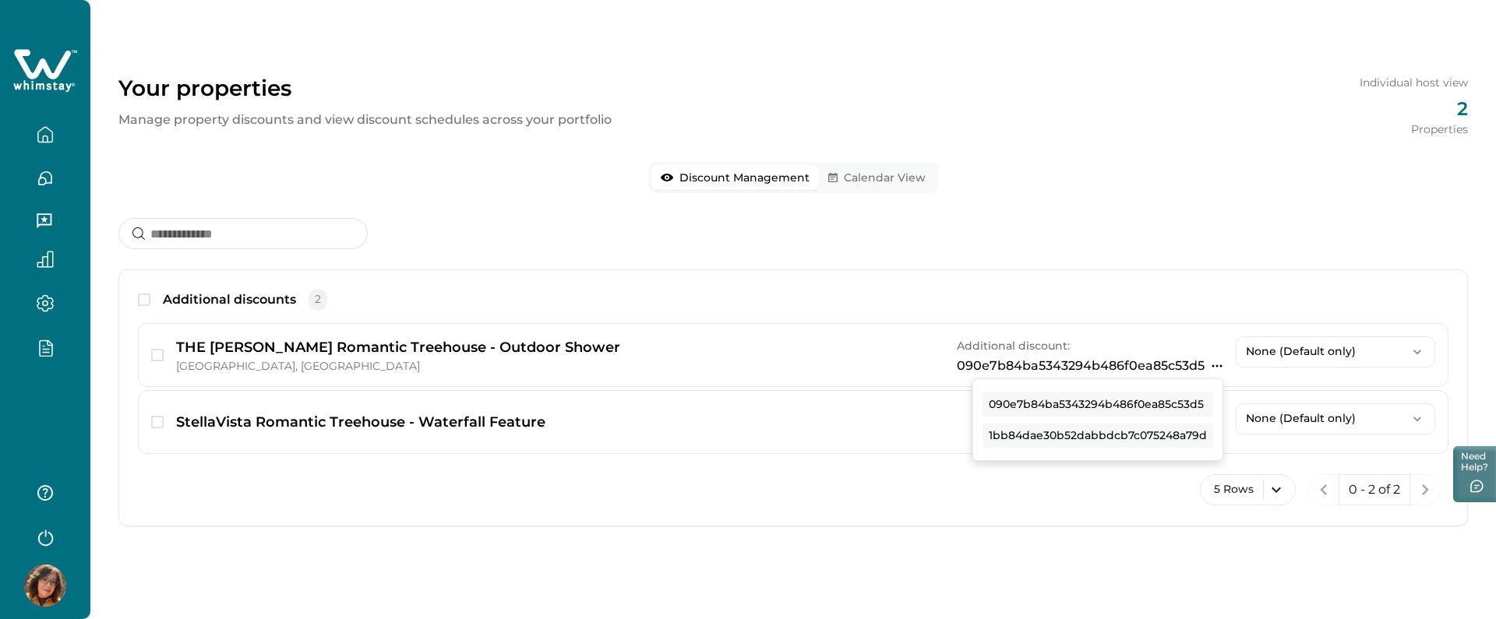
click at [1067, 182] on div "Discount Management Calendar View Additional discounts 2 THE BELLA LUNA Romanti…" at bounding box center [792, 357] width 1349 height 390
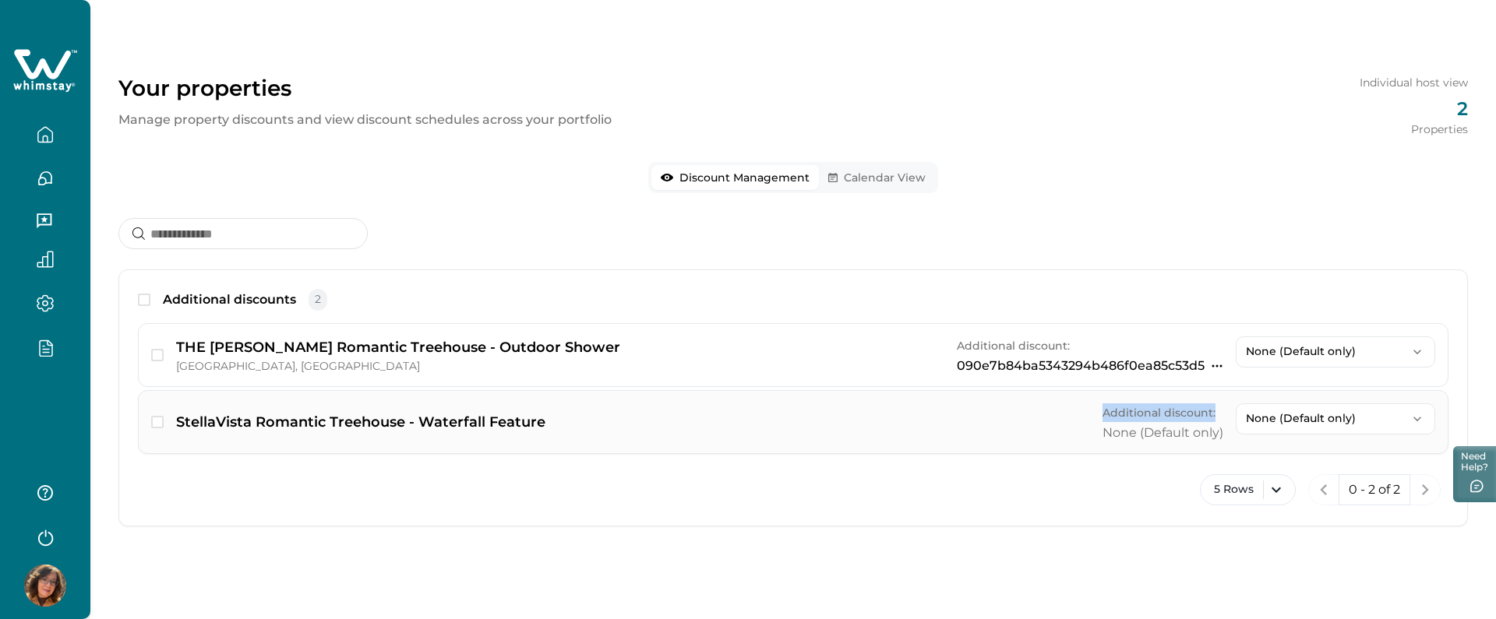
drag, startPoint x: 1216, startPoint y: 414, endPoint x: 1098, endPoint y: 411, distance: 117.7
click at [1067, 411] on div "StellaVista Romantic Treehouse - Waterfall Feature Additional discount: None (D…" at bounding box center [793, 422] width 1310 height 64
copy span "Additional discount:"
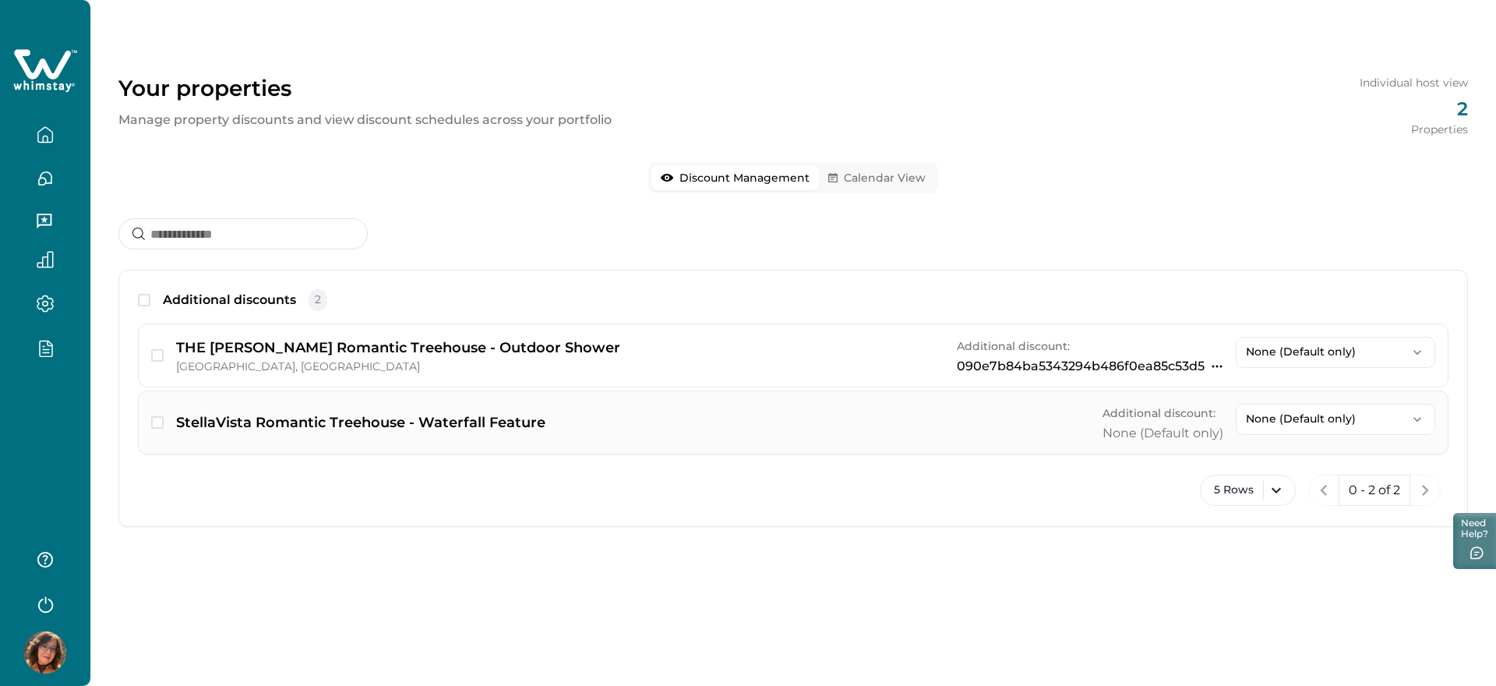
click at [876, 442] on div "StellaVista Romantic Treehouse - Waterfall Feature Additional discount: None (D…" at bounding box center [793, 422] width 1310 height 64
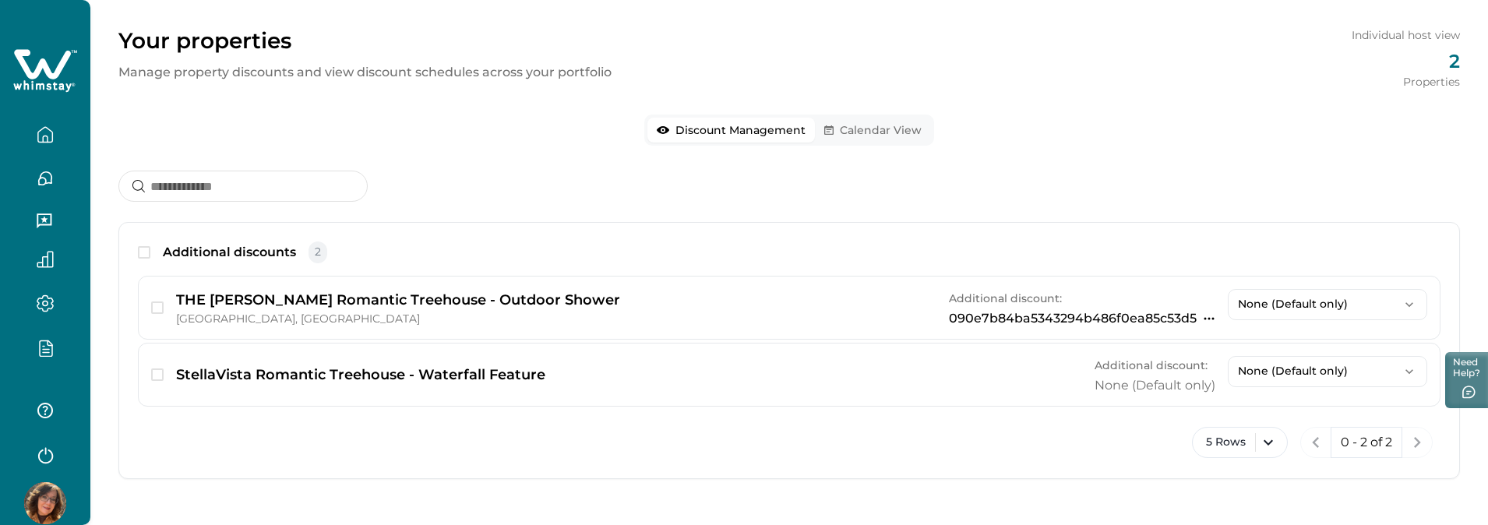
scroll to position [48, 0]
click at [41, 471] on div at bounding box center [45, 460] width 90 height 154
